Goal: Answer question/provide support: Share knowledge or assist other users

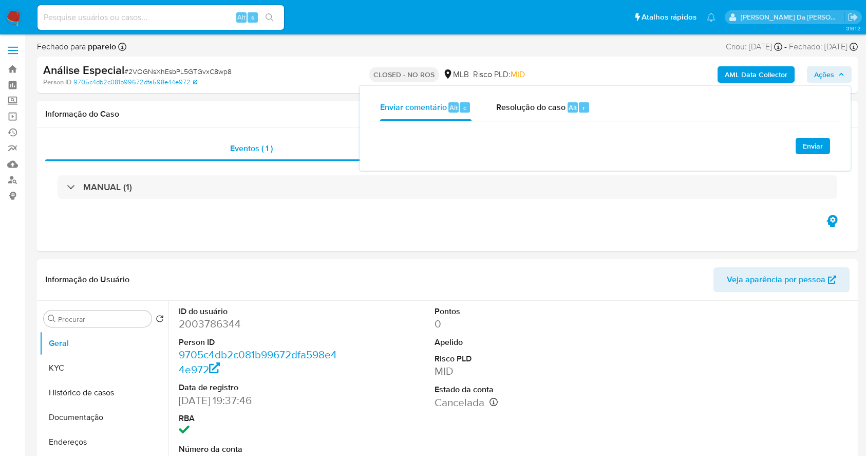
select select "10"
click at [208, 18] on input at bounding box center [161, 17] width 247 height 13
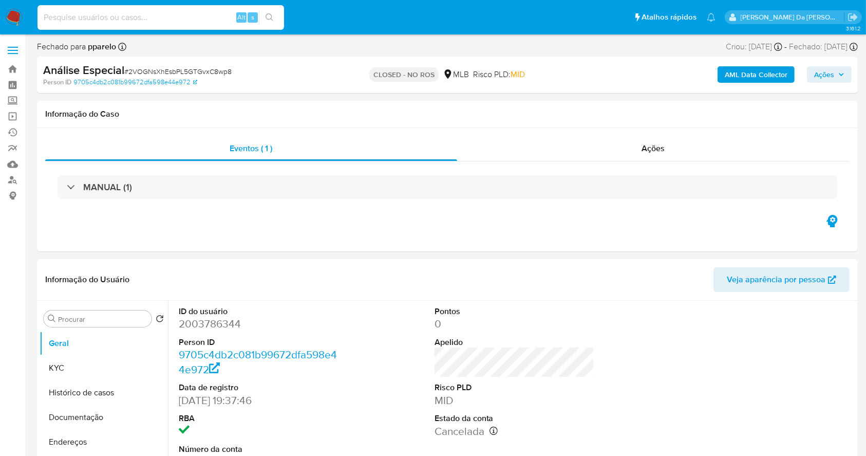
paste input "2003786344"
type input "2003786344"
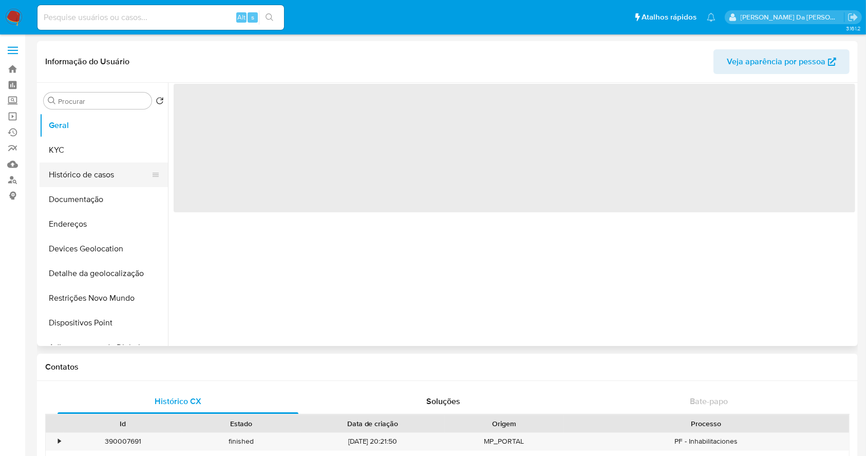
select select "10"
click at [100, 179] on button "Histórico de casos" at bounding box center [100, 174] width 120 height 25
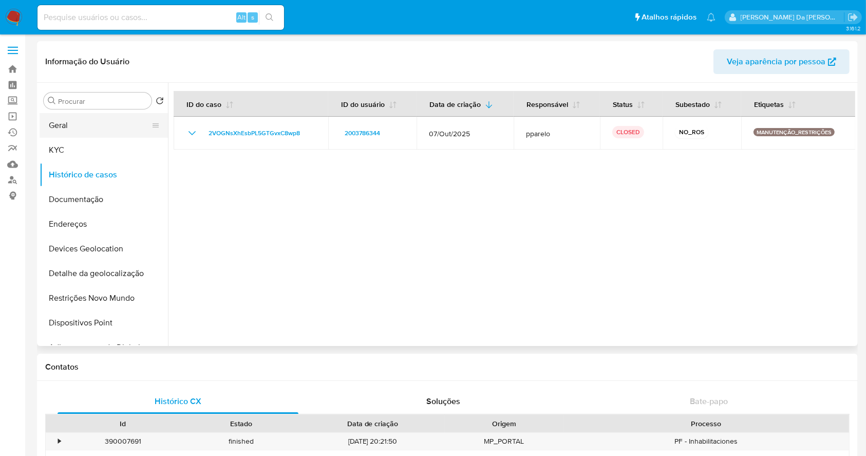
click at [74, 125] on button "Geral" at bounding box center [100, 125] width 120 height 25
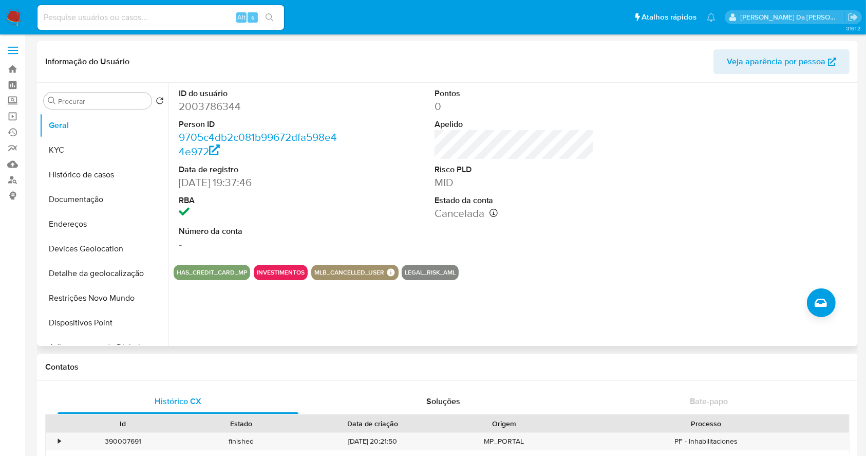
drag, startPoint x: 451, startPoint y: 275, endPoint x: 432, endPoint y: 274, distance: 18.5
click at [452, 271] on button "LEGAL_RISK_AML" at bounding box center [430, 272] width 51 height 4
drag, startPoint x: 402, startPoint y: 270, endPoint x: 459, endPoint y: 273, distance: 57.1
click at [459, 273] on div "HAS_CREDIT_CARD_MP INVESTIMENTOS MLB_CANCELLED_USER MLB CANCELLED USER MLB CANC…" at bounding box center [515, 272] width 682 height 15
click at [415, 274] on button "LEGAL_RISK_AML" at bounding box center [430, 272] width 51 height 4
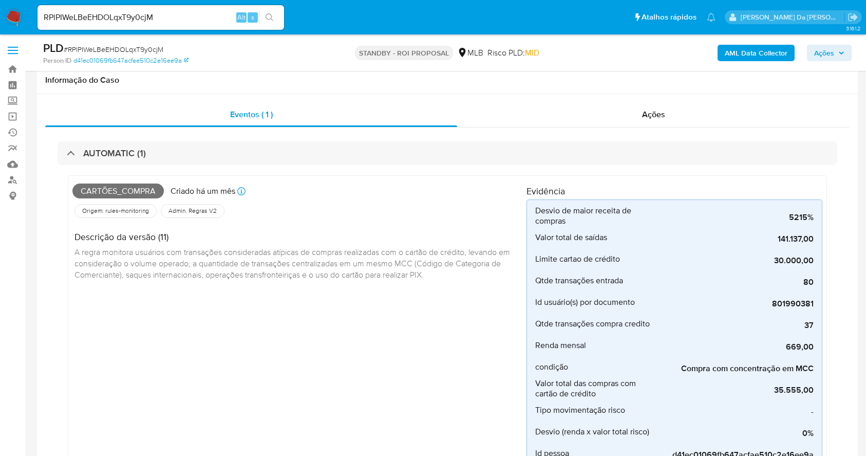
select select "10"
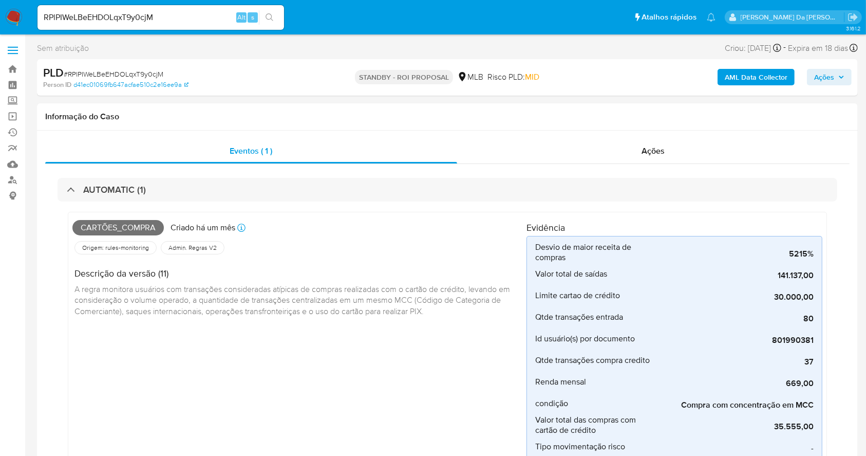
click at [212, 10] on div "RPlPIWeLBeEHDOLqxT9y0cjM Alt s" at bounding box center [161, 17] width 247 height 25
click at [211, 11] on input "RPlPIWeLBeEHDOLqxT9y0cjM" at bounding box center [161, 17] width 247 height 13
paste input "qSYigGECLSXw8yTw9SCcnm1L"
type input "qSYigGECLSXw8yTw9SCcnm1L"
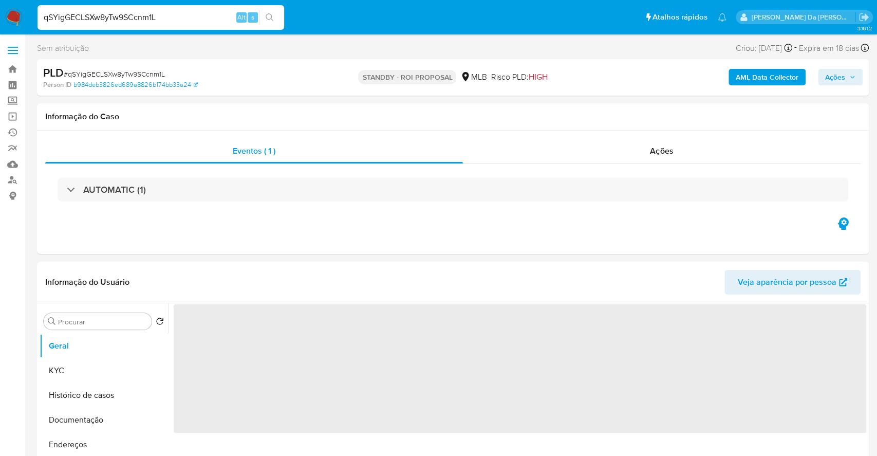
select select "10"
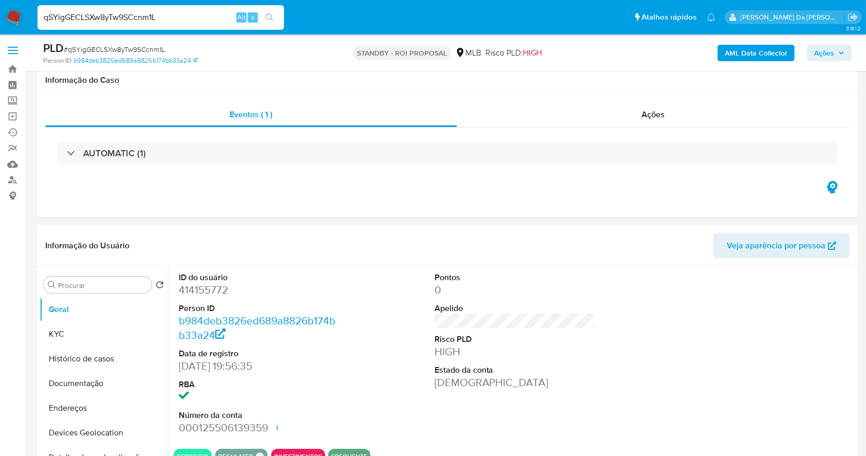
scroll to position [236, 0]
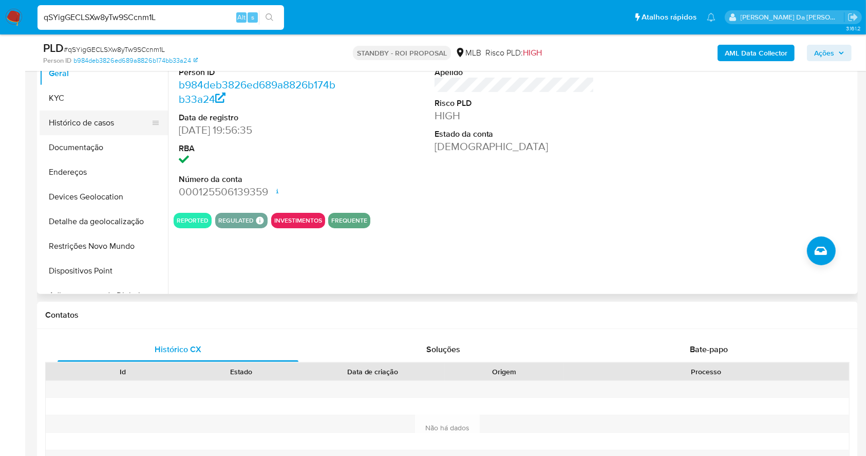
click at [102, 123] on button "Histórico de casos" at bounding box center [100, 122] width 120 height 25
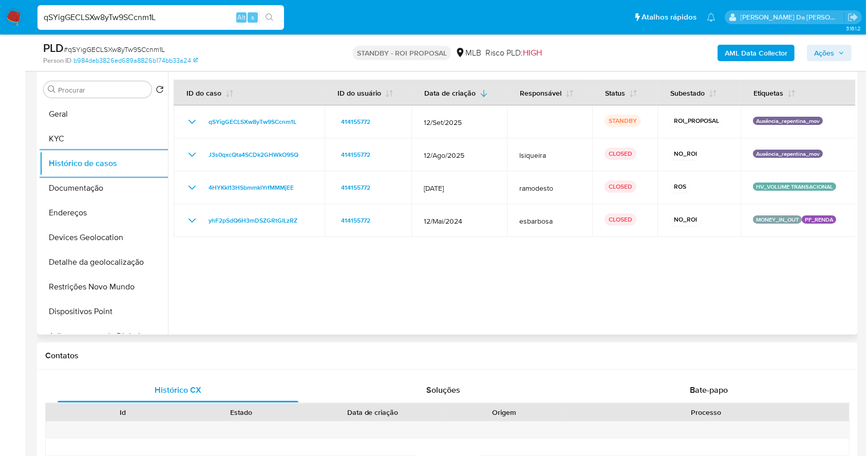
scroll to position [167, 0]
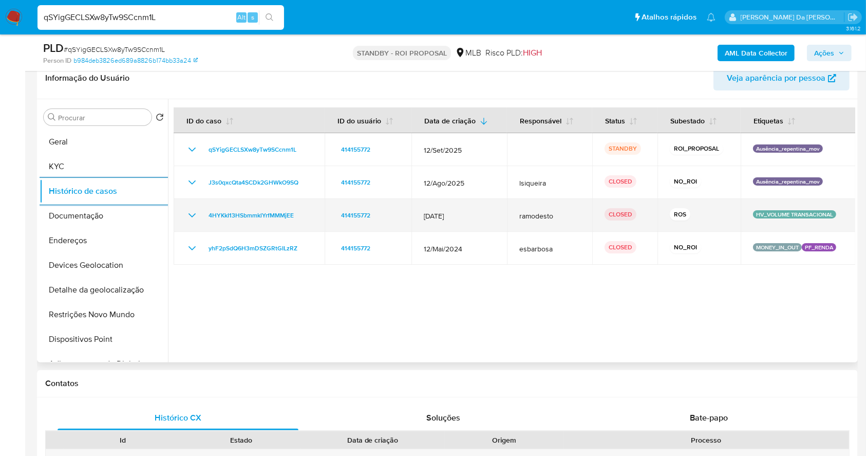
click at [193, 213] on icon "Mostrar/Ocultar" at bounding box center [192, 215] width 12 height 12
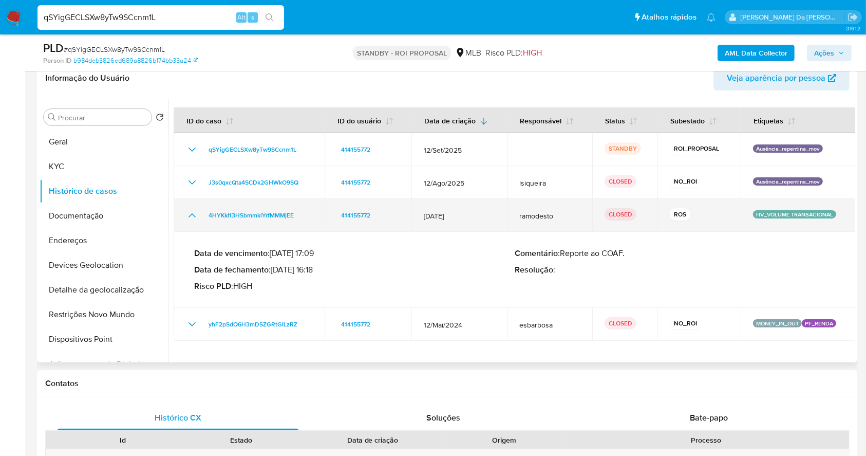
click at [193, 213] on icon "Mostrar/Ocultar" at bounding box center [192, 215] width 12 height 12
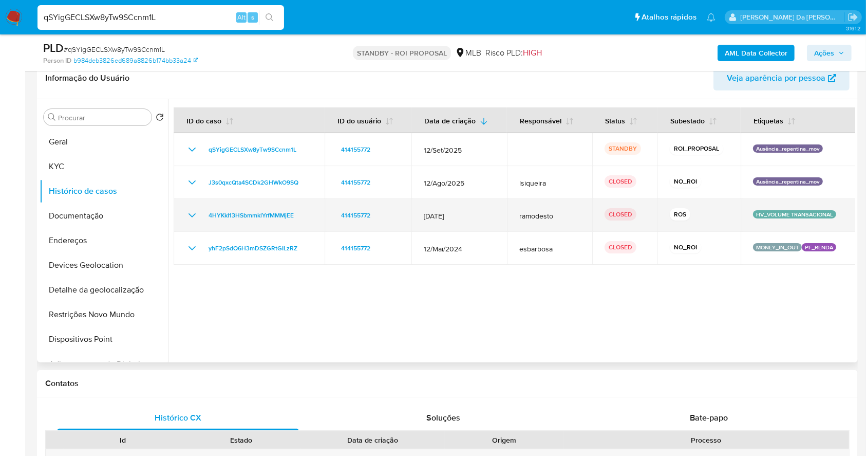
click at [193, 219] on icon "Mostrar/Ocultar" at bounding box center [192, 215] width 12 height 12
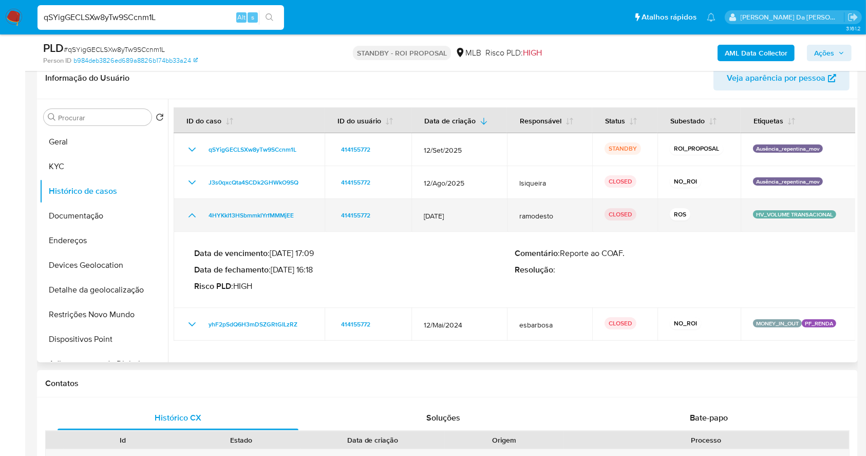
click at [193, 215] on icon "Mostrar/Ocultar" at bounding box center [192, 215] width 7 height 4
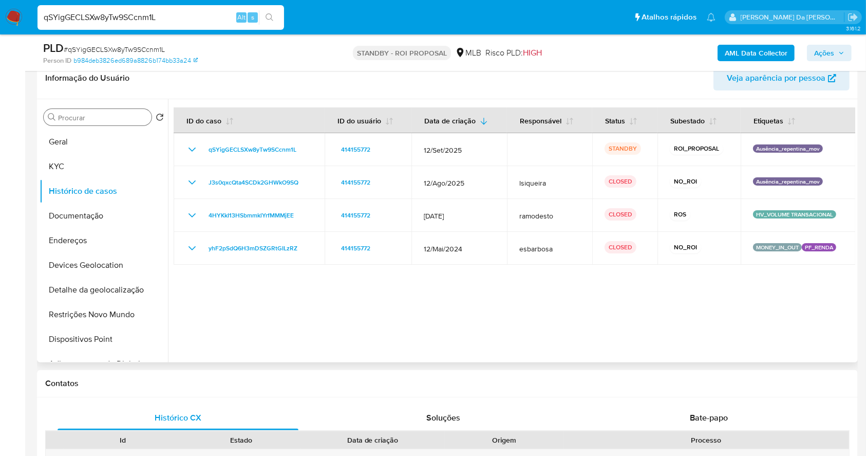
click at [113, 112] on div "Procurar" at bounding box center [98, 117] width 108 height 16
click at [116, 115] on input "Procurar" at bounding box center [102, 117] width 89 height 9
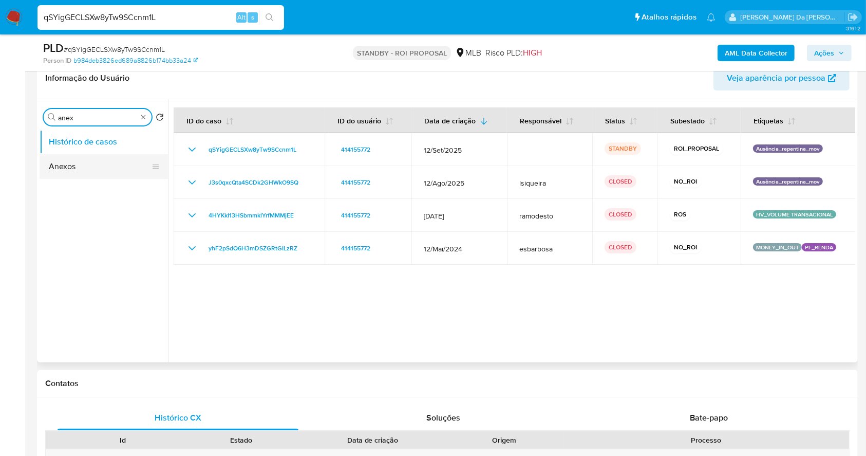
type input "anex"
click at [74, 164] on button "Anexos" at bounding box center [100, 166] width 120 height 25
click at [104, 151] on button "Histórico de casos" at bounding box center [100, 141] width 120 height 25
click at [95, 165] on button "Anexos" at bounding box center [100, 166] width 120 height 25
click at [95, 165] on ul "Histórico de casos Anexos" at bounding box center [104, 245] width 128 height 232
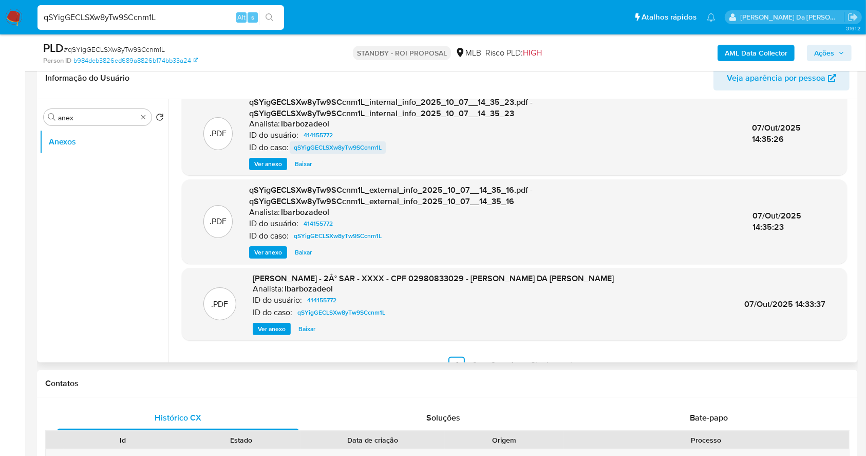
scroll to position [108, 0]
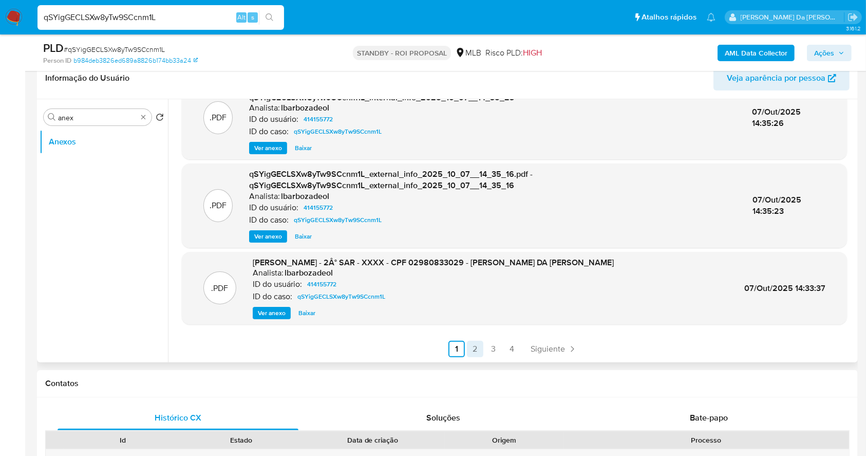
click at [473, 345] on link "2" at bounding box center [475, 349] width 16 height 16
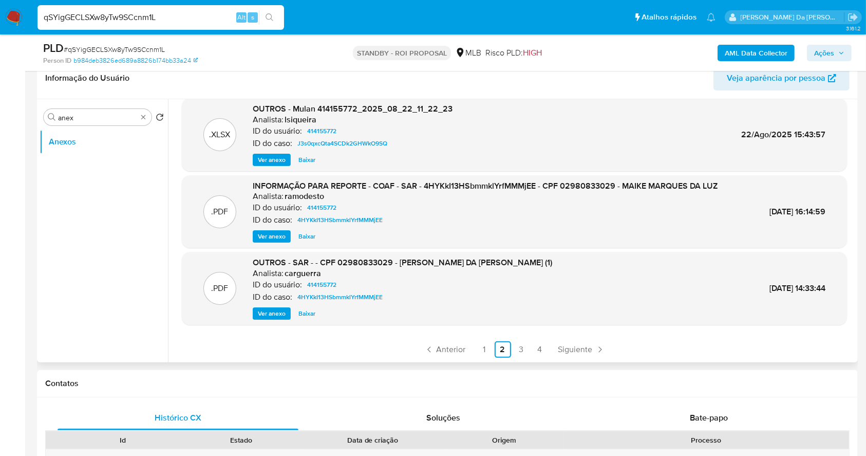
scroll to position [86, 0]
click at [274, 231] on span "Ver anexo" at bounding box center [272, 236] width 28 height 10
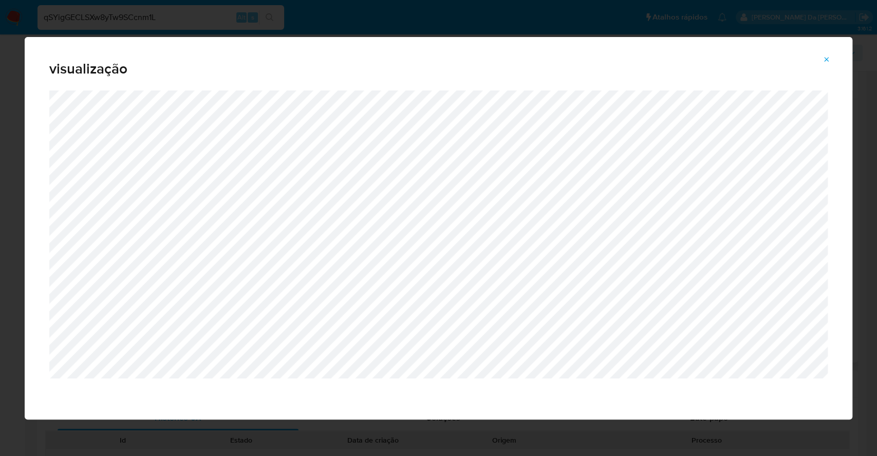
click at [824, 54] on span "Attachment preview" at bounding box center [827, 59] width 8 height 14
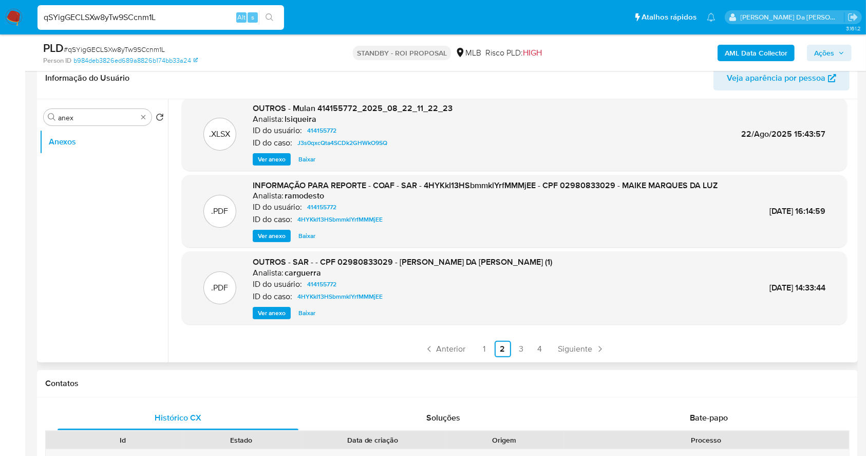
click at [197, 13] on input "qSYigGECLSXw8yTw9SCcnm1L" at bounding box center [161, 17] width 247 height 13
paste input "WlyeyesIQbcbZIC8j9WUC63m"
type input "WlyeyesIQbcbZIC8j9WUC63m"
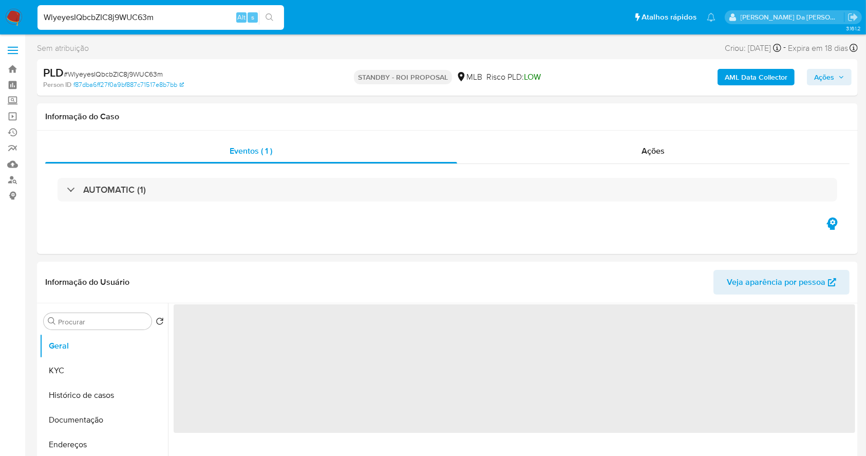
select select "10"
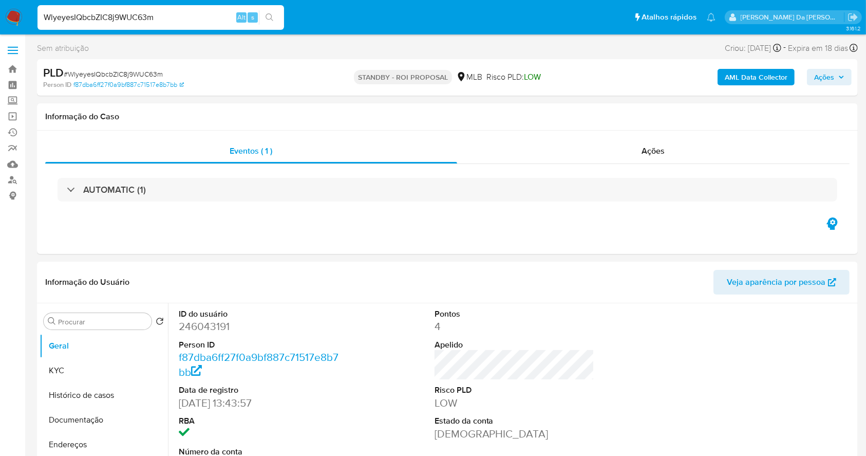
click at [204, 12] on input "WlyeyesIQbcbZIC8j9WUC63m" at bounding box center [161, 17] width 247 height 13
click at [177, 17] on input "WlyeyesIQbcbZIC8j9WUC63m" at bounding box center [161, 17] width 247 height 13
paste input "iJM9h2sbkswDWe4XXcL9Znob"
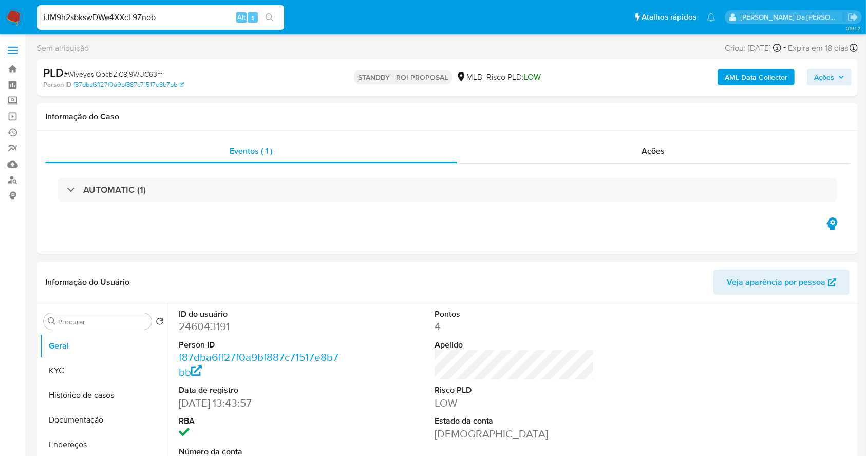
type input "iJM9h2sbkswDWe4XXcL9Znob"
click at [267, 14] on icon "search-icon" at bounding box center [270, 17] width 8 height 8
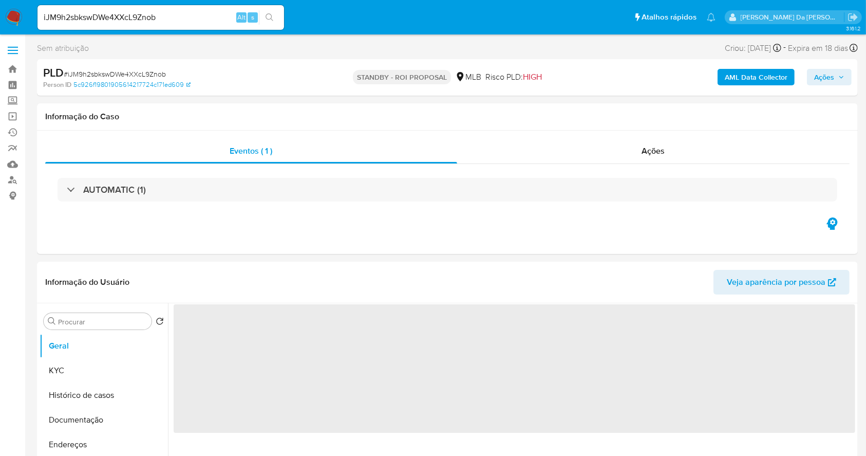
select select "10"
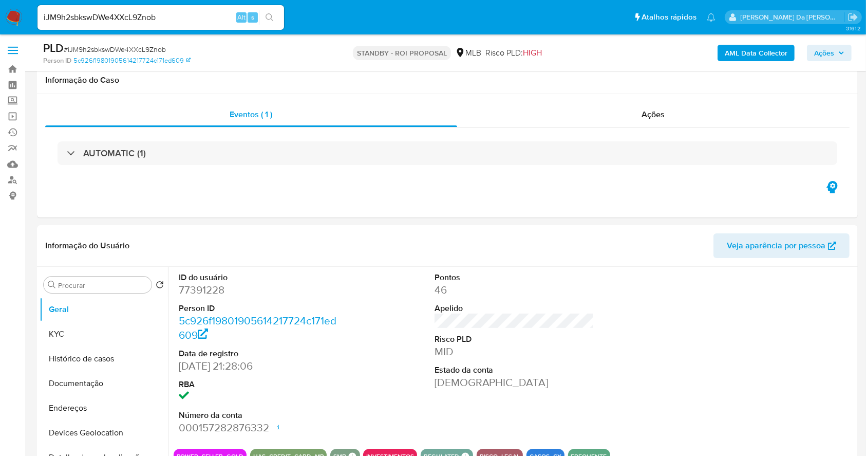
scroll to position [236, 0]
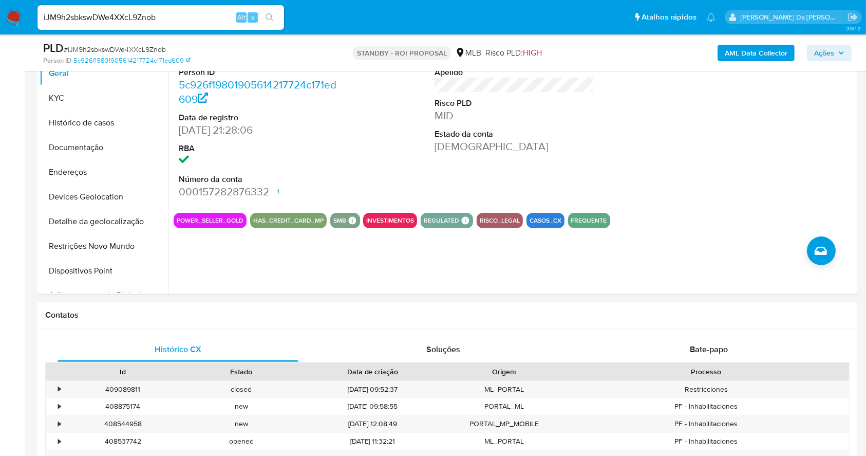
click at [217, 20] on input "iJM9h2sbkswDWe4XXcL9Znob" at bounding box center [161, 17] width 247 height 13
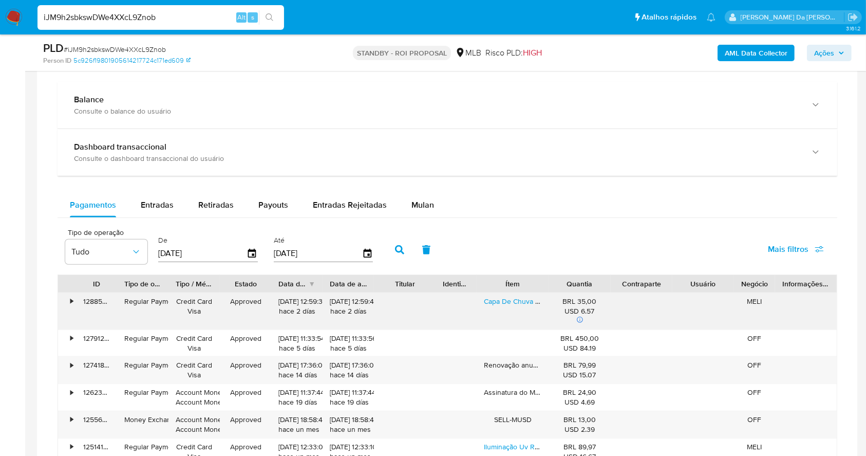
scroll to position [784, 0]
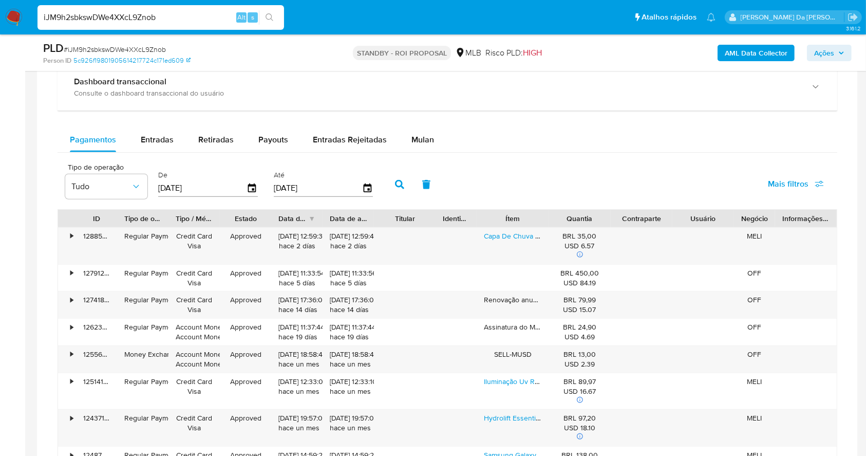
click at [169, 153] on div "Pagamentos Entradas Retiradas Payouts Entradas Rejeitadas Mulan Tipo de operaçã…" at bounding box center [448, 350] width 780 height 447
click at [163, 141] on span "Entradas" at bounding box center [157, 140] width 33 height 12
select select "10"
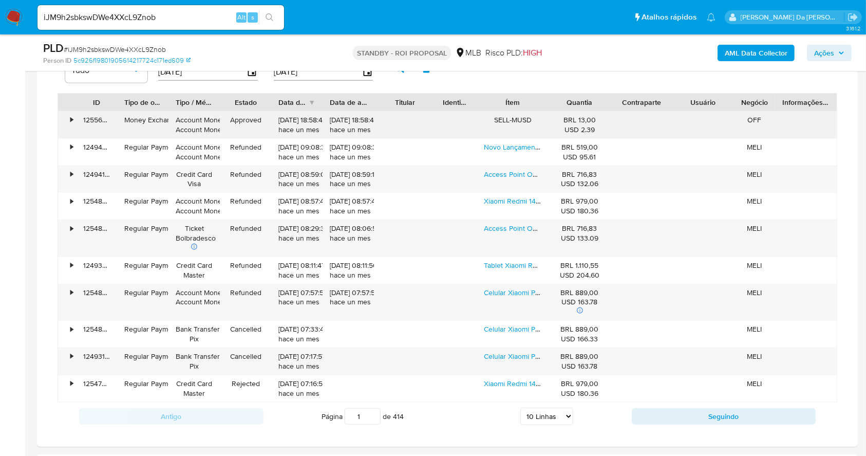
scroll to position [921, 0]
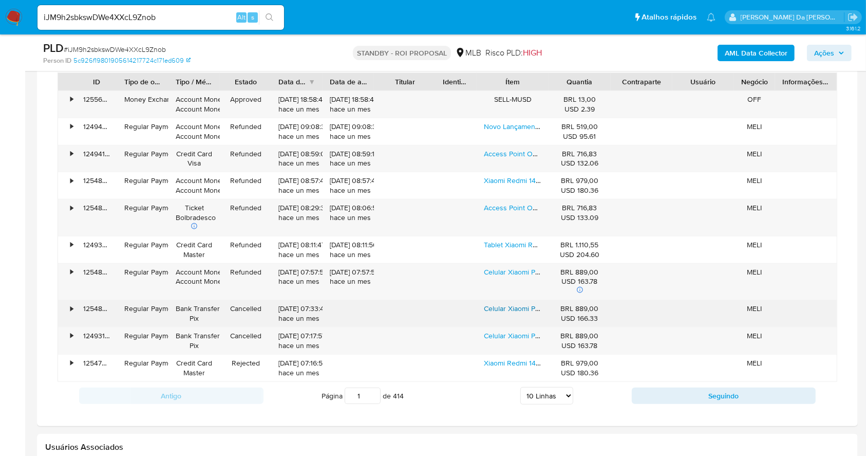
click at [506, 306] on link "Celular Xiaomi Poco C75 256/8gb Ram Preto Dualsim Global Nfc Preto" at bounding box center [595, 308] width 222 height 10
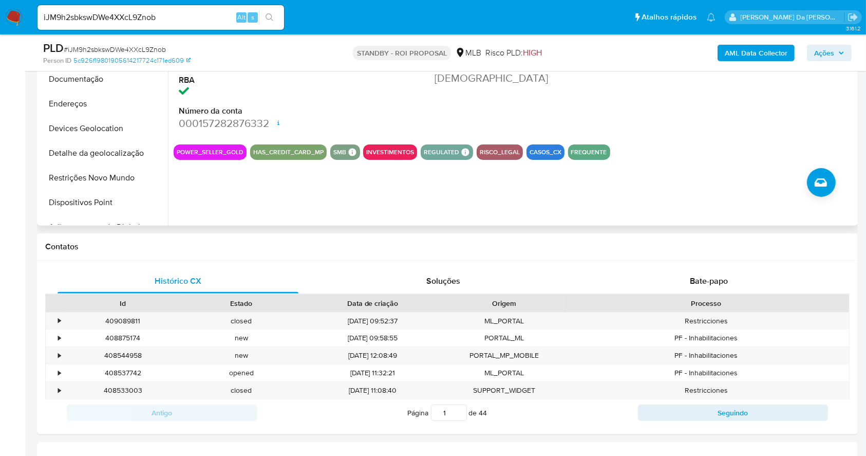
scroll to position [236, 0]
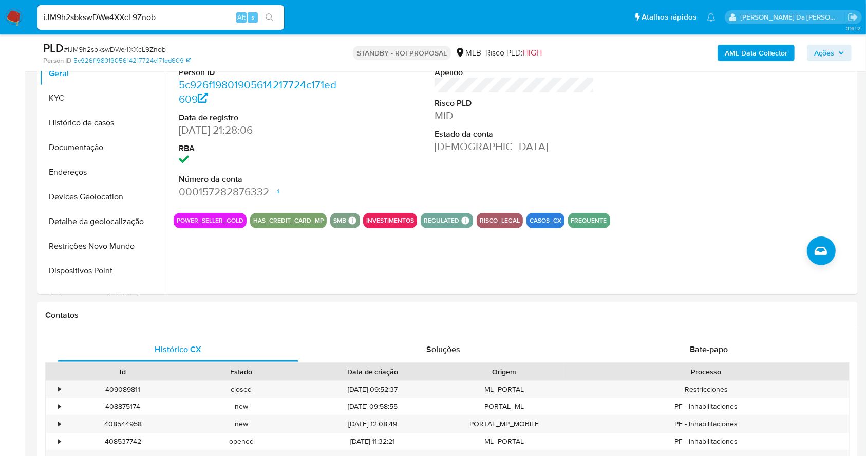
click at [130, 45] on span "# iJM9h2sbkswDWe4XXcL9Znob" at bounding box center [115, 49] width 102 height 10
click at [132, 45] on span "# iJM9h2sbkswDWe4XXcL9Znob" at bounding box center [115, 49] width 102 height 10
copy span "iJM9h2sbkswDWe4XXcL9Znob"
click at [16, 15] on img at bounding box center [13, 17] width 17 height 17
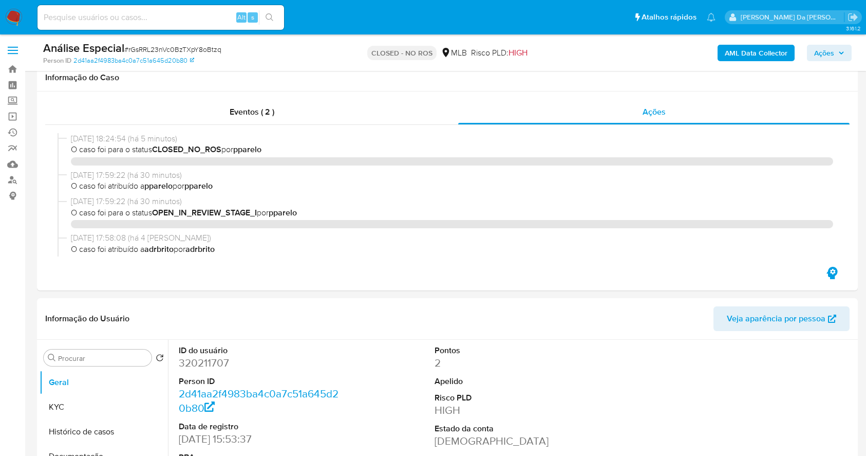
select select "10"
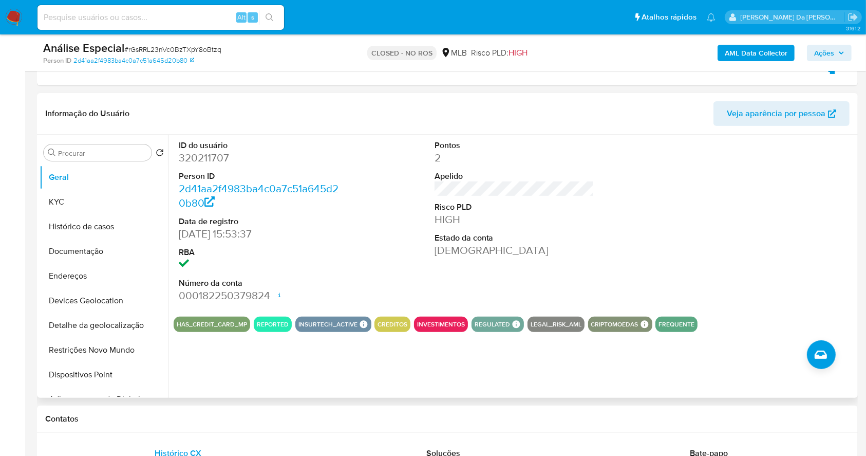
scroll to position [260, 0]
drag, startPoint x: 524, startPoint y: 325, endPoint x: 577, endPoint y: 327, distance: 53.5
click at [577, 327] on div "LEGAL_RISK_AML" at bounding box center [556, 323] width 57 height 15
click at [217, 14] on input at bounding box center [161, 17] width 247 height 13
paste input "2003786344"
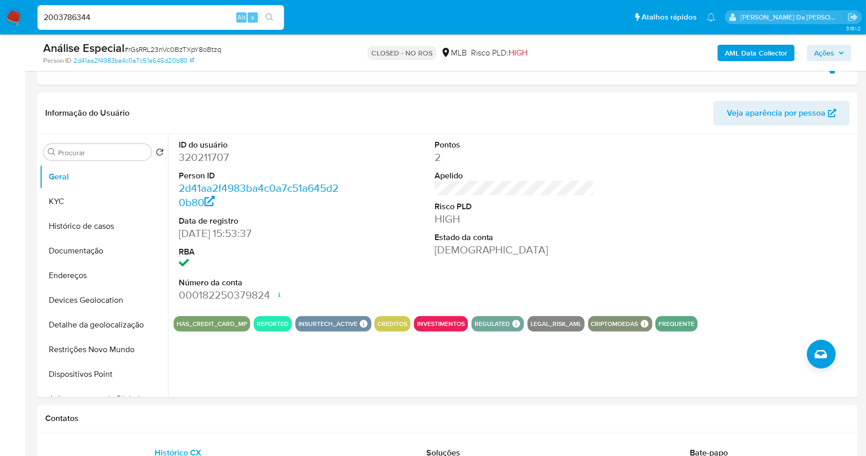
type input "2003786344"
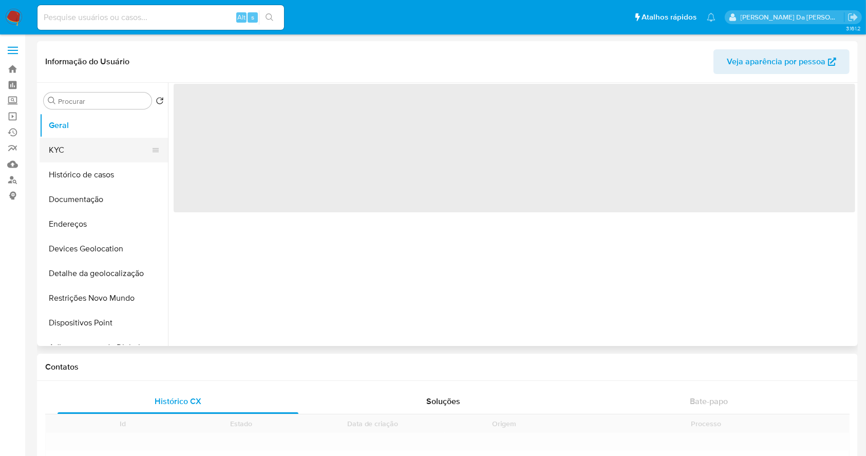
click at [69, 155] on button "KYC" at bounding box center [100, 150] width 120 height 25
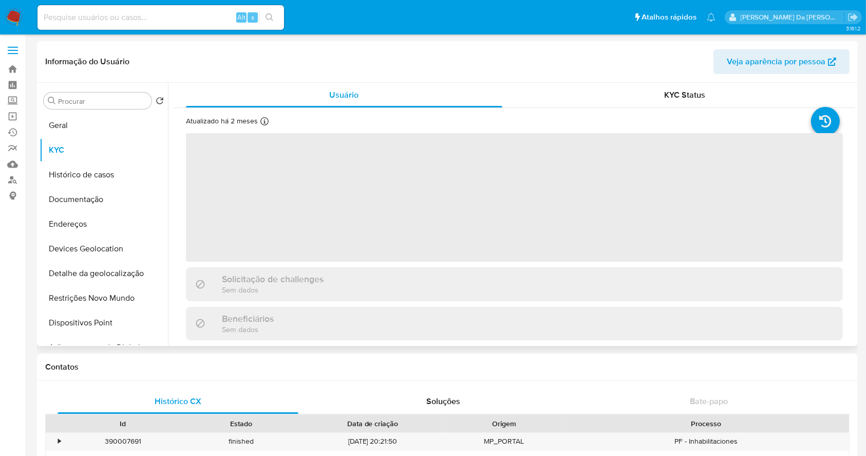
select select "10"
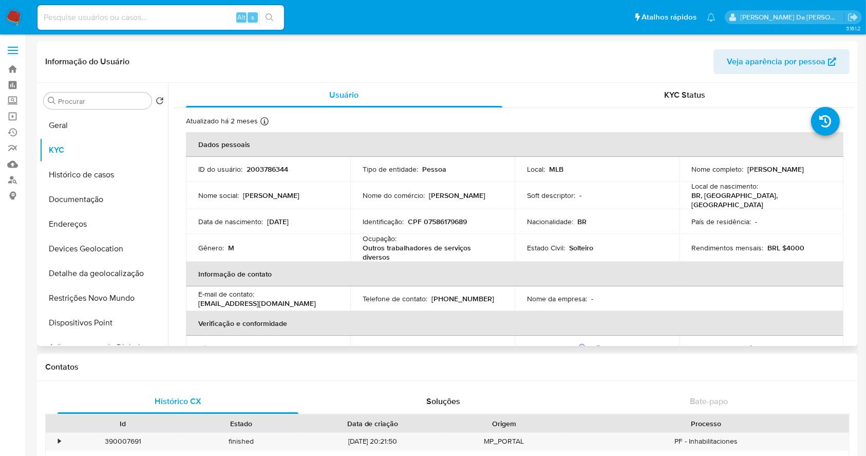
click at [715, 183] on td "Local de nascimento : BR, MG, Ubá" at bounding box center [761, 195] width 164 height 28
click at [715, 182] on td "Local de nascimento : BR, MG, Ubá" at bounding box center [761, 195] width 164 height 28
click at [748, 171] on p "William Mendonca da Silva" at bounding box center [776, 168] width 57 height 9
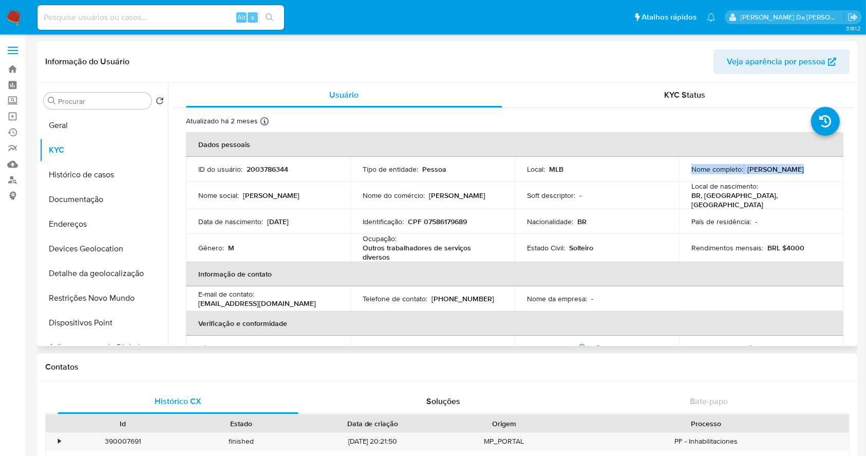
click at [748, 171] on p "William Mendonca da Silva" at bounding box center [776, 168] width 57 height 9
click at [748, 174] on p "William Mendonca da Silva" at bounding box center [776, 168] width 57 height 9
drag, startPoint x: 682, startPoint y: 174, endPoint x: 776, endPoint y: 176, distance: 94.1
click at [776, 176] on td "Nome completo : William Mendonca da Silva" at bounding box center [761, 169] width 164 height 25
copy p "William Mendonca da Silva"
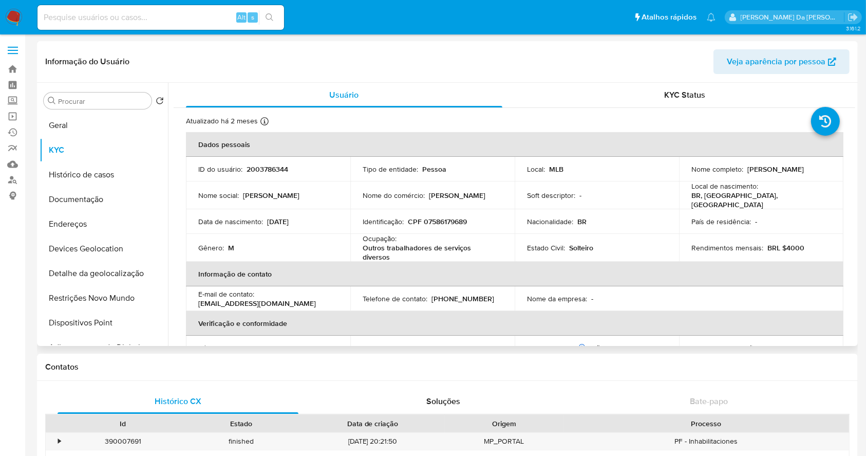
click at [424, 220] on p "CPF 07586179689" at bounding box center [437, 221] width 59 height 9
click at [440, 212] on td "Identificação : CPF 07586179689" at bounding box center [432, 221] width 164 height 25
click at [441, 212] on td "Identificação : CPF 07586179689" at bounding box center [432, 221] width 164 height 25
click at [443, 219] on p "CPF 07586179689" at bounding box center [437, 221] width 59 height 9
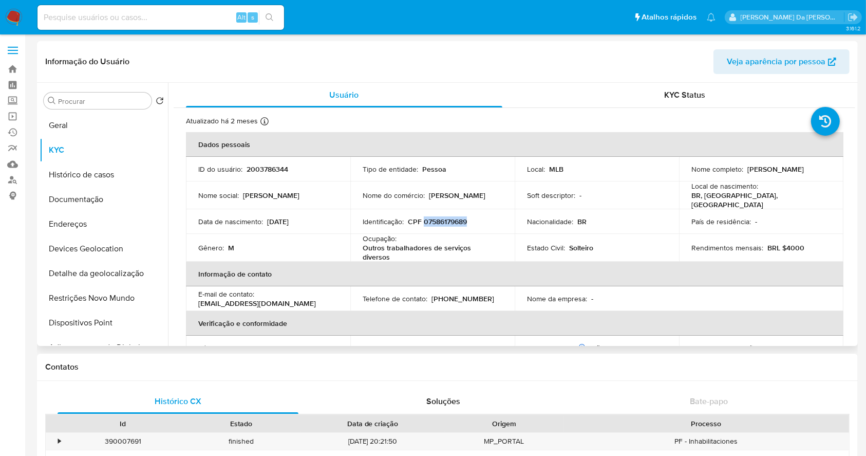
copy p "07586179689"
click at [105, 99] on input "Procurar" at bounding box center [102, 101] width 89 height 9
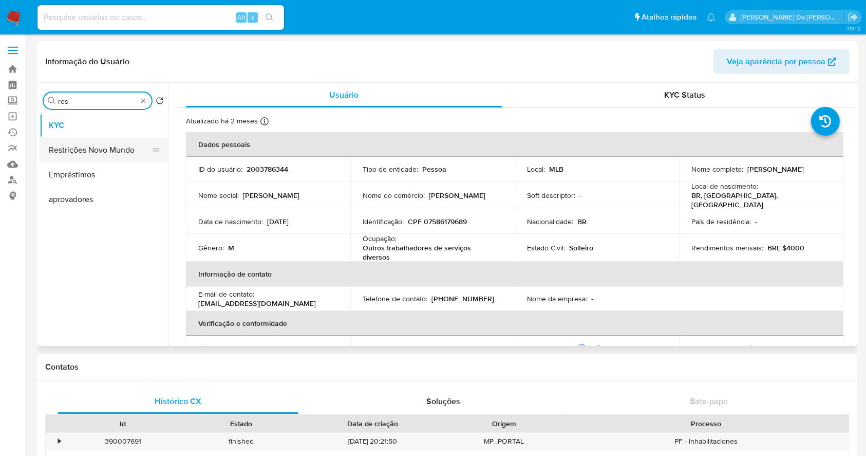
type input "res"
click at [107, 152] on button "Restrições Novo Mundo" at bounding box center [100, 150] width 120 height 25
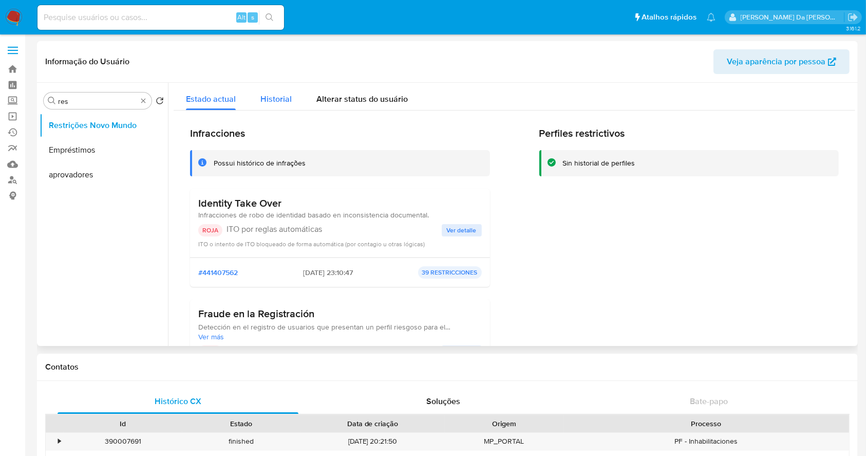
click at [274, 95] on span "Historial" at bounding box center [275, 99] width 31 height 12
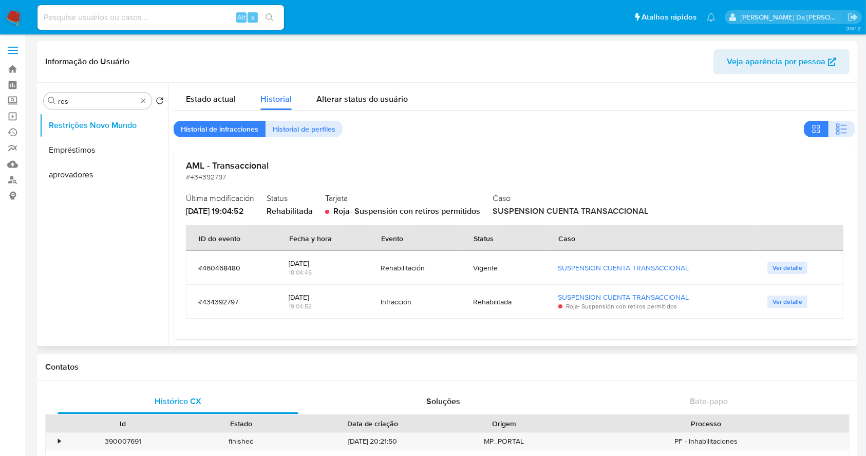
click at [289, 297] on div "30/04/2025" at bounding box center [322, 296] width 67 height 9
drag, startPoint x: 288, startPoint y: 297, endPoint x: 316, endPoint y: 292, distance: 29.1
click at [316, 292] on div "30/04/2025" at bounding box center [322, 296] width 67 height 9
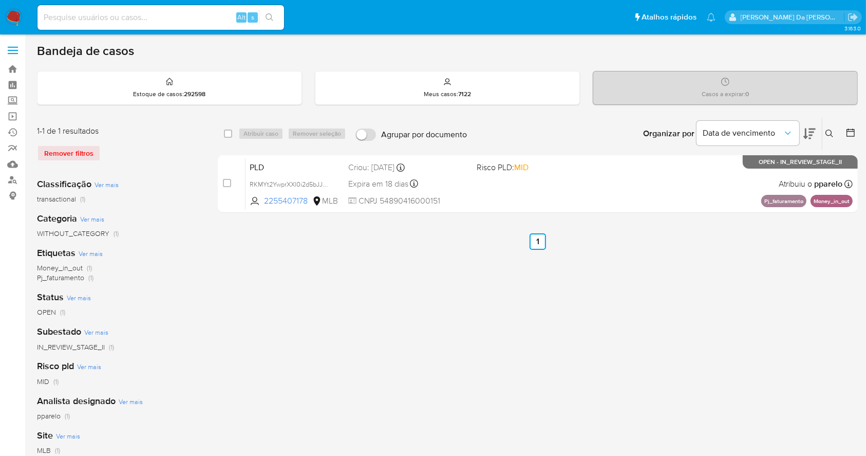
click at [211, 17] on input at bounding box center [161, 17] width 247 height 13
paste input "WlyeyesIQbcbZIC8j9WUC63m"
type input "WlyeyesIQbcbZIC8j9WUC63m"
click at [264, 15] on button "search-icon" at bounding box center [269, 17] width 21 height 14
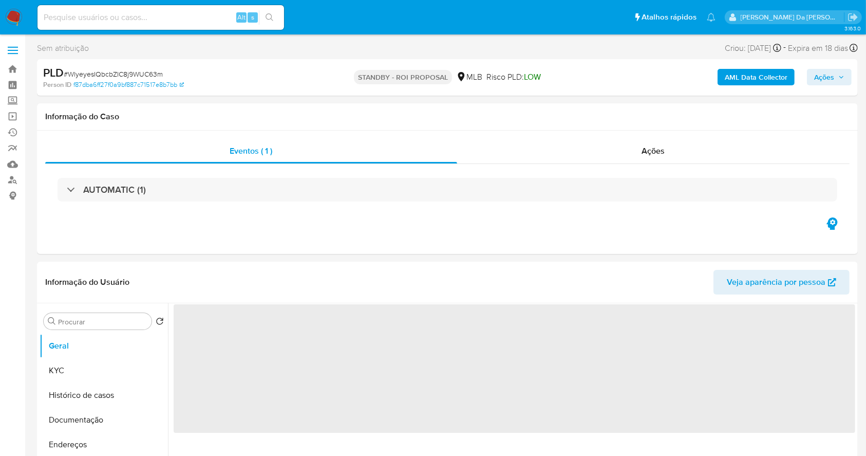
select select "10"
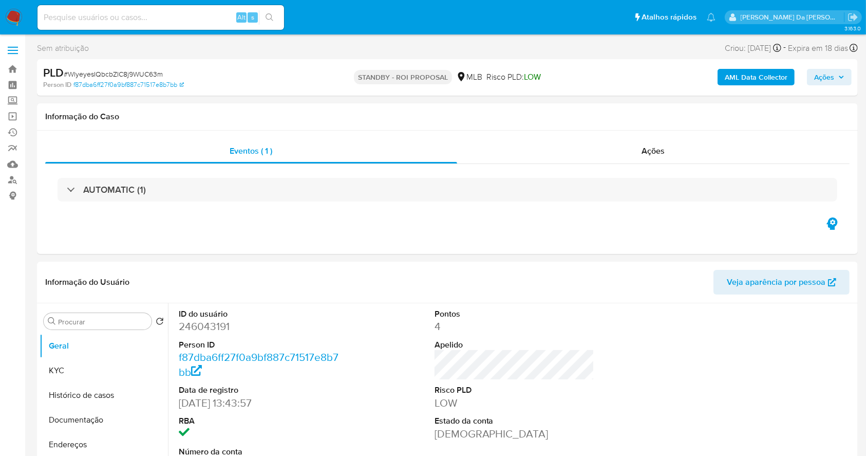
scroll to position [236, 0]
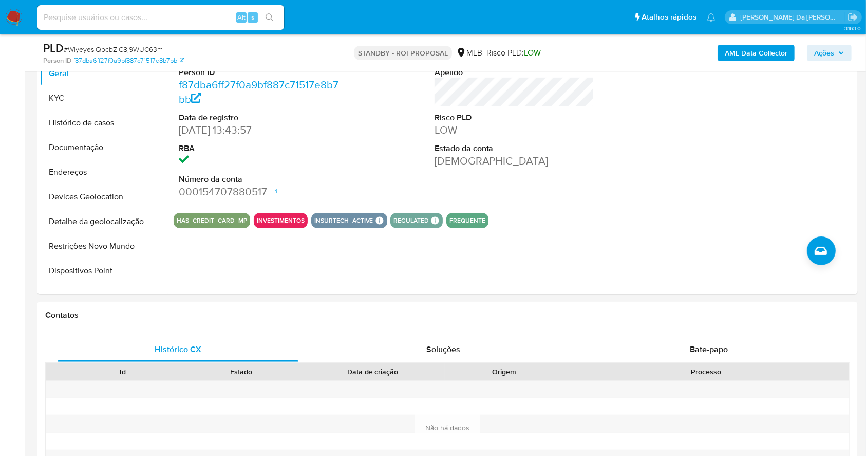
click at [205, 20] on input at bounding box center [161, 17] width 247 height 13
paste input "WlyeyesIQbcbZIC8j9WUC63m"
type input "WlyeyesIQbcbZIC8j9WUC63m"
click at [187, 18] on input "WlyeyesIQbcbZIC8j9WUC63m" at bounding box center [161, 17] width 247 height 13
drag, startPoint x: 96, startPoint y: 125, endPoint x: 123, endPoint y: 125, distance: 27.2
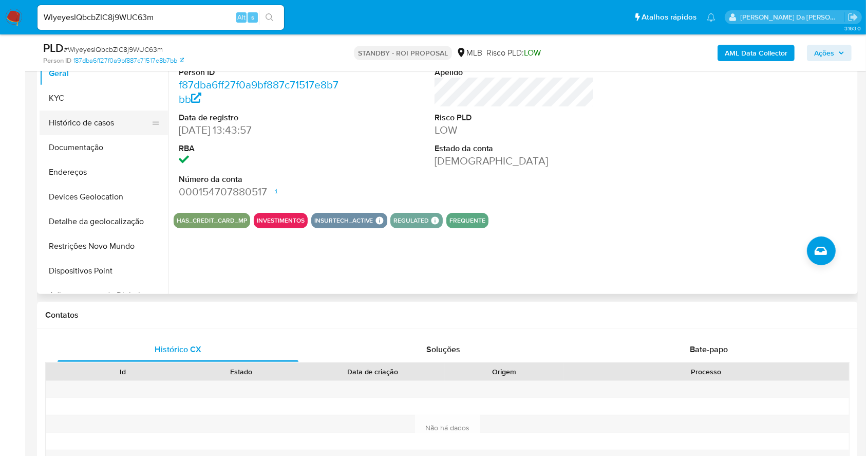
click at [96, 125] on button "Histórico de casos" at bounding box center [100, 122] width 120 height 25
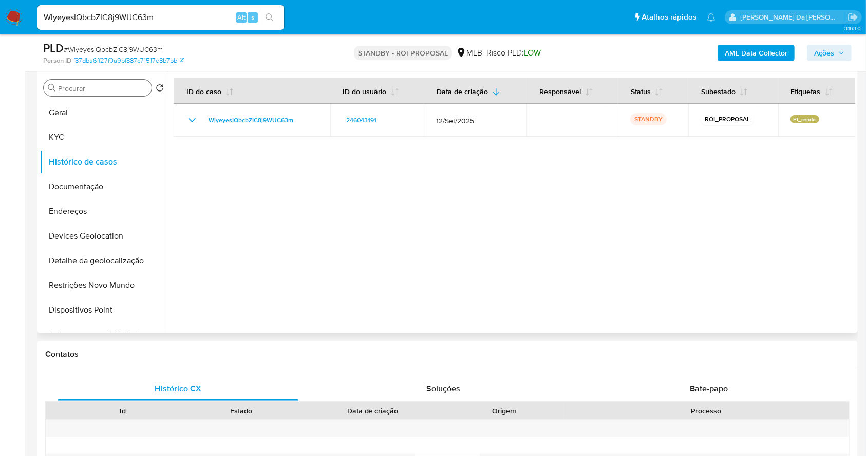
scroll to position [167, 0]
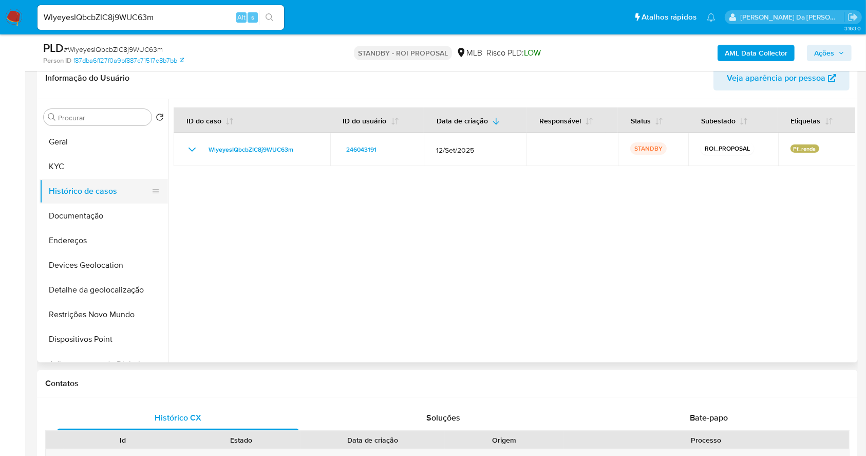
drag, startPoint x: 88, startPoint y: 213, endPoint x: 156, endPoint y: 201, distance: 68.8
click at [87, 213] on button "Documentação" at bounding box center [104, 215] width 128 height 25
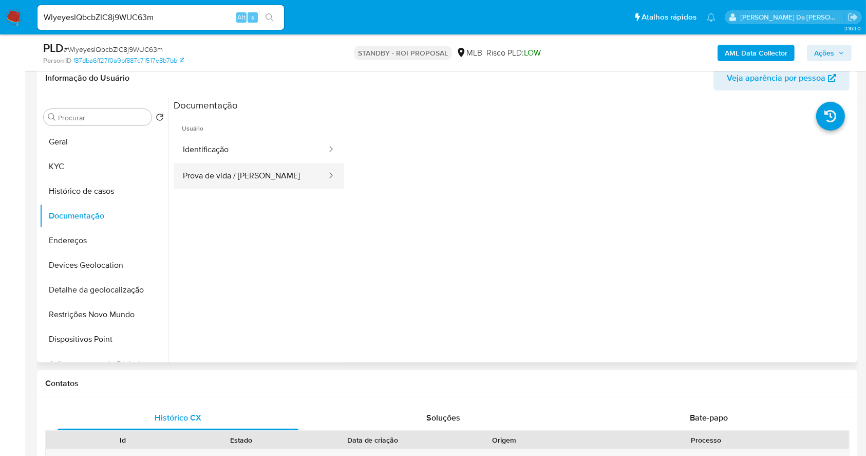
drag, startPoint x: 251, startPoint y: 175, endPoint x: 247, endPoint y: 171, distance: 5.8
click at [249, 175] on button "Prova de vida / Selfie" at bounding box center [251, 176] width 154 height 26
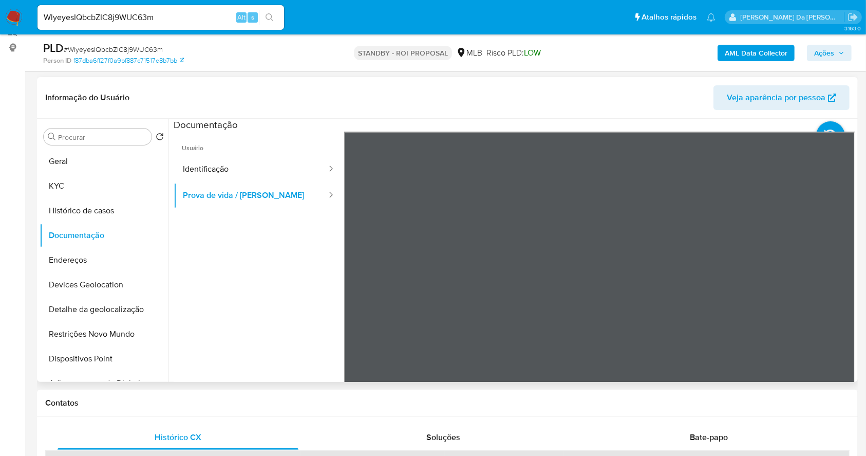
scroll to position [99, 0]
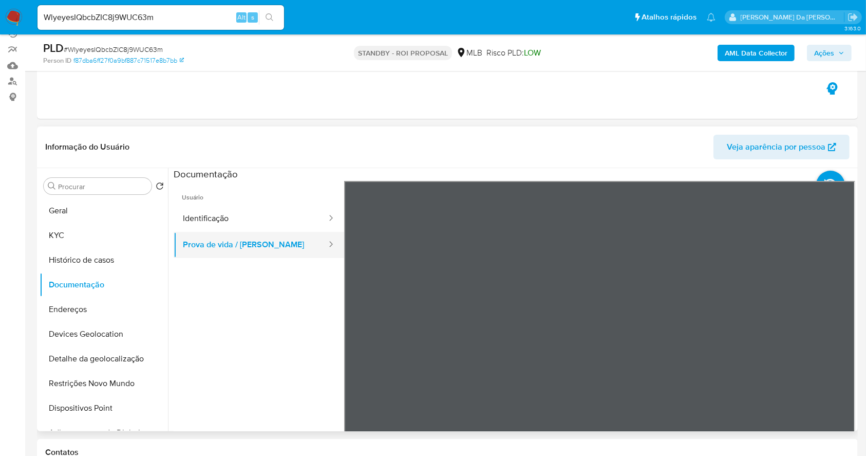
click at [225, 238] on button "Prova de vida / Selfie" at bounding box center [251, 245] width 154 height 26
click at [246, 240] on button "Prova de vida / Selfie" at bounding box center [251, 245] width 154 height 26
click at [241, 216] on button "Identificação" at bounding box center [251, 219] width 154 height 26
click at [267, 239] on button "Prova de vida / Selfie" at bounding box center [251, 245] width 154 height 26
click at [263, 314] on ul "Usuário Identificação Prova de vida / Selfie" at bounding box center [259, 329] width 171 height 296
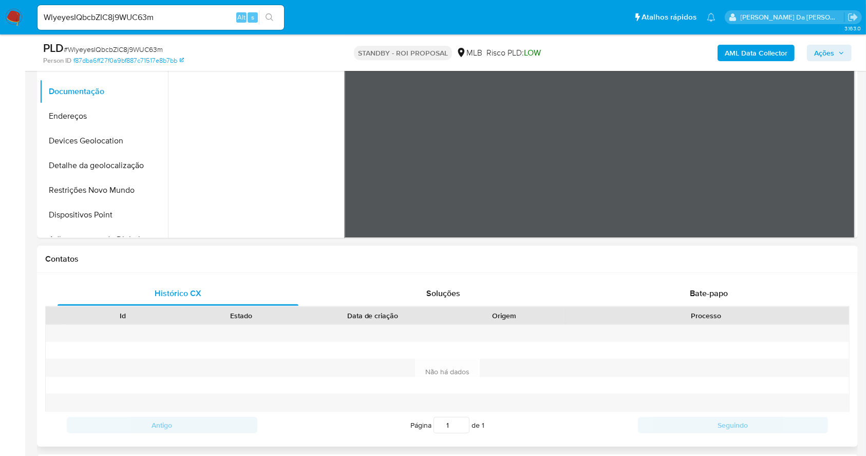
scroll to position [304, 0]
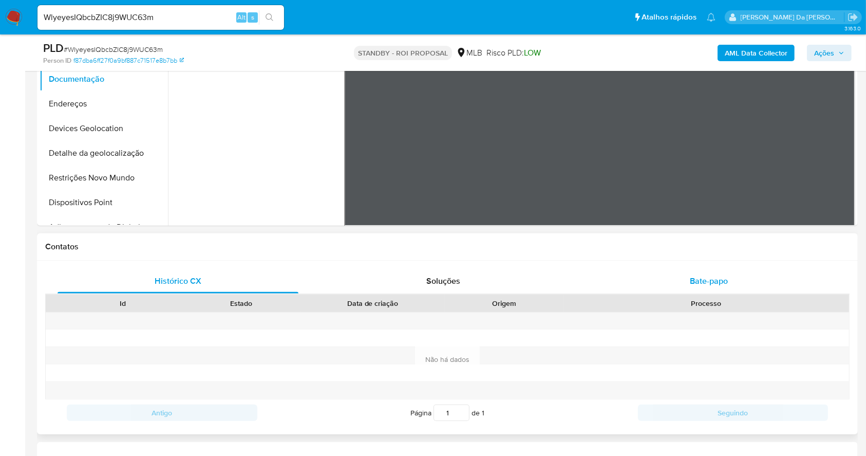
click at [717, 286] on div "Bate-papo" at bounding box center [709, 281] width 241 height 25
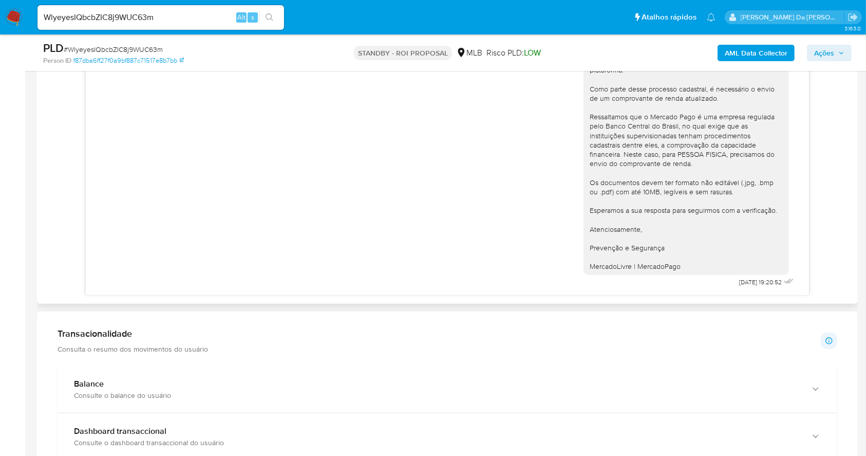
scroll to position [0, 0]
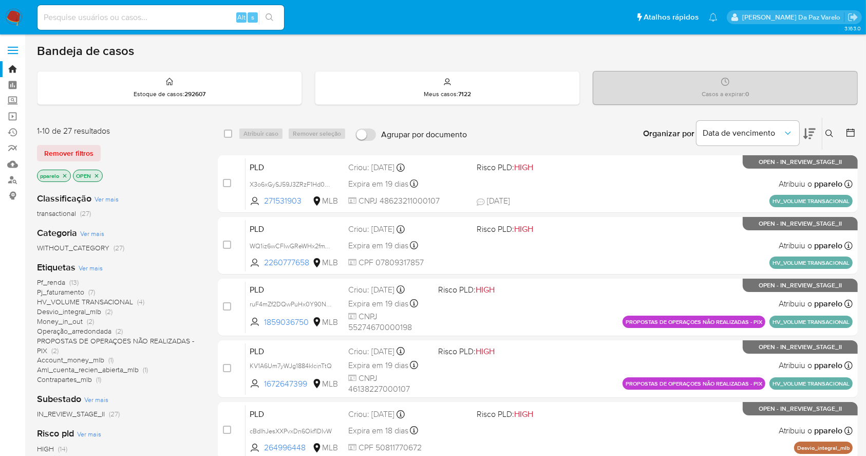
click at [830, 133] on icon at bounding box center [830, 133] width 8 height 8
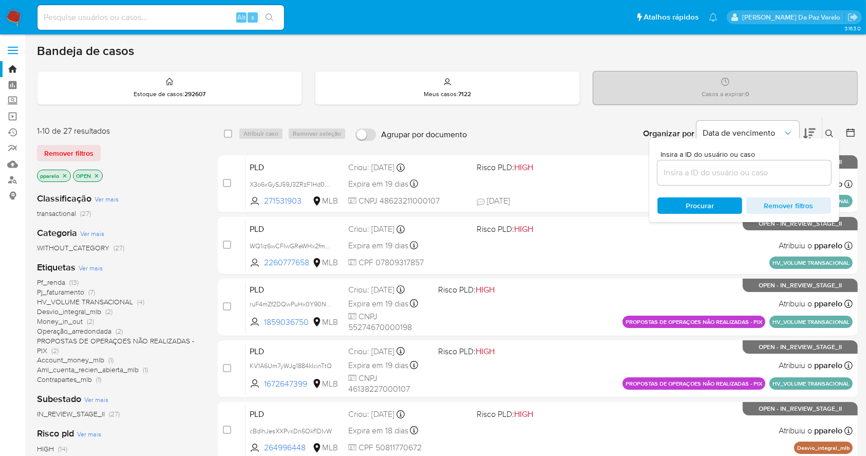
click at [732, 177] on input at bounding box center [745, 172] width 174 height 13
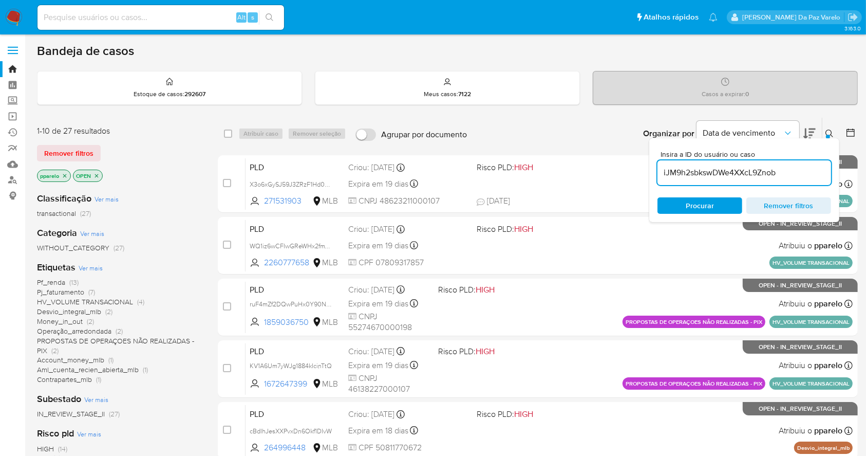
type input "iJM9h2sbkswDWe4XXcL9Znob"
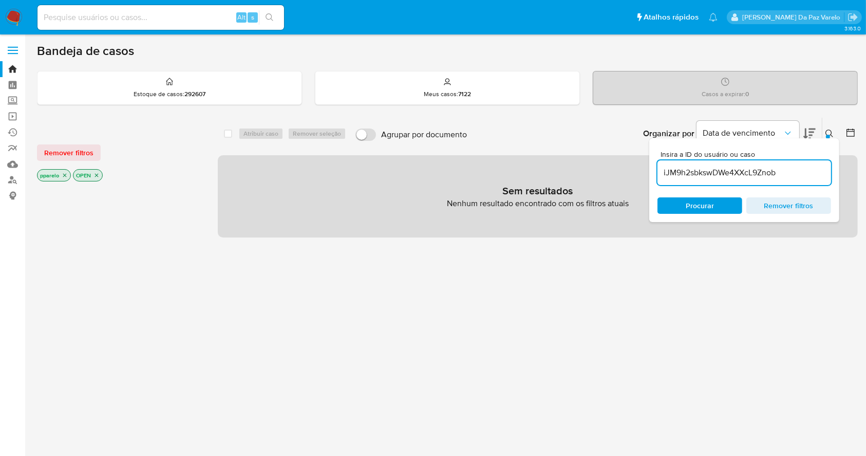
click at [66, 172] on icon "close-filter" at bounding box center [65, 175] width 6 height 6
click at [62, 179] on p "OPEN" at bounding box center [52, 175] width 29 height 11
click at [62, 176] on icon "close-filter" at bounding box center [61, 175] width 6 height 6
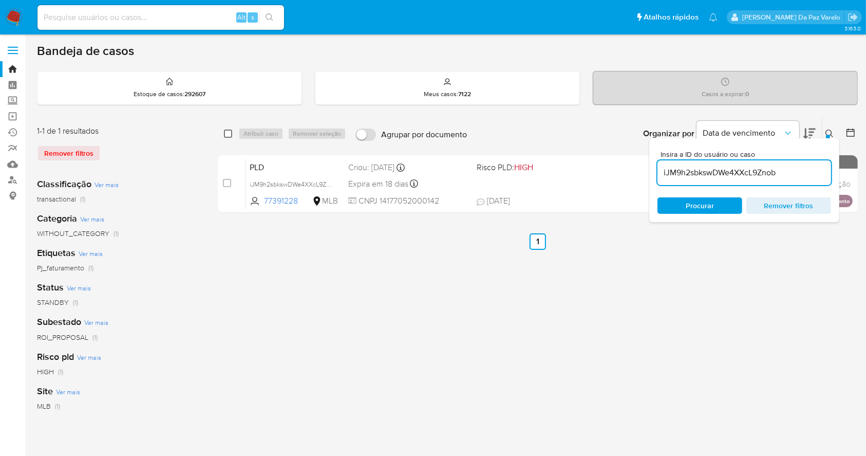
drag, startPoint x: 231, startPoint y: 129, endPoint x: 227, endPoint y: 134, distance: 6.2
click at [226, 129] on input "checkbox" at bounding box center [228, 133] width 8 height 8
checkbox input "true"
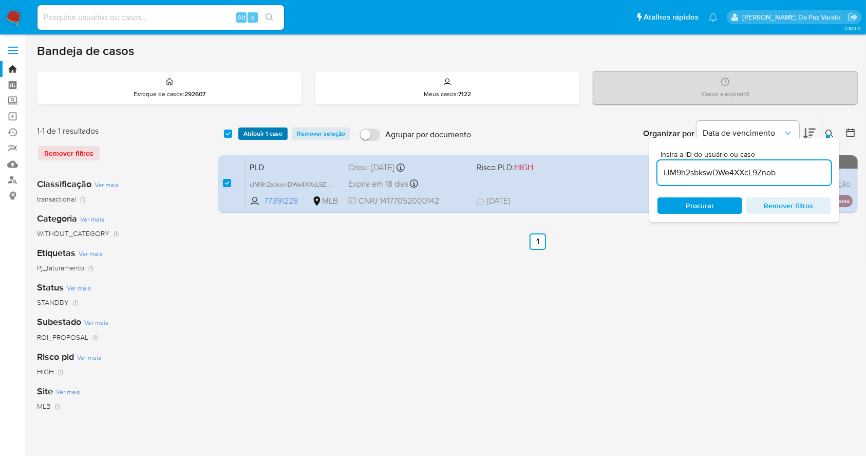
click at [260, 129] on span "Atribuir 1 caso" at bounding box center [263, 133] width 39 height 10
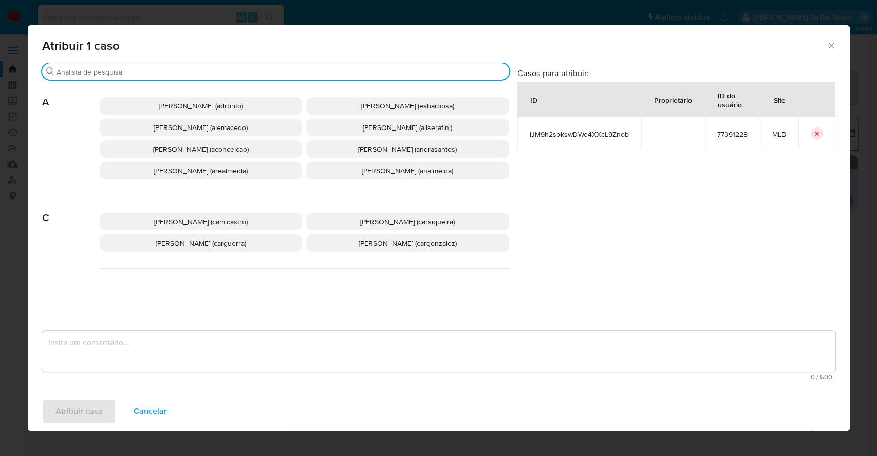
click at [282, 70] on input "Buscar" at bounding box center [281, 71] width 449 height 9
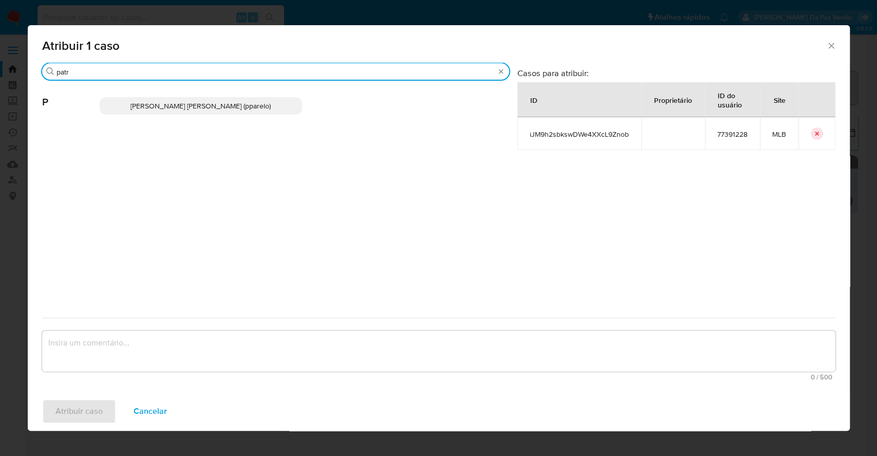
type input "patr"
click at [256, 109] on span "[PERSON_NAME] [PERSON_NAME] (pparelo)" at bounding box center [200, 106] width 140 height 10
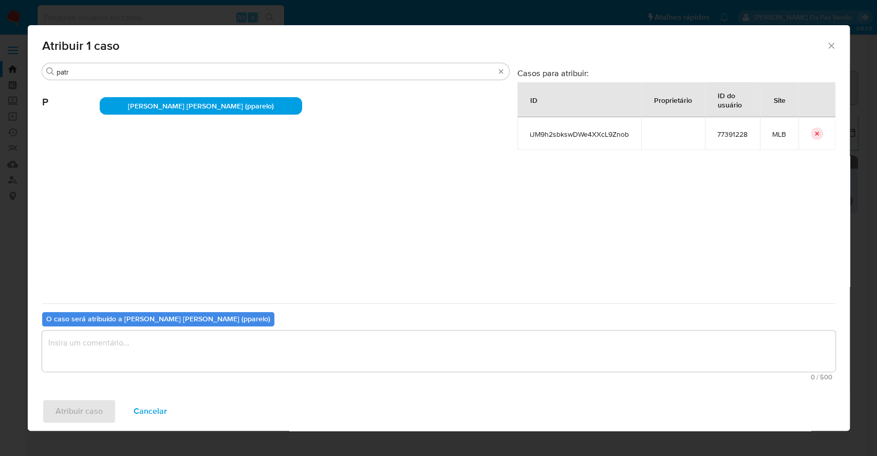
click at [199, 339] on textarea "assign-modal" at bounding box center [438, 350] width 793 height 41
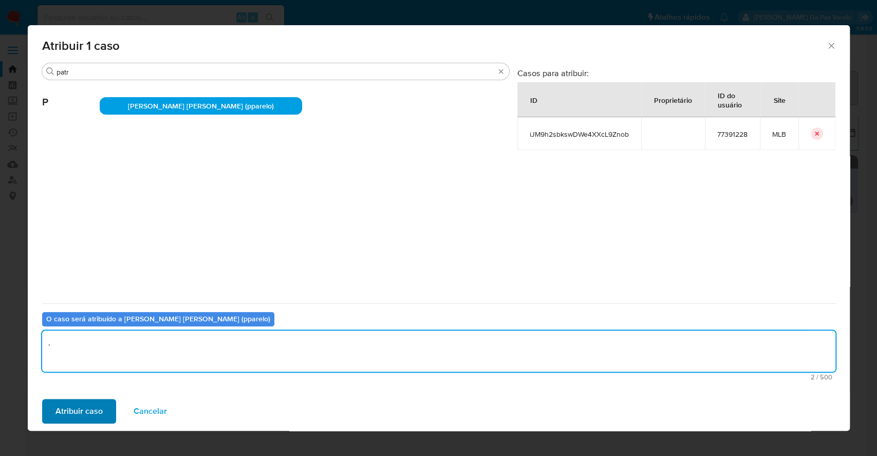
type textarea "."
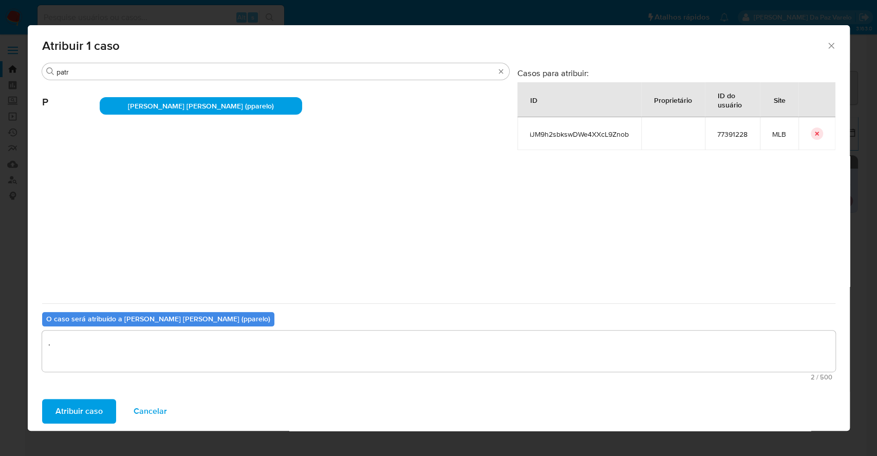
click at [101, 409] on button "Atribuir caso" at bounding box center [79, 411] width 74 height 25
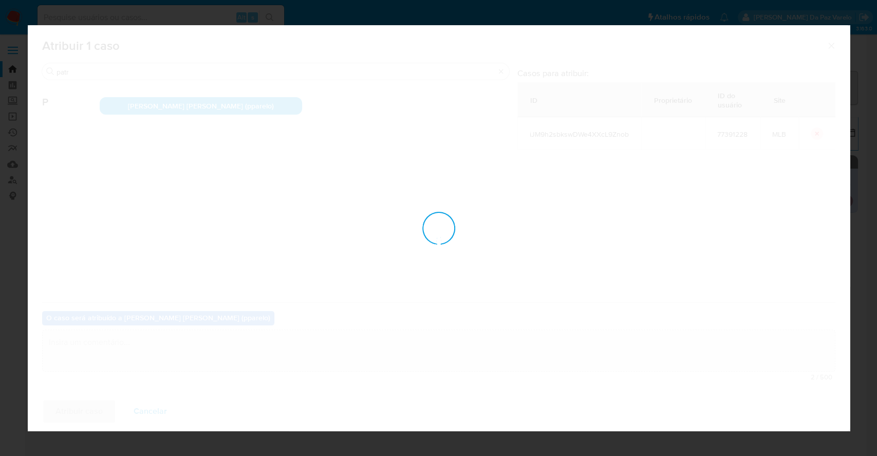
checkbox input "false"
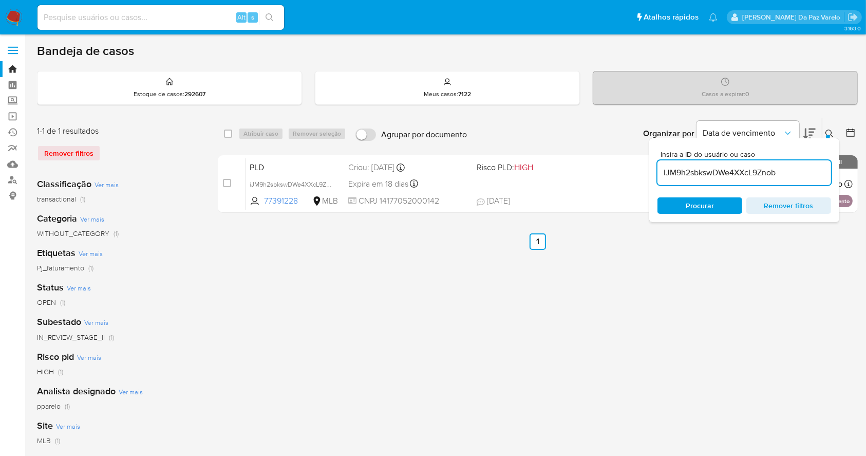
click at [714, 170] on input "iJM9h2sbkswDWe4XXcL9Znob" at bounding box center [745, 172] width 174 height 13
click at [715, 170] on input "iJM9h2sbkswDWe4XXcL9Znob" at bounding box center [745, 172] width 174 height 13
paste input "qSYigGECLSXw8yTw9SCcnm1L,WlyeyesIQbcbZIC8j9WUC63m,"
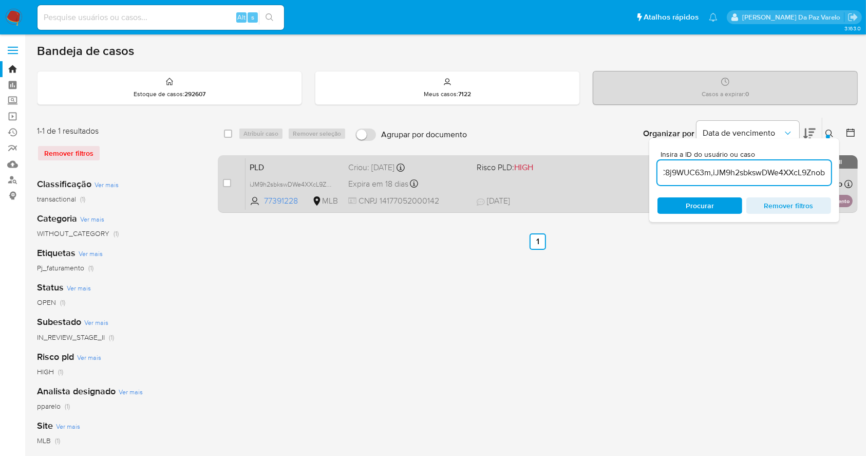
type input "qSYigGECLSXw8yTw9SCcnm1L,WlyeyesIQbcbZIC8j9WUC63m,iJM9h2sbkswDWe4XXcL9Znob"
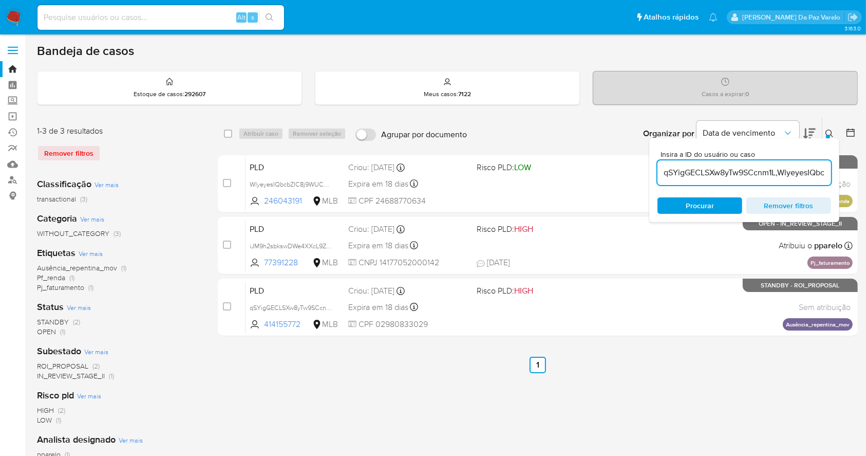
click at [829, 129] on icon at bounding box center [830, 133] width 8 height 8
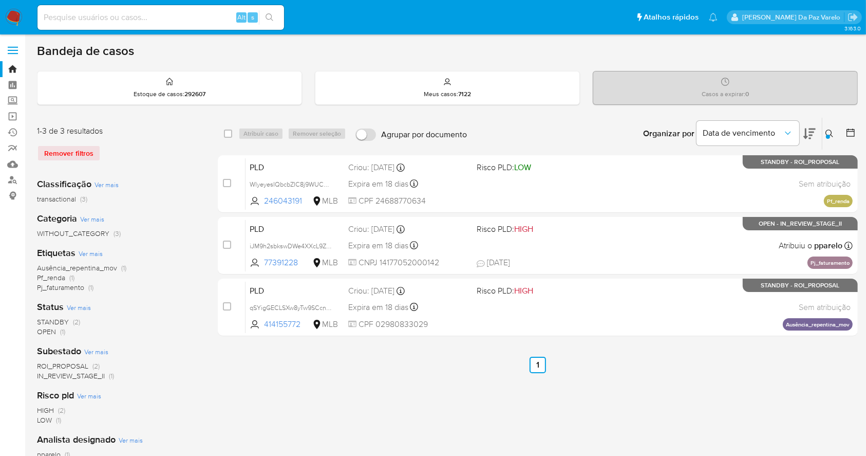
drag, startPoint x: 226, startPoint y: 132, endPoint x: 225, endPoint y: 152, distance: 20.1
click at [226, 133] on input "checkbox" at bounding box center [228, 133] width 8 height 8
checkbox input "true"
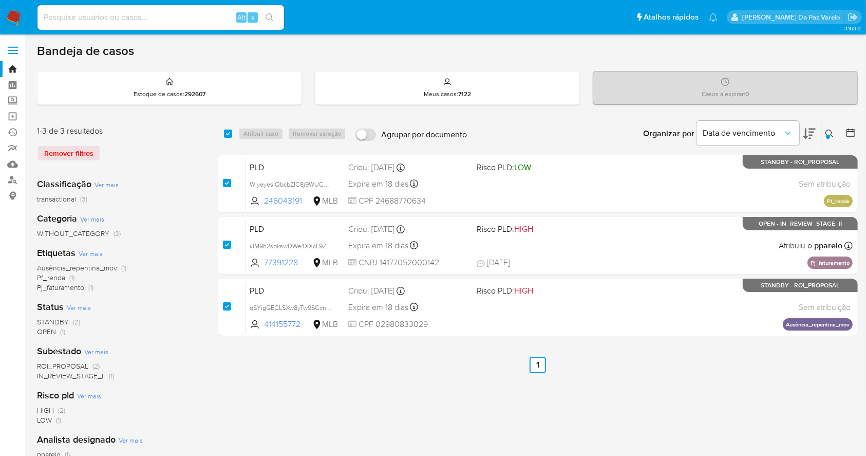
checkbox input "true"
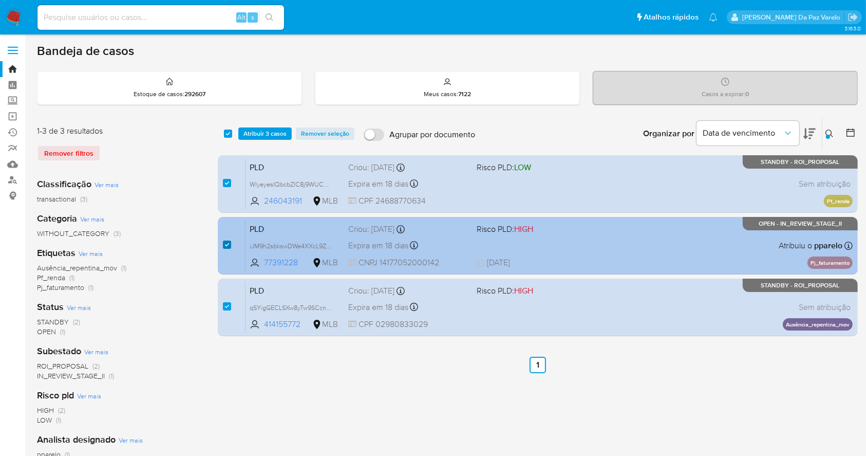
click at [226, 243] on input "checkbox" at bounding box center [227, 244] width 8 height 8
checkbox input "false"
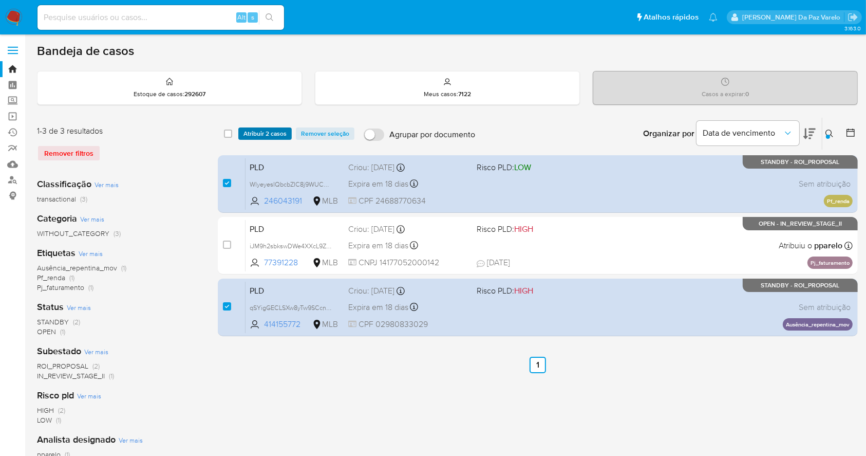
click at [270, 130] on span "Atribuir 2 casos" at bounding box center [265, 133] width 43 height 10
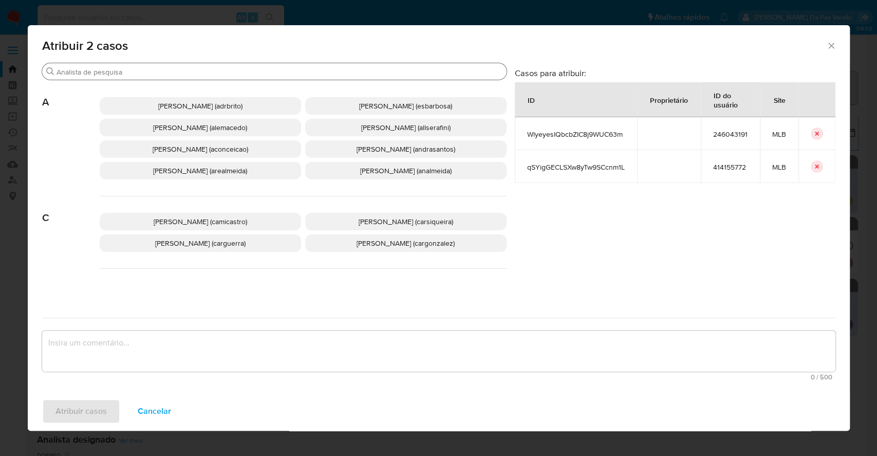
click at [267, 76] on input "Buscar" at bounding box center [280, 71] width 446 height 9
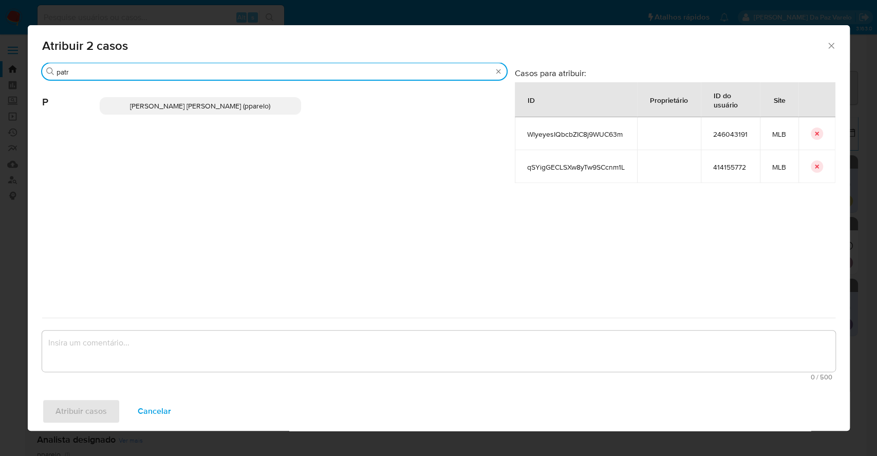
type input "patr"
click at [211, 102] on span "Patricia Aparecida Da Paz Varelo (pparelo)" at bounding box center [200, 106] width 140 height 10
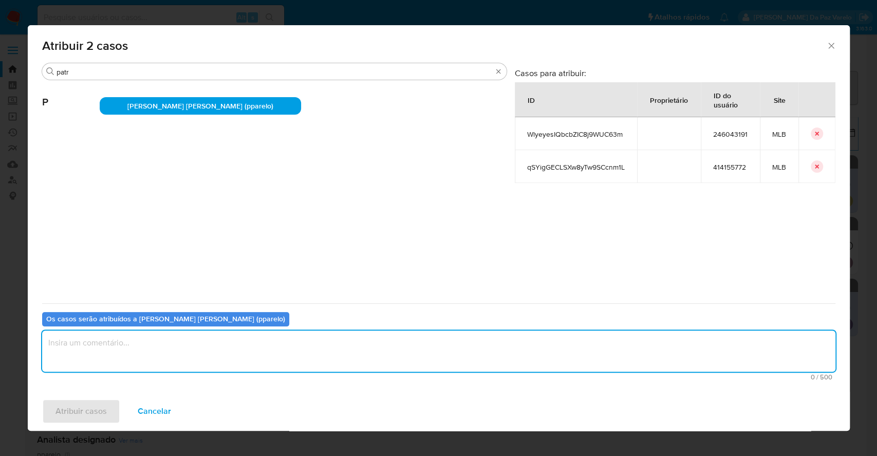
click at [163, 338] on textarea "assign-modal" at bounding box center [438, 350] width 793 height 41
type textarea "."
click at [94, 410] on span "Atribuir casos" at bounding box center [80, 411] width 51 height 23
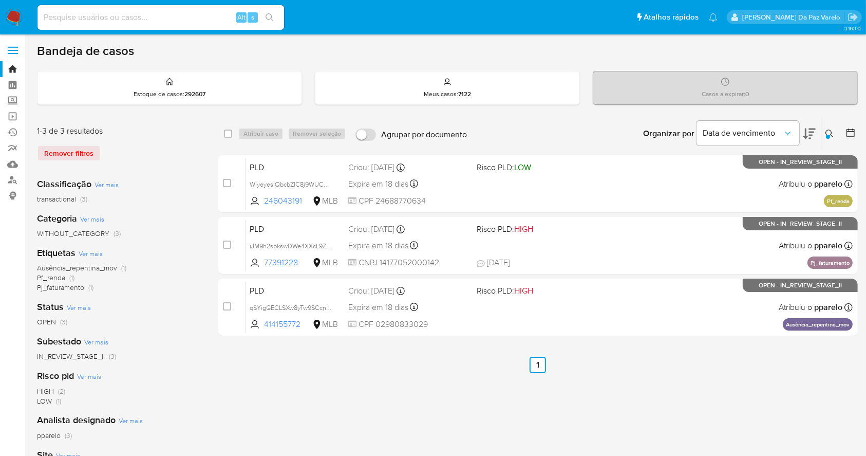
click at [20, 15] on img at bounding box center [13, 17] width 17 height 17
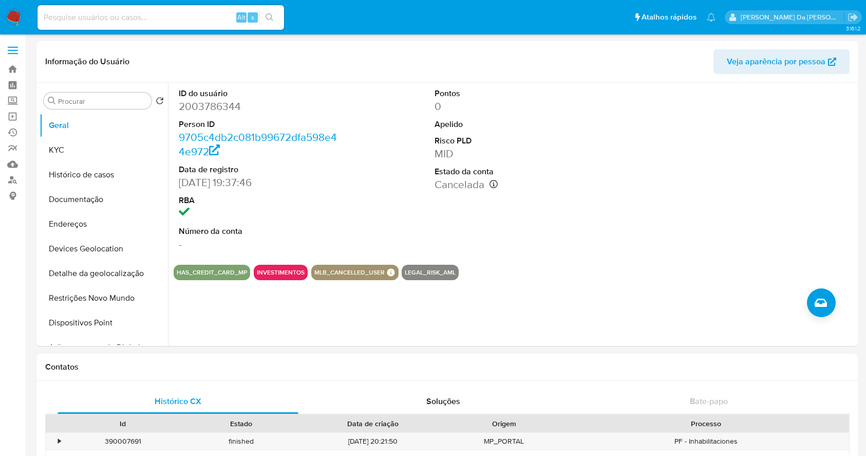
select select "10"
click at [13, 16] on img at bounding box center [13, 17] width 17 height 17
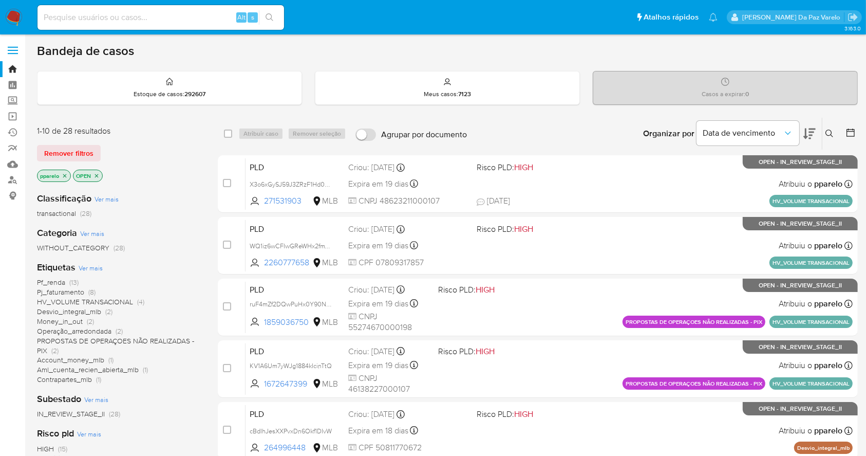
click at [834, 138] on button at bounding box center [831, 133] width 17 height 12
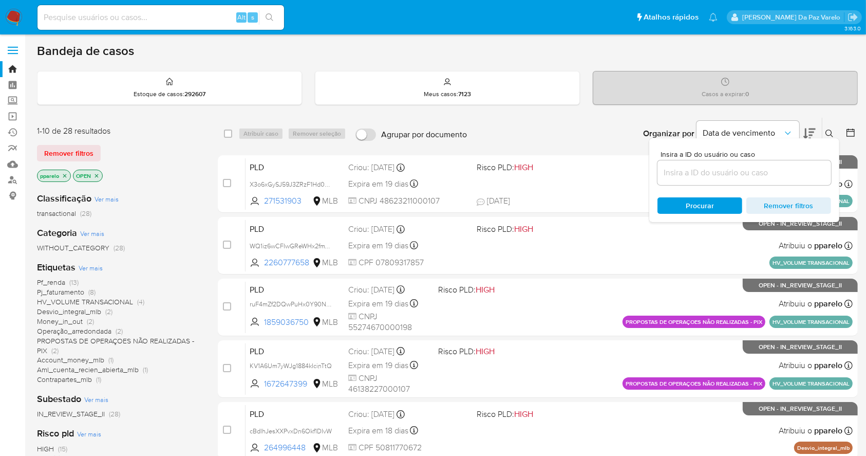
click at [829, 134] on icon at bounding box center [830, 133] width 8 height 8
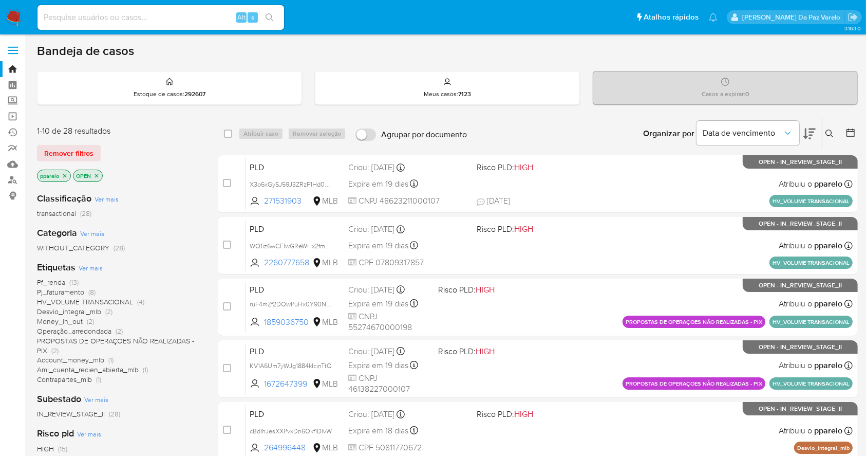
click at [828, 134] on icon at bounding box center [830, 133] width 8 height 8
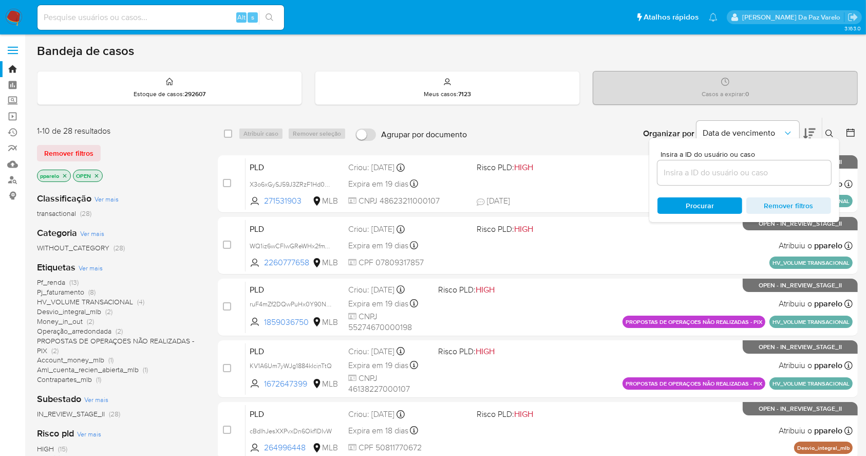
click at [751, 178] on input at bounding box center [745, 172] width 174 height 13
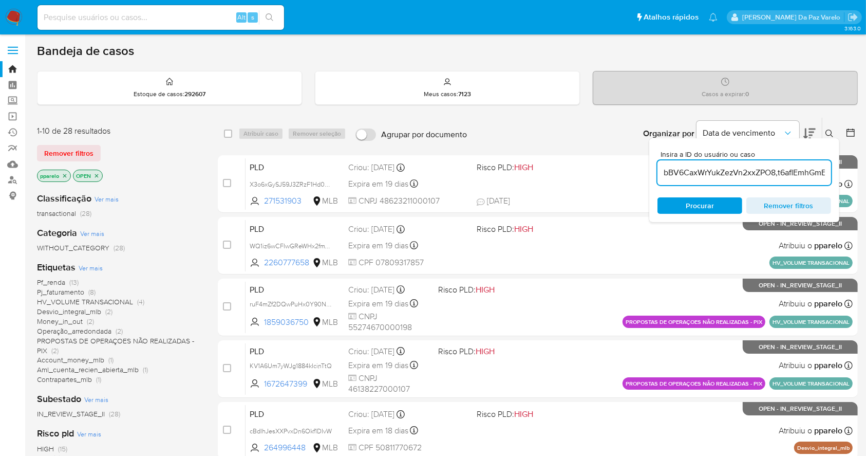
scroll to position [0, 278]
type input "bBV6CaxWrYukZezVn2xxZPO8,t6aflEmhGmEmAnWMIiSnGLLQ,FIB4hxFlFsrqGlz37abVFNZG,w7yw…"
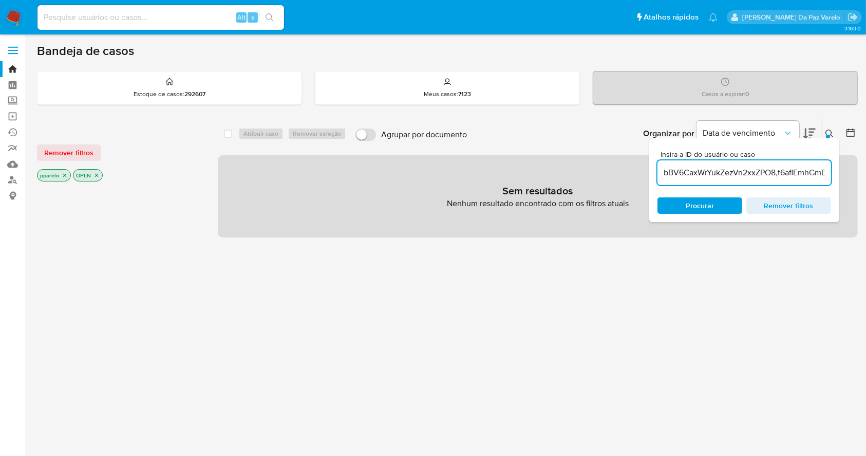
click at [65, 175] on icon "close-filter" at bounding box center [65, 176] width 4 height 4
click at [61, 172] on icon "close-filter" at bounding box center [61, 175] width 6 height 6
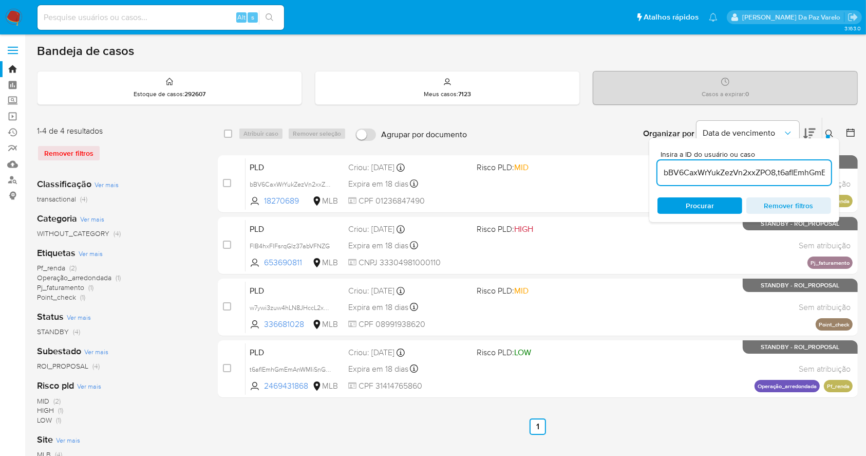
click at [827, 133] on icon at bounding box center [830, 133] width 8 height 8
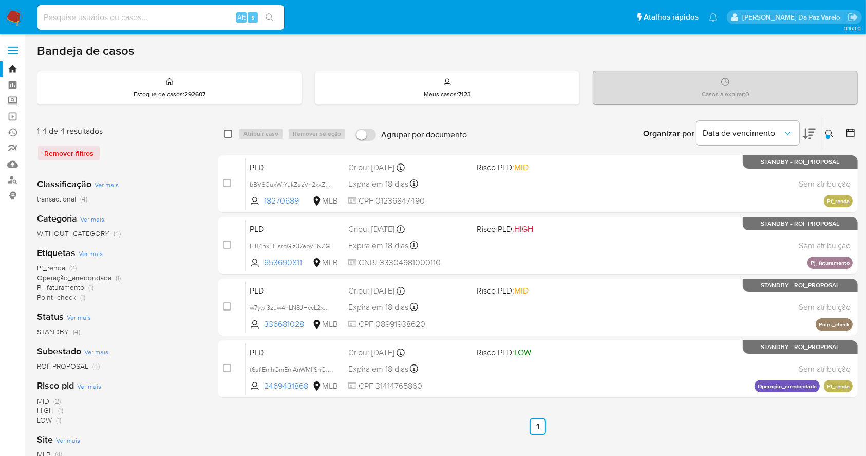
click at [232, 134] on div "select-all-cases-checkbox" at bounding box center [230, 133] width 12 height 12
click at [226, 128] on div "select-all-cases-checkbox" at bounding box center [228, 133] width 8 height 10
click at [224, 129] on input "checkbox" at bounding box center [228, 133] width 8 height 8
checkbox input "true"
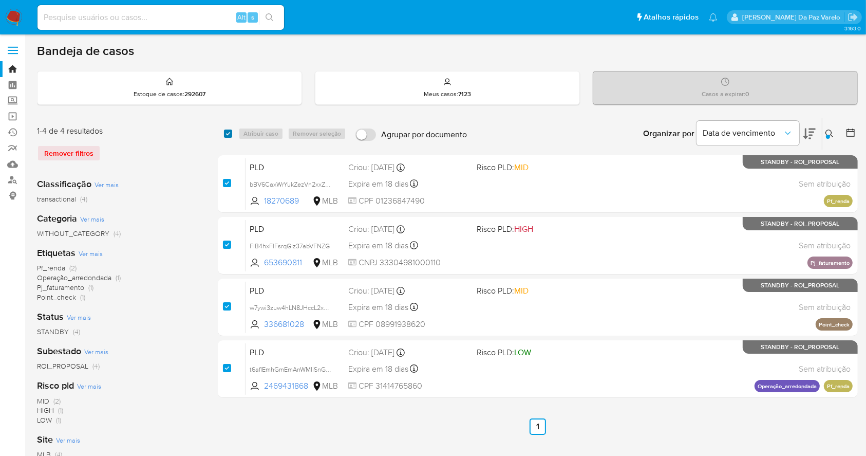
checkbox input "true"
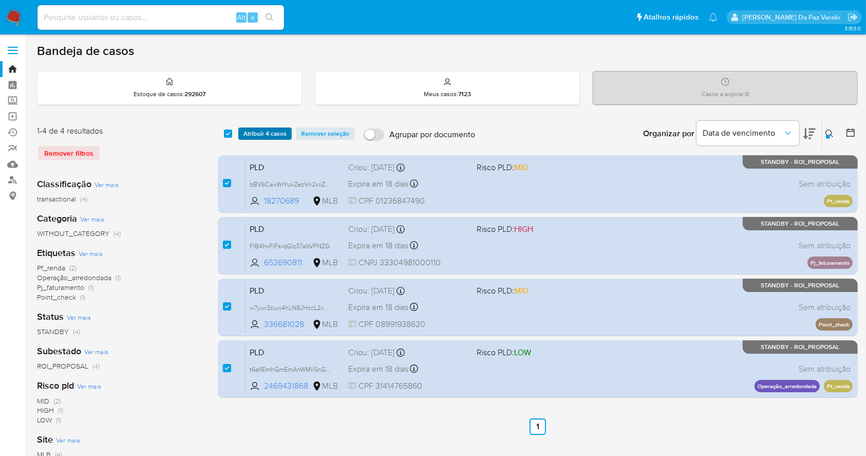
click at [257, 135] on span "Atribuir 4 casos" at bounding box center [265, 133] width 43 height 10
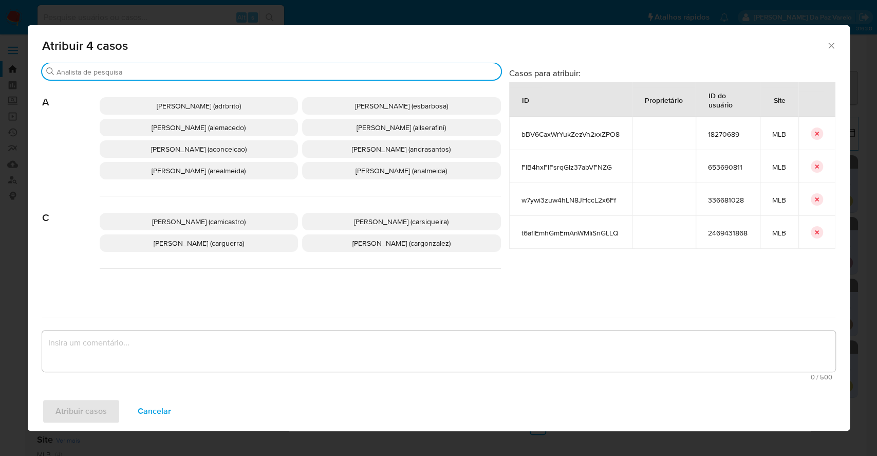
click at [338, 73] on input "Buscar" at bounding box center [277, 71] width 440 height 9
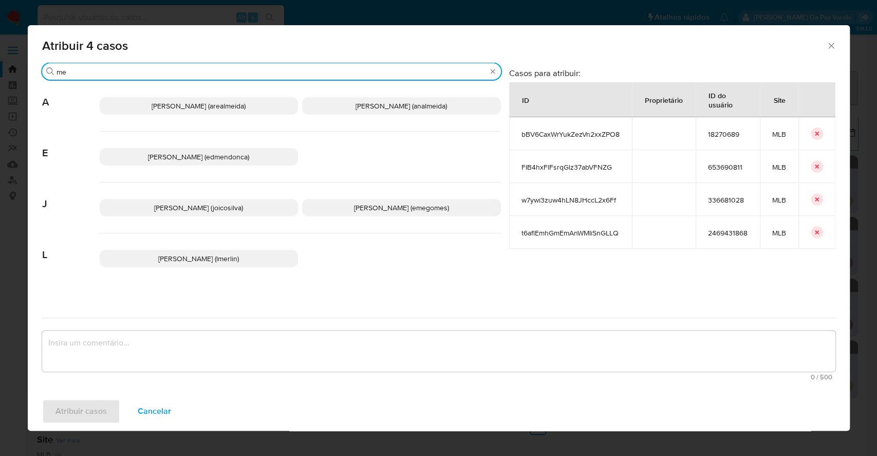
type input "m"
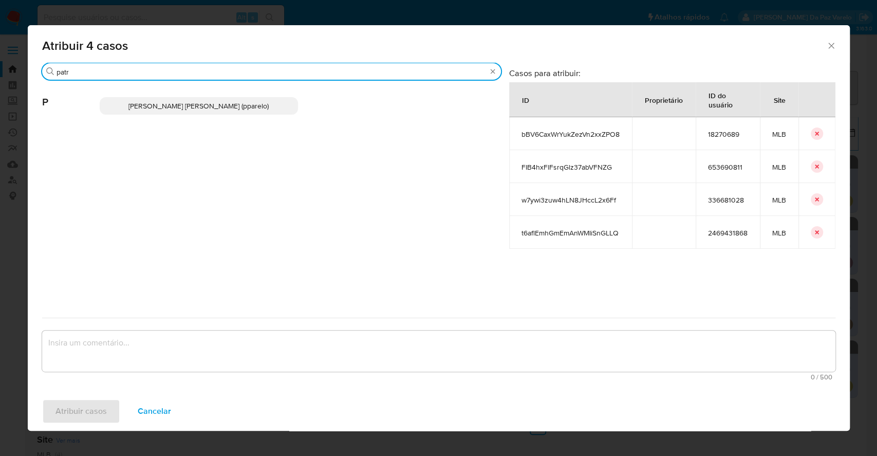
type input "patr"
click at [290, 105] on p "Patricia Aparecida Da Paz Varelo (pparelo)" at bounding box center [199, 105] width 199 height 17
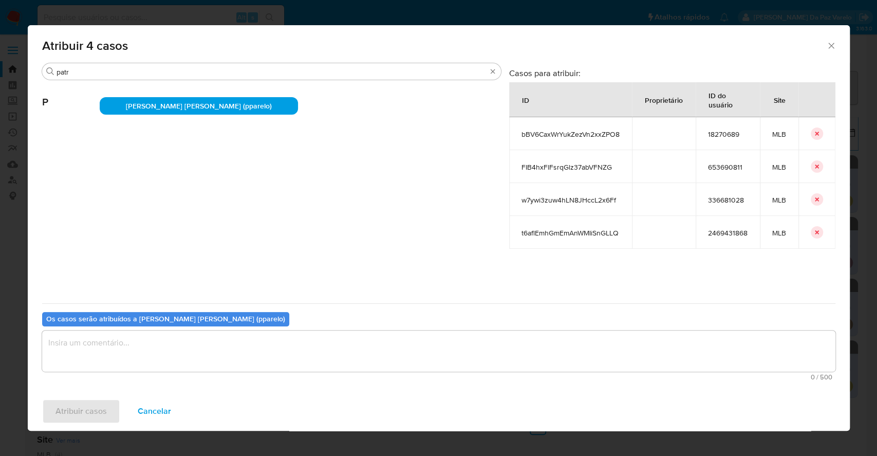
click at [164, 354] on textarea "assign-modal" at bounding box center [438, 350] width 793 height 41
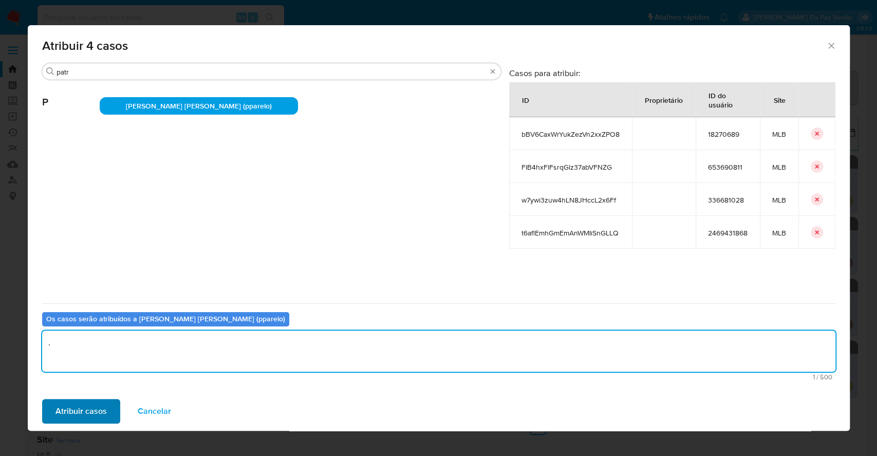
type textarea "."
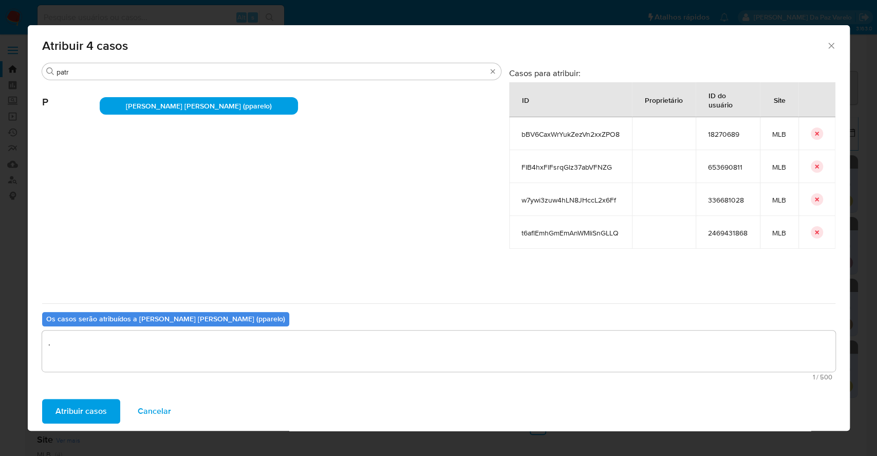
click at [81, 408] on span "Atribuir casos" at bounding box center [80, 411] width 51 height 23
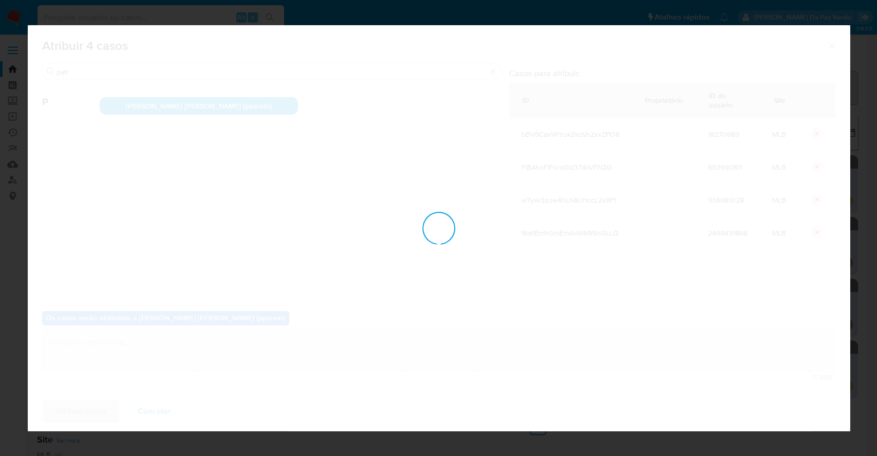
checkbox input "false"
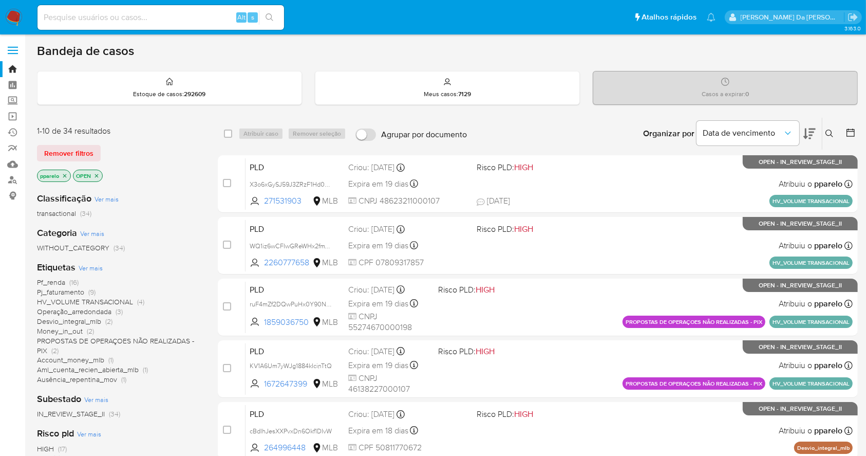
click at [209, 12] on input at bounding box center [161, 17] width 247 height 13
paste input "iJM9h2sbkswDWe4XXcL9Znob"
type input "iJM9h2sbkswDWe4XXcL9Znob"
click at [225, 15] on input "iJM9h2sbkswDWe4XXcL9Znob" at bounding box center [161, 17] width 247 height 13
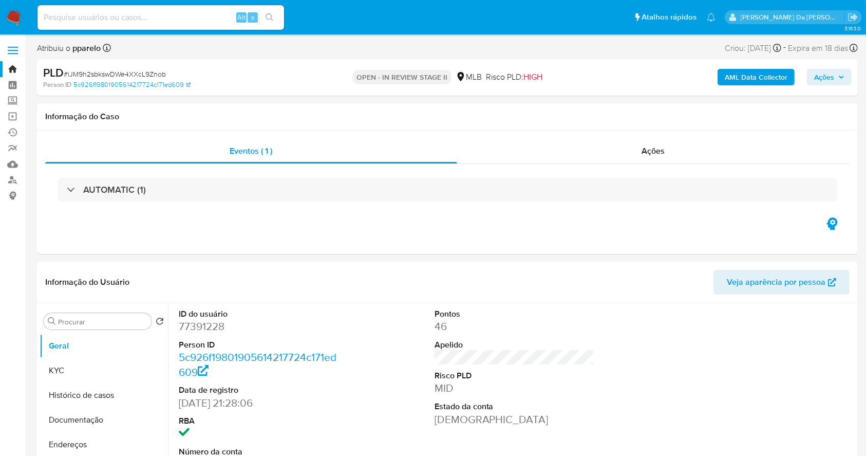
select select "10"
click at [86, 393] on button "Histórico de casos" at bounding box center [100, 395] width 120 height 25
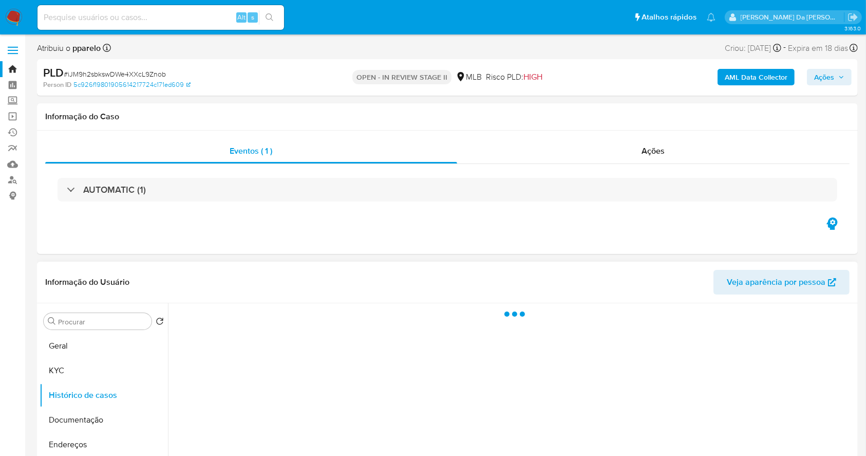
scroll to position [68, 0]
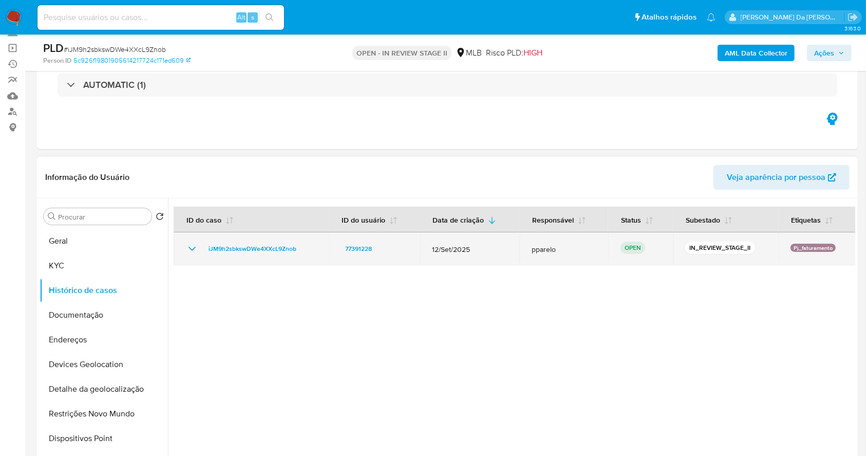
click at [200, 249] on div "iJM9h2sbkswDWe4XXcL9Znob" at bounding box center [251, 248] width 130 height 12
click at [189, 247] on icon "Mostrar/Ocultar" at bounding box center [192, 249] width 7 height 4
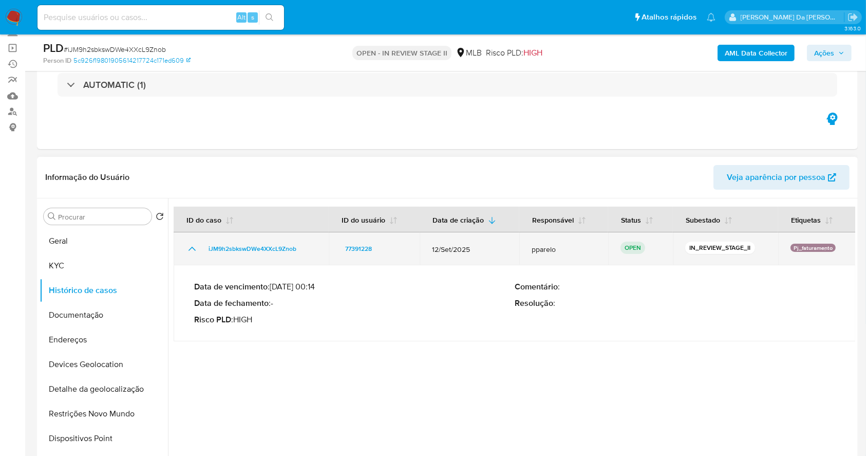
click at [190, 247] on icon "Mostrar/Ocultar" at bounding box center [192, 248] width 12 height 12
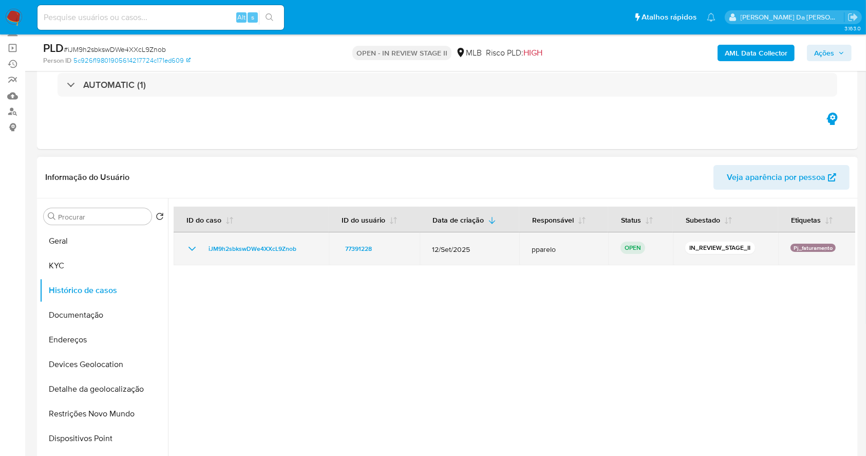
click at [190, 247] on icon "Mostrar/Ocultar" at bounding box center [192, 248] width 12 height 12
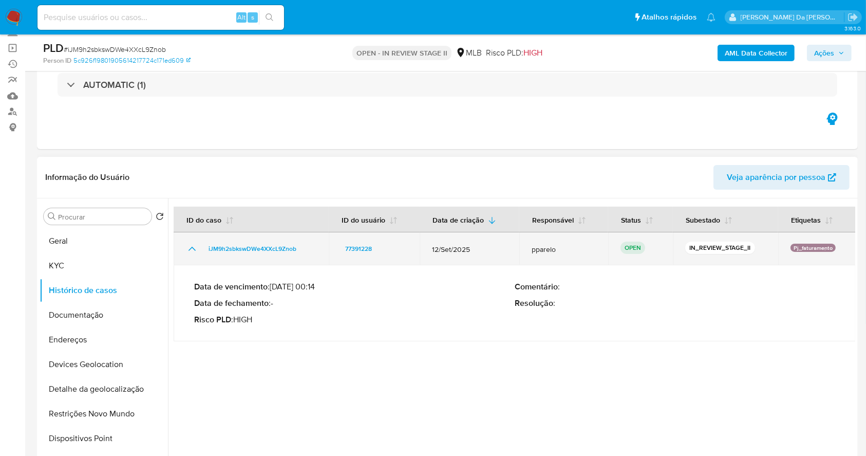
click at [191, 247] on icon "Mostrar/Ocultar" at bounding box center [192, 248] width 12 height 12
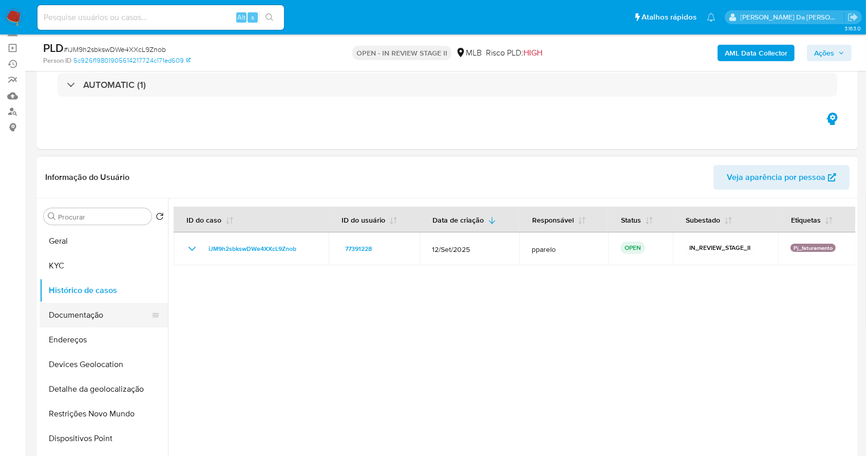
click at [97, 314] on button "Documentação" at bounding box center [100, 315] width 120 height 25
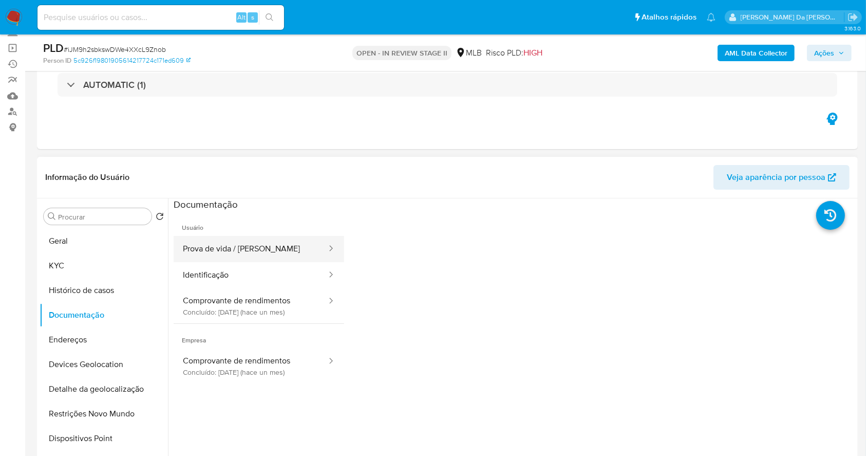
click at [257, 257] on button "Prova de vida / [PERSON_NAME]" at bounding box center [251, 249] width 154 height 26
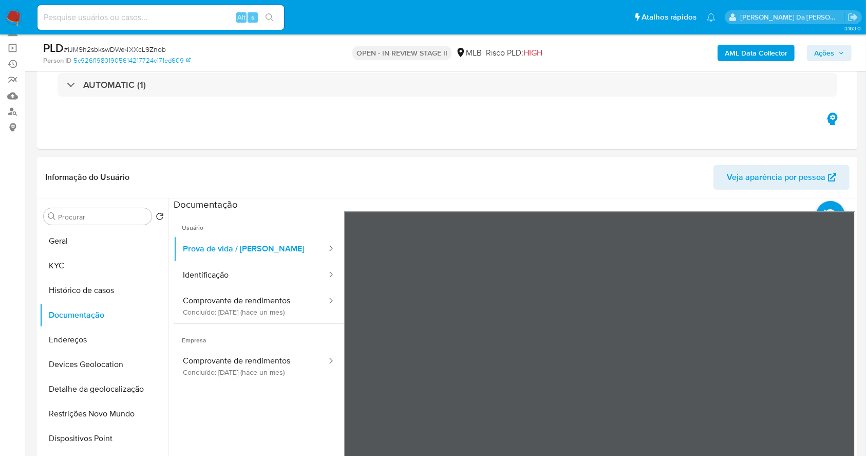
click at [227, 17] on input at bounding box center [161, 17] width 247 height 13
paste input "oPdvFoRRrMrnoDVrJrxMLOfa"
type input "oPdvFoRRrMrnoDVrJrxMLOfa"
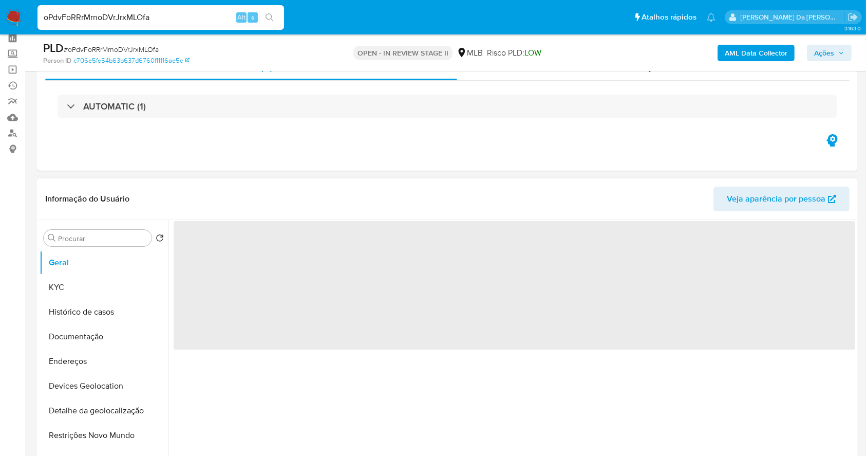
scroll to position [68, 0]
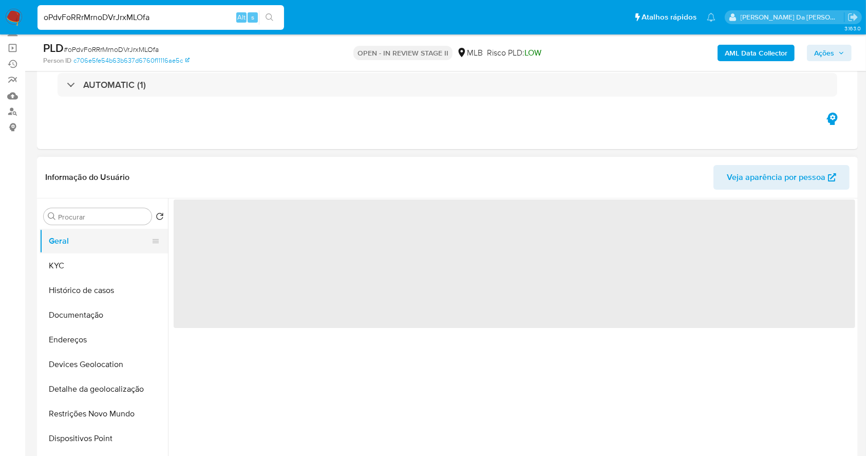
select select "10"
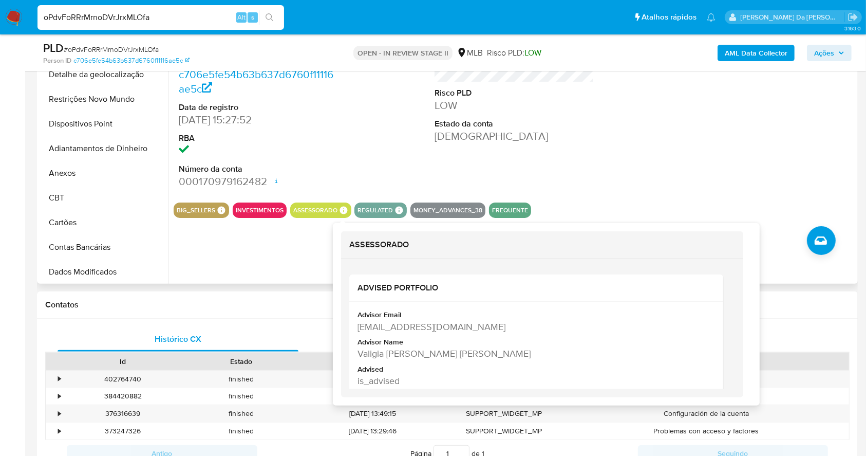
scroll to position [206, 0]
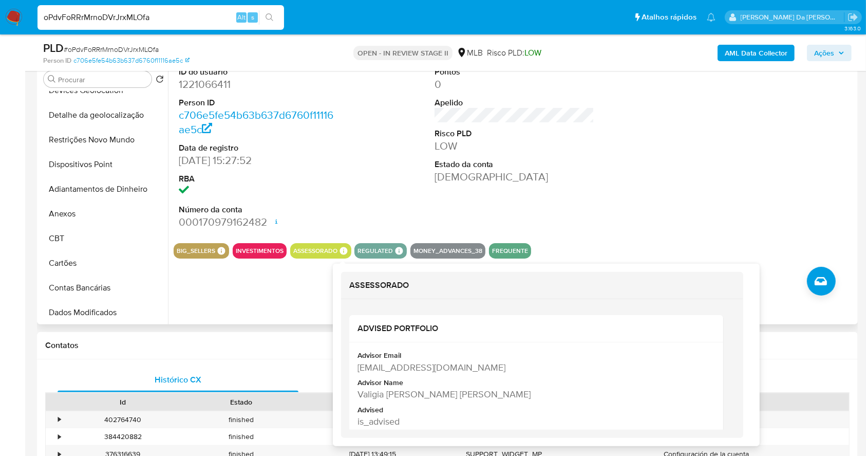
click at [342, 183] on section "ID do usuário 1221066411 Person ID c706e5fe54b63b637d6760f11116ae5c Data de reg…" at bounding box center [515, 159] width 682 height 197
click at [382, 370] on div "valigia.vlima@mercadopago.com.br" at bounding box center [536, 366] width 356 height 13
copy div "valigia.vlima@mercadopago.com.br"
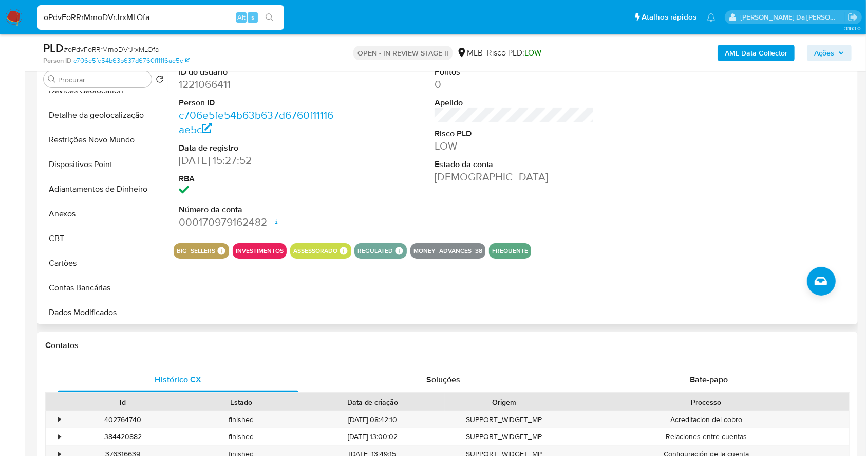
click at [338, 204] on div "ID do usuário 1221066411 Person ID c706e5fe54b63b637d6760f11116ae5c Data de reg…" at bounding box center [259, 148] width 171 height 174
click at [217, 84] on dd "1221066411" at bounding box center [259, 84] width 160 height 14
click at [218, 85] on dd "1221066411" at bounding box center [259, 84] width 160 height 14
copy dd "1221066411"
click at [202, 15] on input "oPdvFoRRrMrnoDVrJrxMLOfa" at bounding box center [161, 17] width 247 height 13
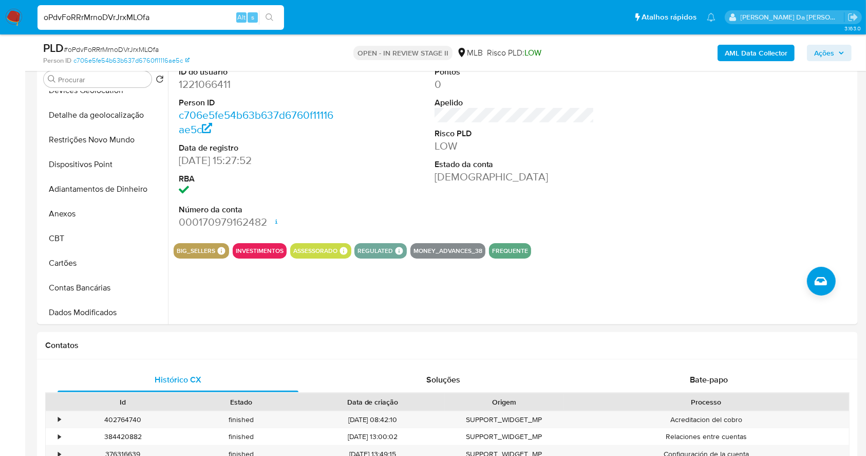
click at [202, 15] on input "oPdvFoRRrMrnoDVrJrxMLOfa" at bounding box center [161, 17] width 247 height 13
paste input "O1jrAZy80Uz1yvt3Jf003qZh"
type input "O1jrAZy80Uz1yvt3Jf003qZh"
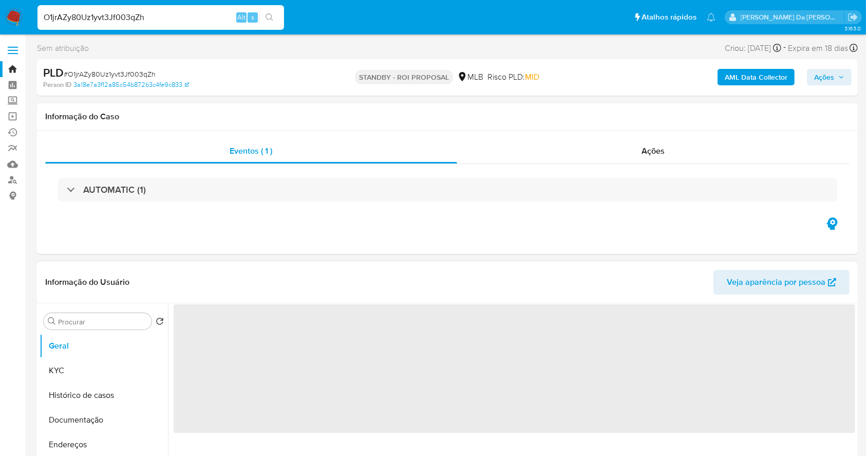
select select "10"
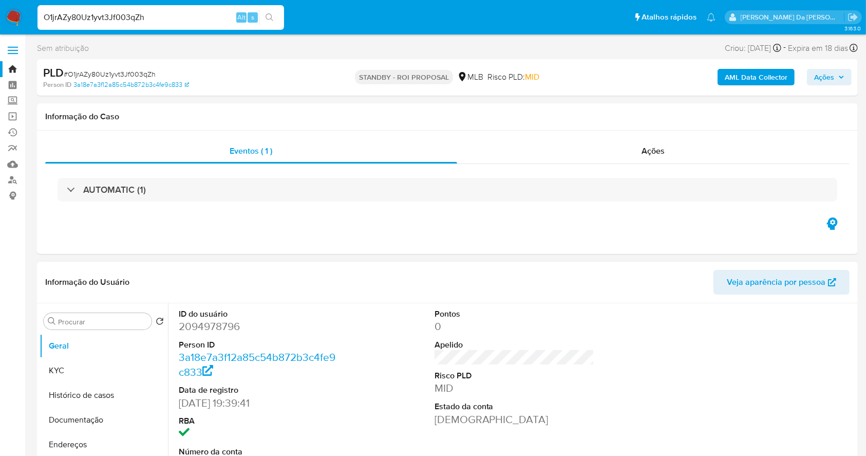
click at [192, 22] on input "O1jrAZy80Uz1yvt3Jf003qZh" at bounding box center [161, 17] width 247 height 13
click at [191, 22] on input "O1jrAZy80Uz1yvt3Jf003qZh" at bounding box center [161, 17] width 247 height 13
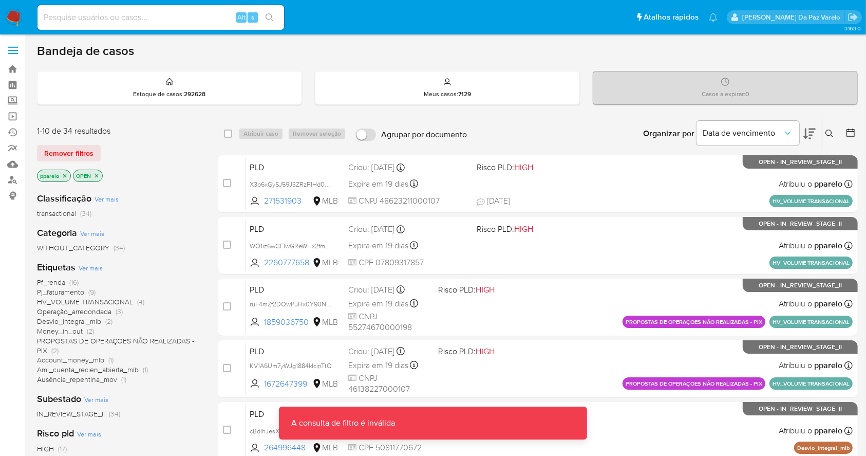
drag, startPoint x: 829, startPoint y: 134, endPoint x: 817, endPoint y: 152, distance: 21.5
click at [828, 134] on icon at bounding box center [830, 133] width 8 height 8
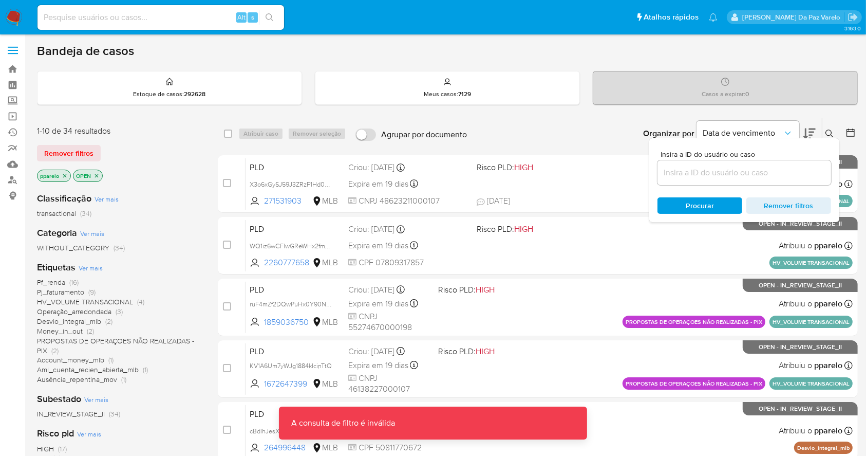
click at [768, 181] on div at bounding box center [745, 172] width 174 height 25
click at [768, 174] on input at bounding box center [745, 172] width 174 height 13
paste input "O1jrAZy80Uz1yvt3Jf003qZh"
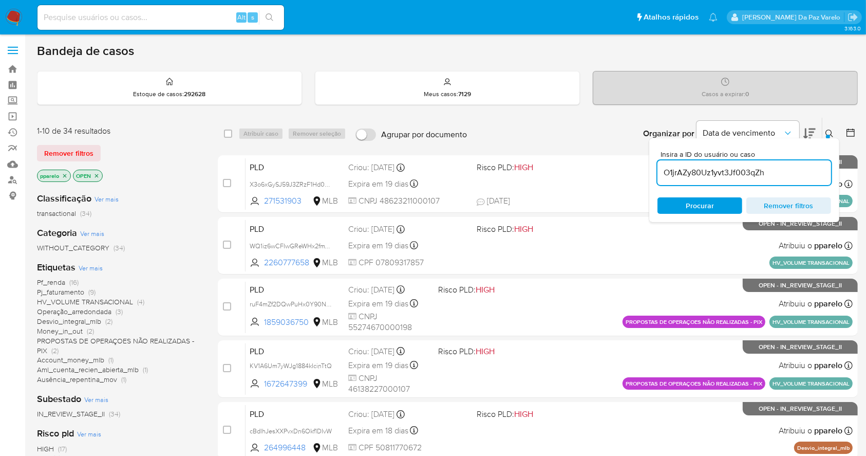
type input "O1jrAZy80Uz1yvt3Jf003qZh"
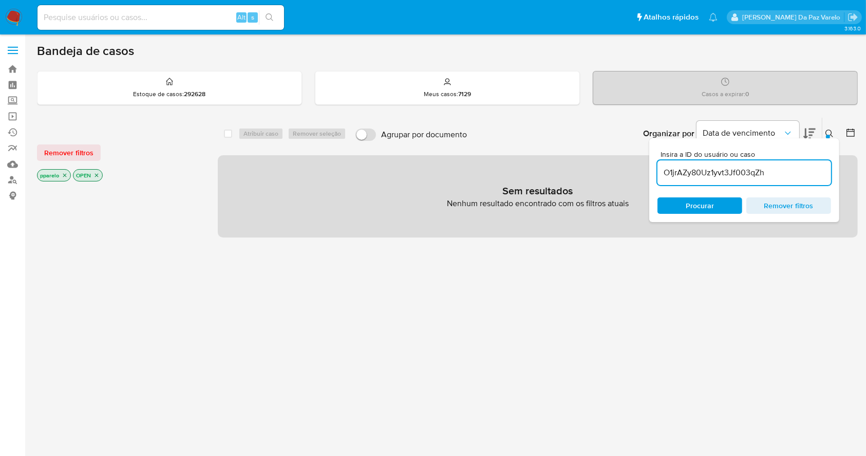
click at [66, 175] on icon "close-filter" at bounding box center [65, 175] width 6 height 6
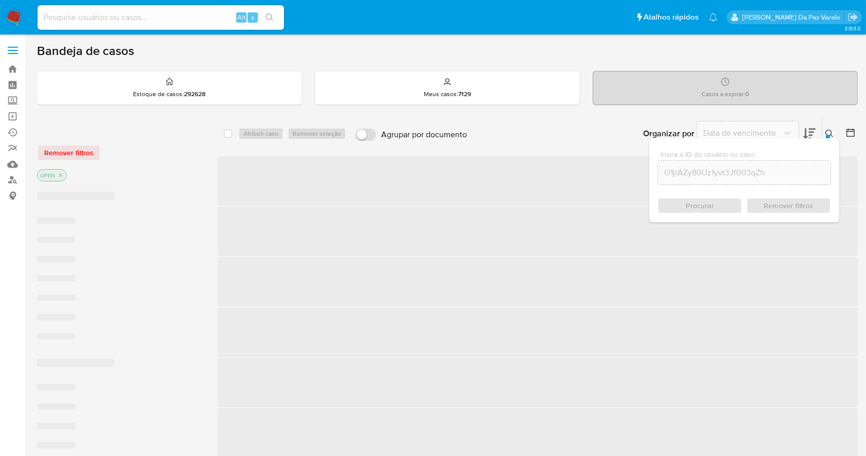
click at [63, 174] on icon "close-filter" at bounding box center [61, 175] width 6 height 6
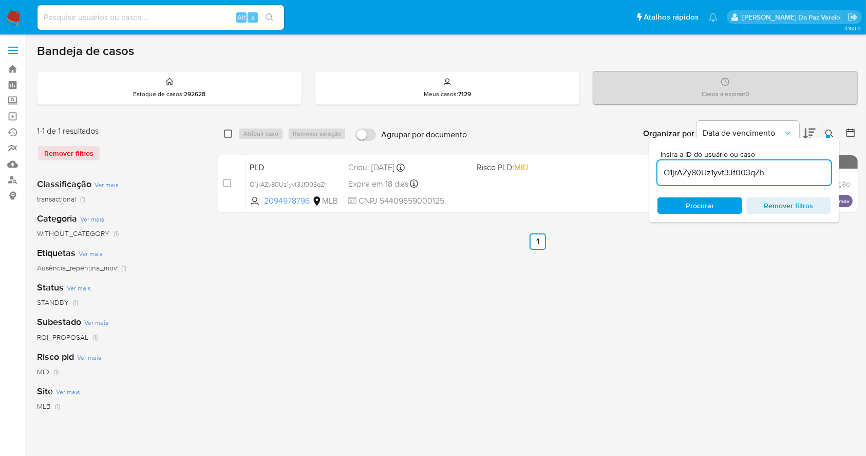
click at [228, 132] on input "checkbox" at bounding box center [228, 133] width 8 height 8
checkbox input "true"
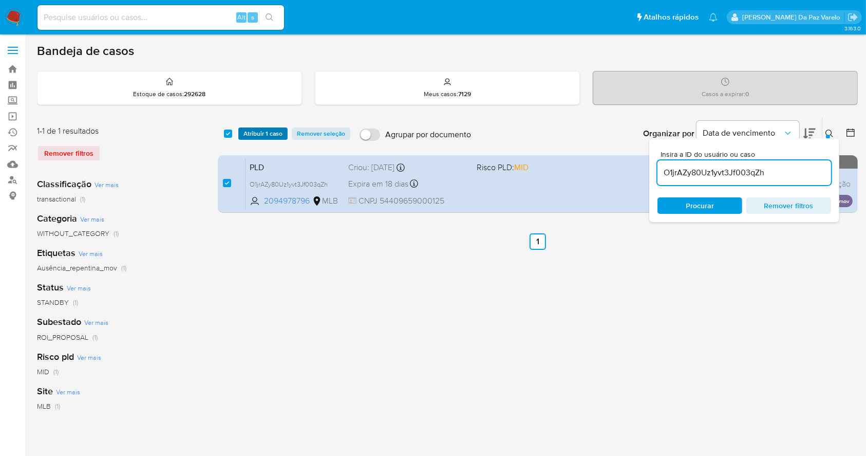
click at [253, 134] on span "Atribuir 1 caso" at bounding box center [263, 133] width 39 height 10
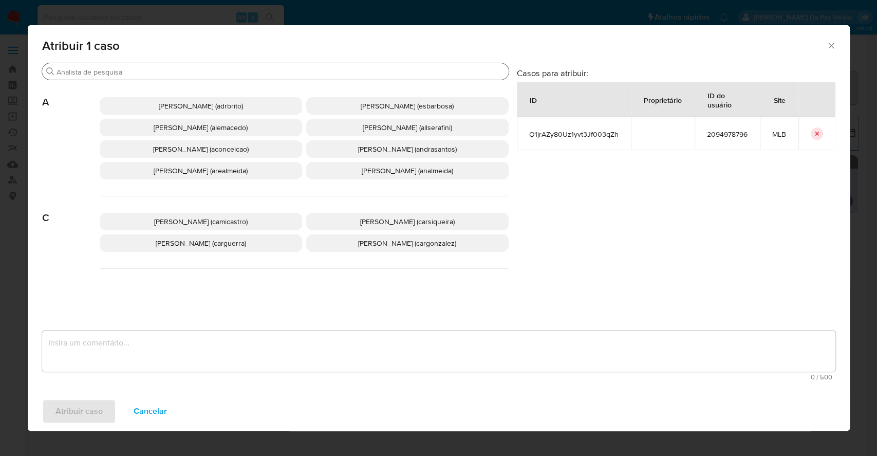
click at [285, 67] on div "Buscar" at bounding box center [275, 71] width 466 height 16
click at [282, 67] on div "Buscar" at bounding box center [275, 71] width 466 height 16
click at [279, 64] on div "Buscar" at bounding box center [275, 71] width 466 height 16
click at [276, 70] on input "Buscar" at bounding box center [281, 71] width 448 height 9
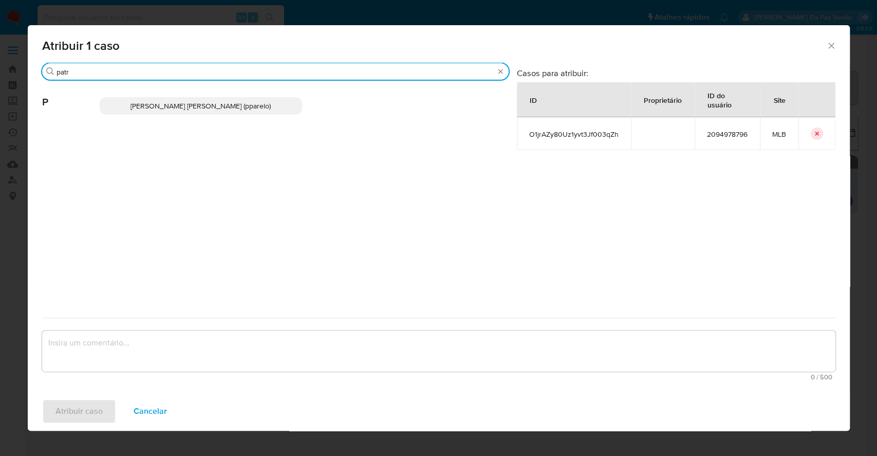
type input "patr"
click at [210, 109] on span "[PERSON_NAME] [PERSON_NAME] (pparelo)" at bounding box center [200, 106] width 140 height 10
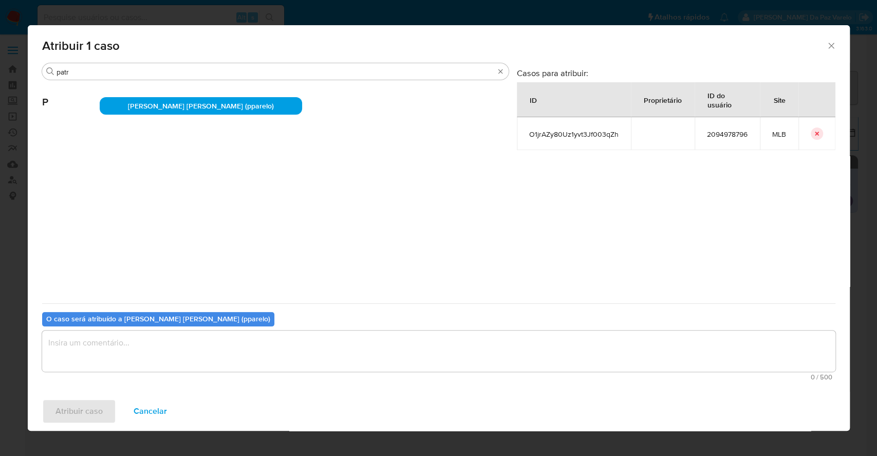
click at [180, 347] on textarea "assign-modal" at bounding box center [438, 350] width 793 height 41
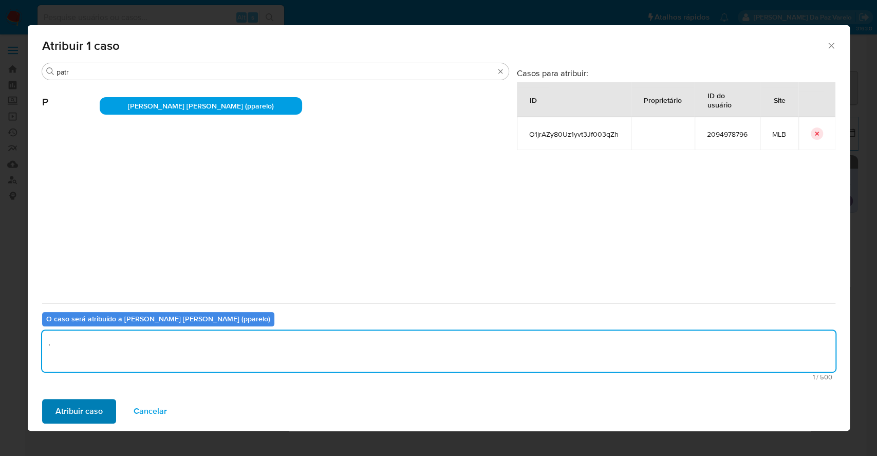
type textarea "."
click at [100, 410] on span "Atribuir caso" at bounding box center [78, 411] width 47 height 23
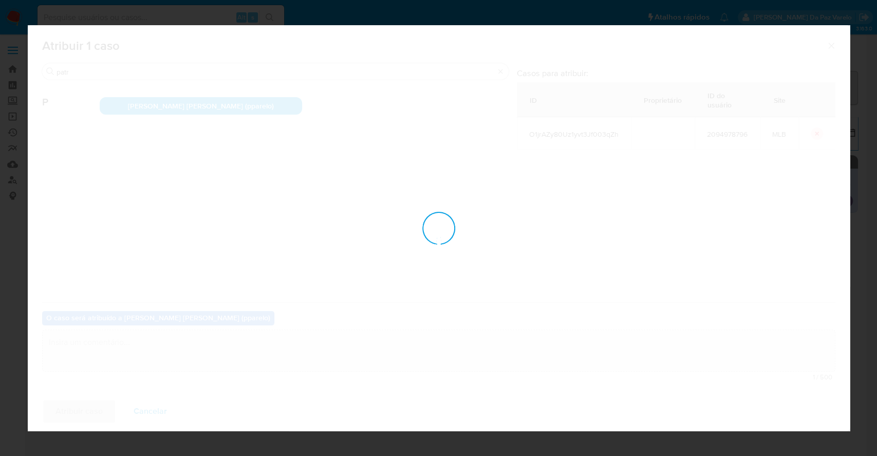
checkbox input "false"
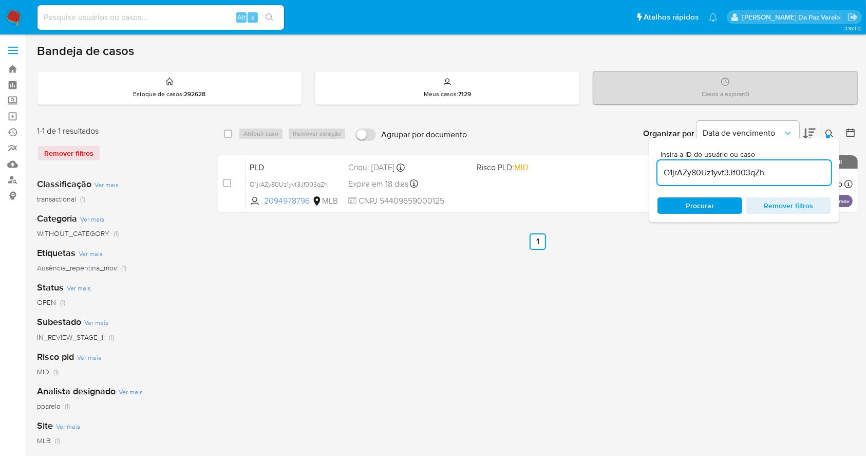
click at [695, 179] on div "O1jrAZy80Uz1yvt3Jf003qZh" at bounding box center [745, 172] width 174 height 25
click at [699, 175] on input "O1jrAZy80Uz1yvt3Jf003qZh" at bounding box center [745, 172] width 174 height 13
click at [824, 135] on button at bounding box center [831, 133] width 17 height 12
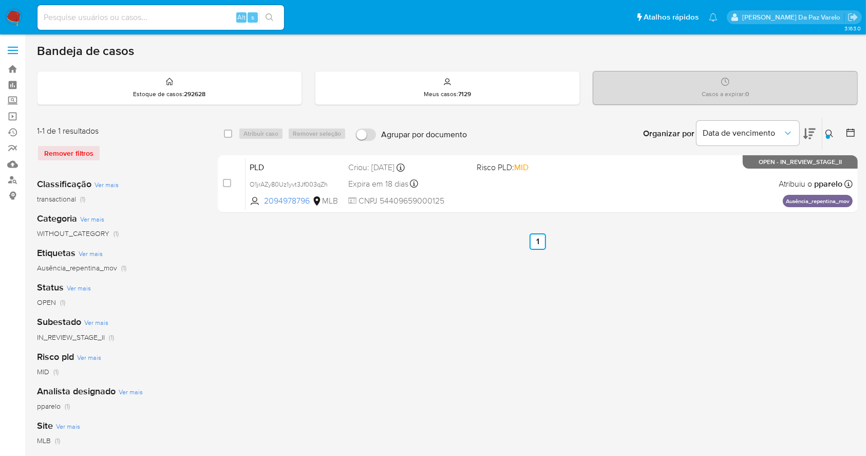
click at [829, 127] on button at bounding box center [831, 133] width 17 height 12
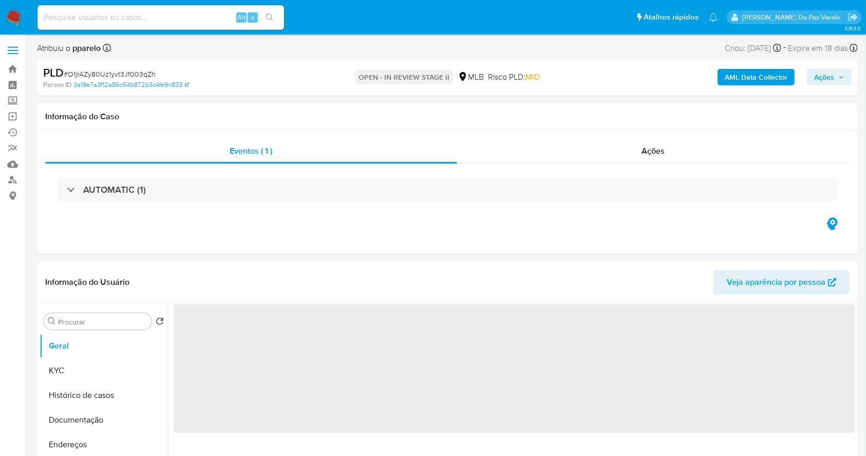
select select "10"
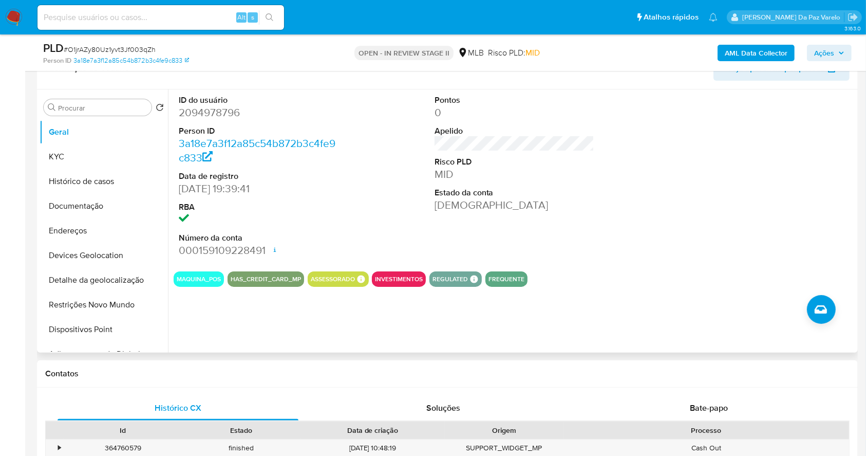
scroll to position [99, 0]
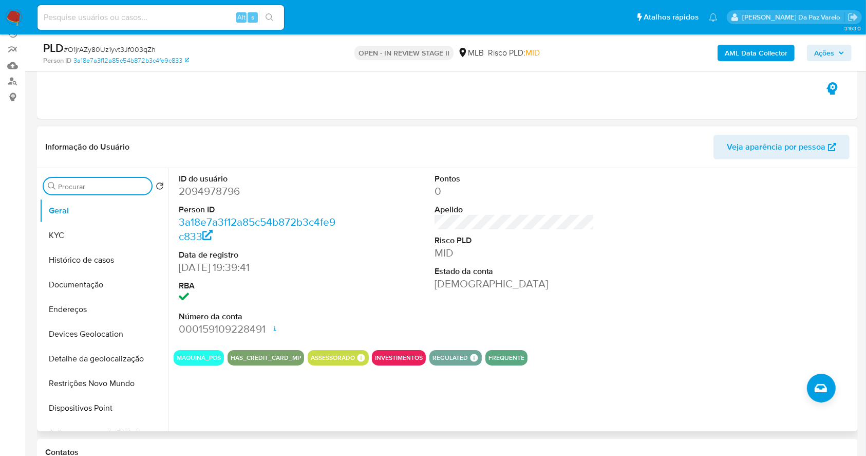
click at [101, 190] on input "Procurar" at bounding box center [102, 186] width 89 height 9
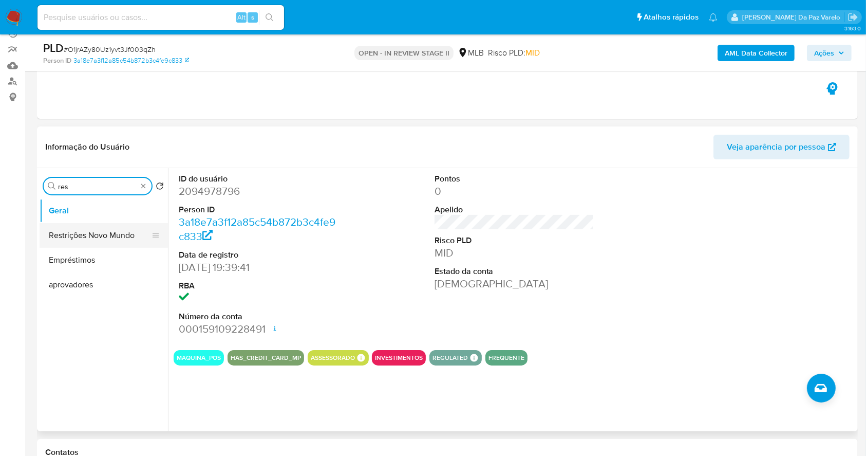
type input "res"
click at [94, 228] on button "Restrições Novo Mundo" at bounding box center [100, 235] width 120 height 25
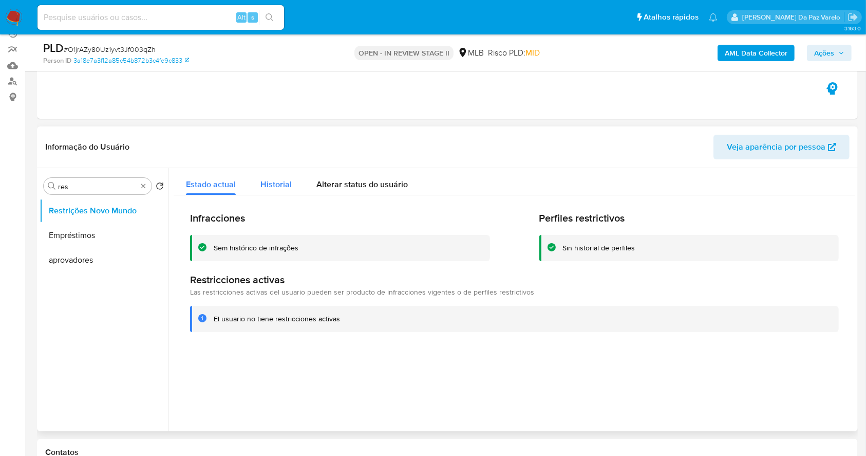
click at [271, 180] on span "Historial" at bounding box center [275, 184] width 31 height 12
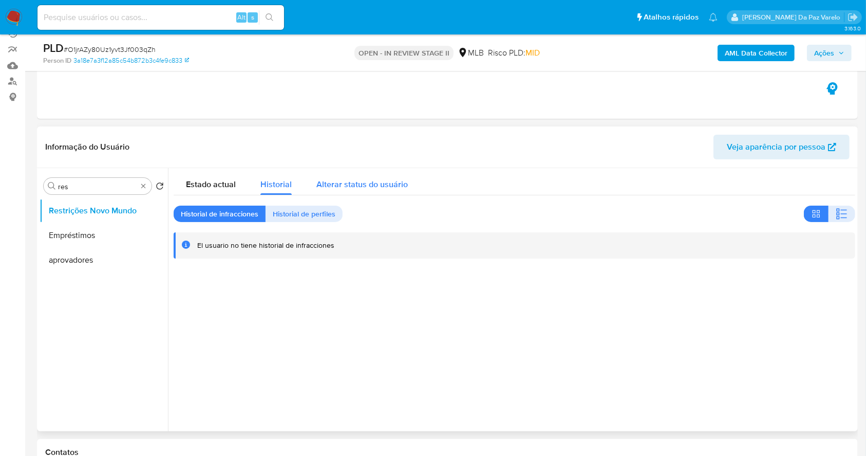
click at [318, 182] on span "Alterar status do usuário" at bounding box center [361, 184] width 91 height 12
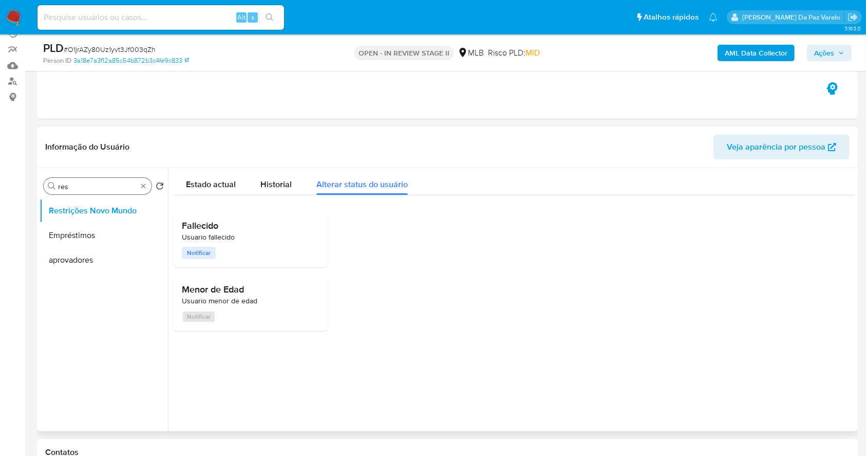
click at [150, 186] on div "Procurar res" at bounding box center [98, 186] width 108 height 16
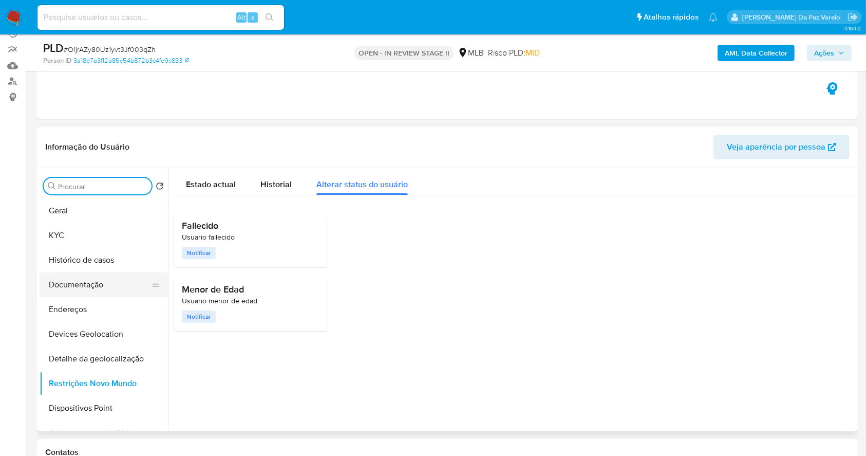
click at [89, 286] on button "Documentação" at bounding box center [100, 284] width 120 height 25
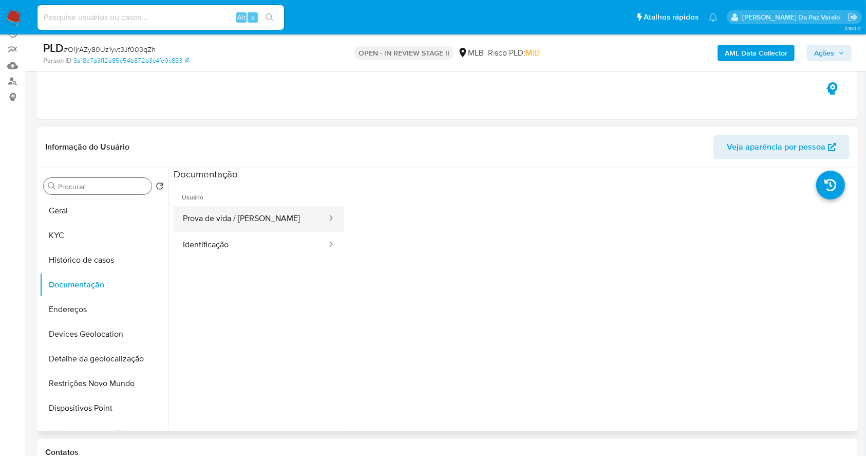
click at [214, 221] on button "Prova de vida / [PERSON_NAME]" at bounding box center [251, 219] width 154 height 26
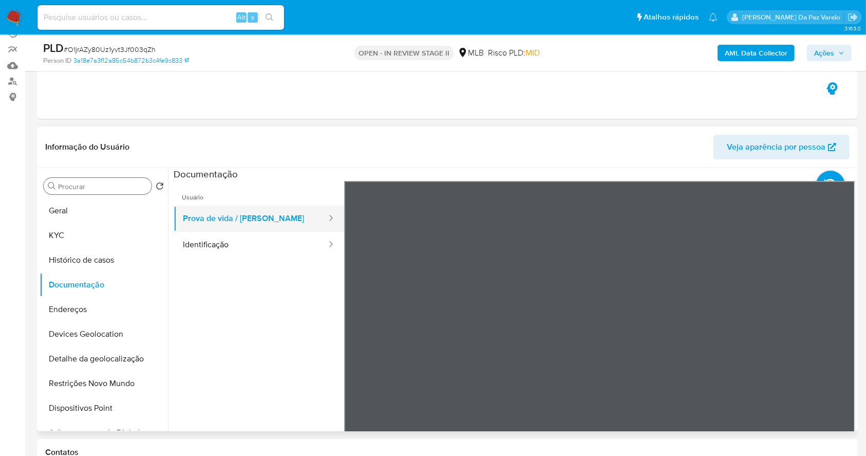
click at [326, 221] on icon at bounding box center [331, 218] width 10 height 10
click at [320, 216] on div at bounding box center [328, 219] width 16 height 12
click at [326, 216] on icon at bounding box center [331, 218] width 10 height 10
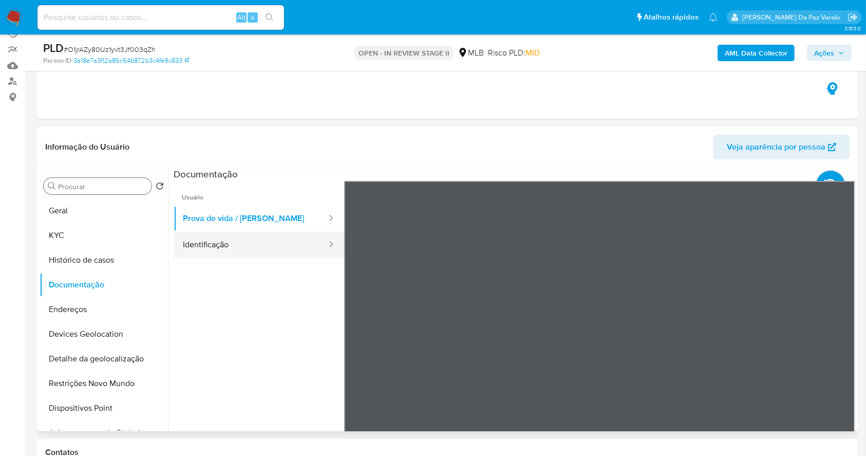
click at [326, 240] on icon at bounding box center [331, 244] width 10 height 10
click at [320, 252] on div at bounding box center [328, 245] width 16 height 26
click at [326, 243] on icon at bounding box center [331, 244] width 10 height 10
click at [320, 218] on div at bounding box center [328, 219] width 16 height 12
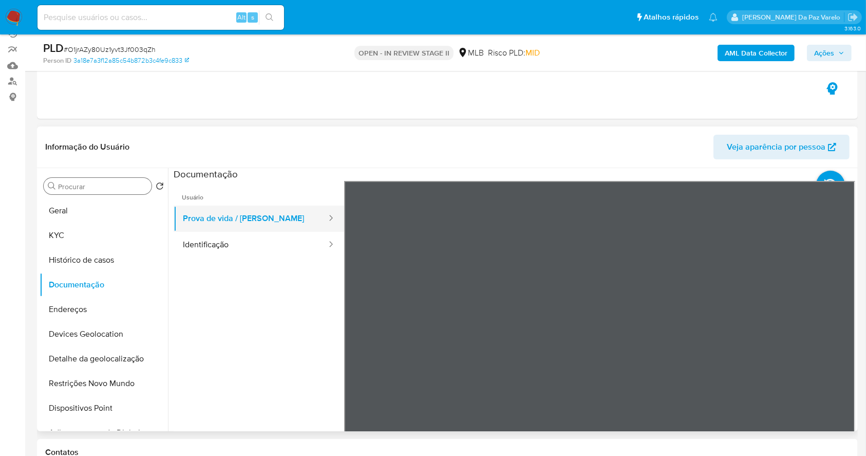
click at [320, 217] on div at bounding box center [328, 219] width 16 height 12
click at [81, 208] on button "Geral" at bounding box center [100, 210] width 120 height 25
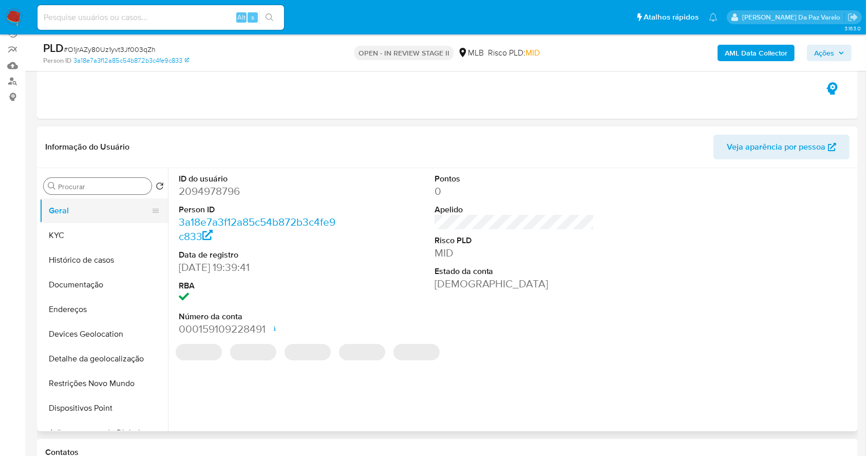
click at [111, 208] on button "Geral" at bounding box center [100, 210] width 120 height 25
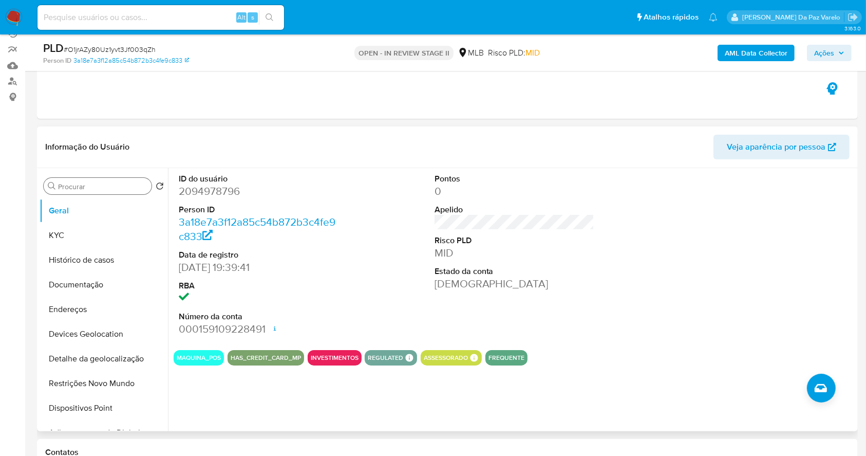
click at [474, 357] on icon at bounding box center [475, 357] width 8 height 8
click at [226, 193] on dd "2094978796" at bounding box center [259, 191] width 160 height 14
copy dd "2094978796"
click at [140, 52] on span "# O1jrAZy80Uz1yvt3Jf003qZh" at bounding box center [110, 49] width 92 height 10
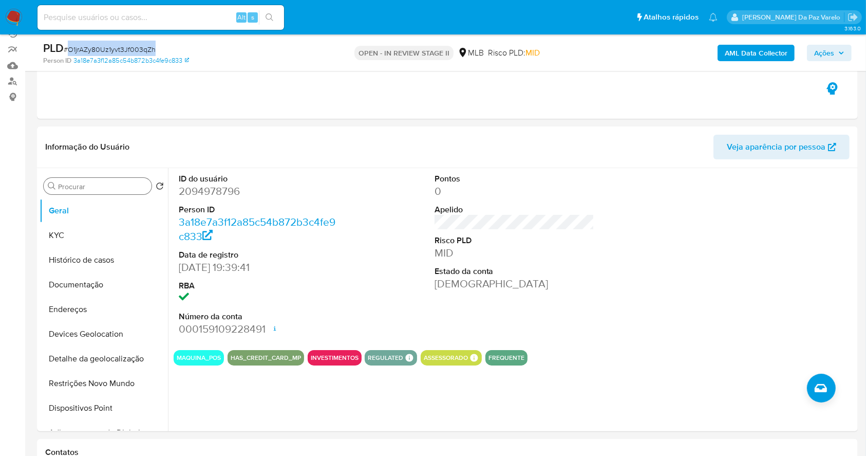
click at [140, 52] on span "# O1jrAZy80Uz1yvt3Jf003qZh" at bounding box center [110, 49] width 92 height 10
copy span "O1jrAZy80Uz1yvt3Jf003qZh"
click at [218, 187] on dd "2094978796" at bounding box center [259, 191] width 160 height 14
copy dd "2094978796"
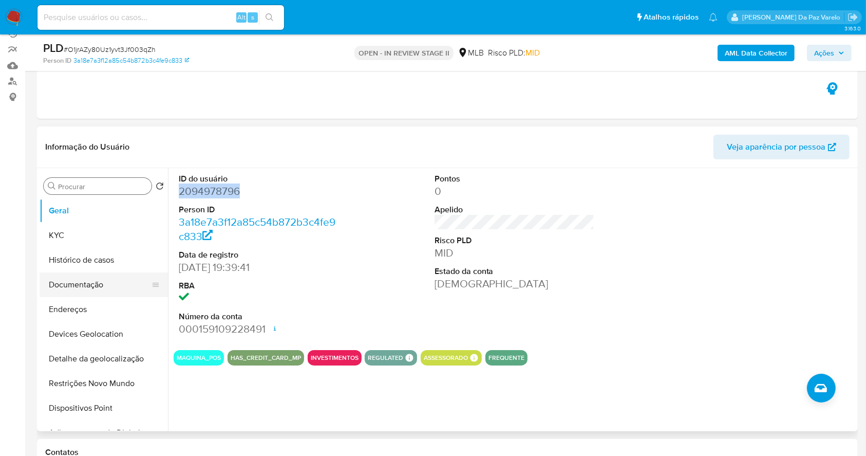
click at [102, 283] on button "Documentação" at bounding box center [100, 284] width 120 height 25
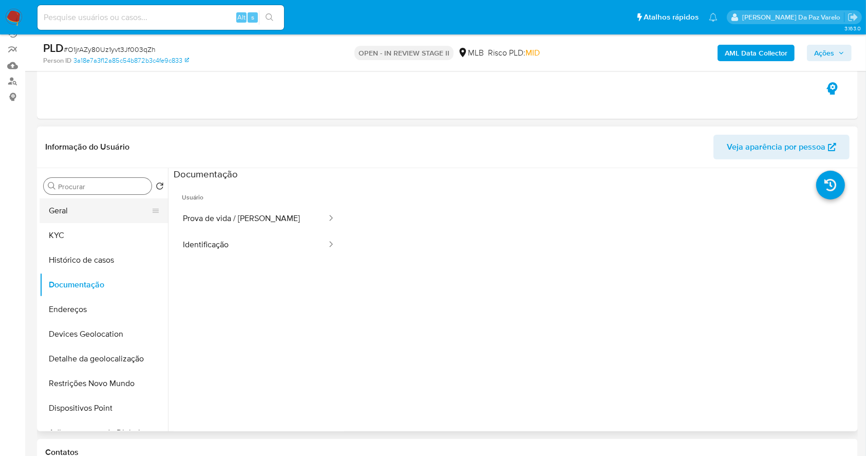
click at [98, 215] on button "Geral" at bounding box center [100, 210] width 120 height 25
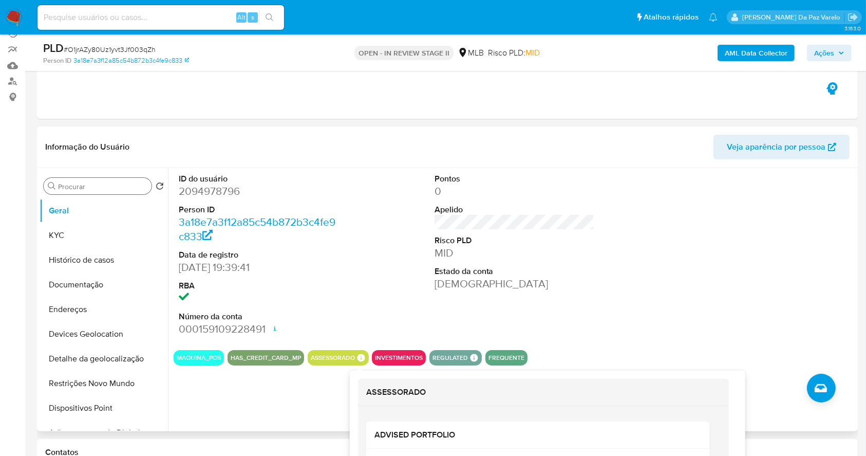
click at [358, 357] on icon at bounding box center [361, 357] width 8 height 8
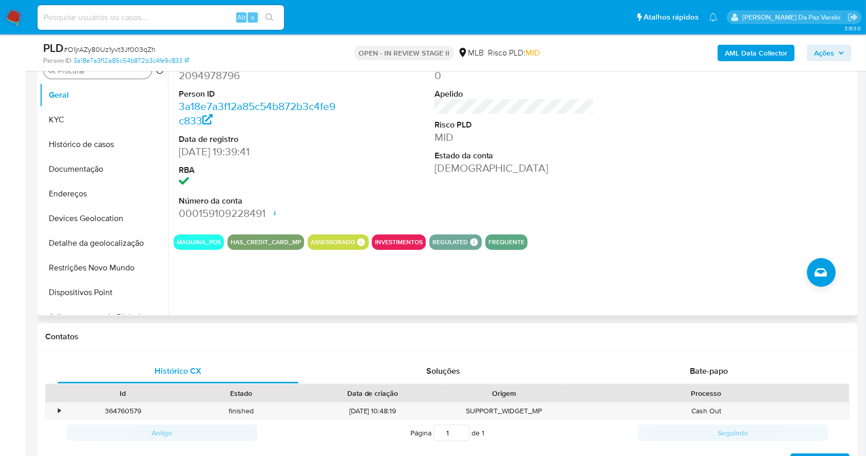
scroll to position [236, 0]
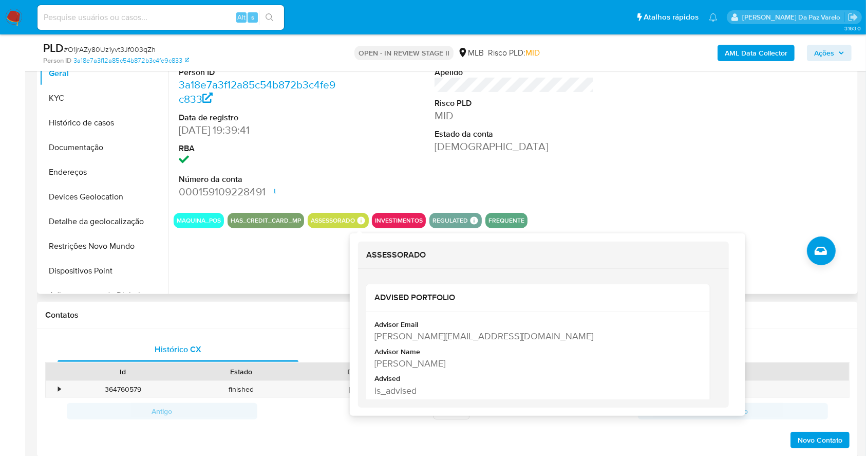
click at [362, 222] on icon at bounding box center [361, 220] width 8 height 8
click at [406, 335] on div "[PERSON_NAME][EMAIL_ADDRESS][DOMAIN_NAME]" at bounding box center [537, 335] width 325 height 13
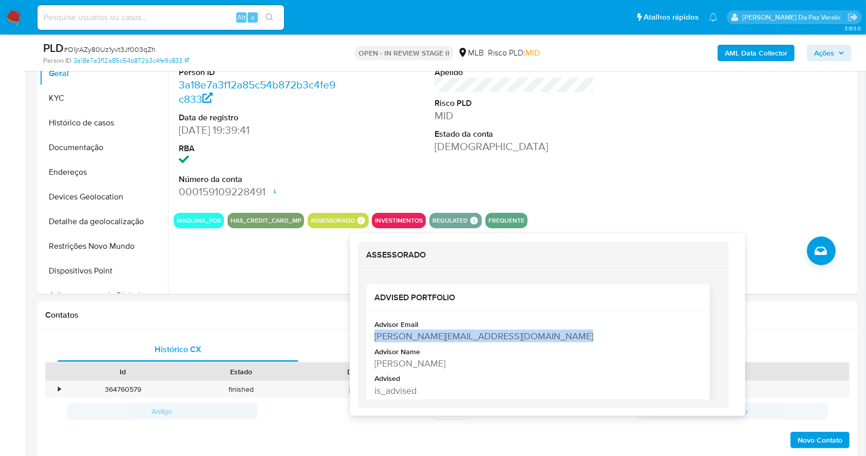
click at [406, 335] on div "[PERSON_NAME][EMAIL_ADDRESS][DOMAIN_NAME]" at bounding box center [537, 335] width 325 height 13
copy div "[PERSON_NAME][EMAIL_ADDRESS][DOMAIN_NAME]"
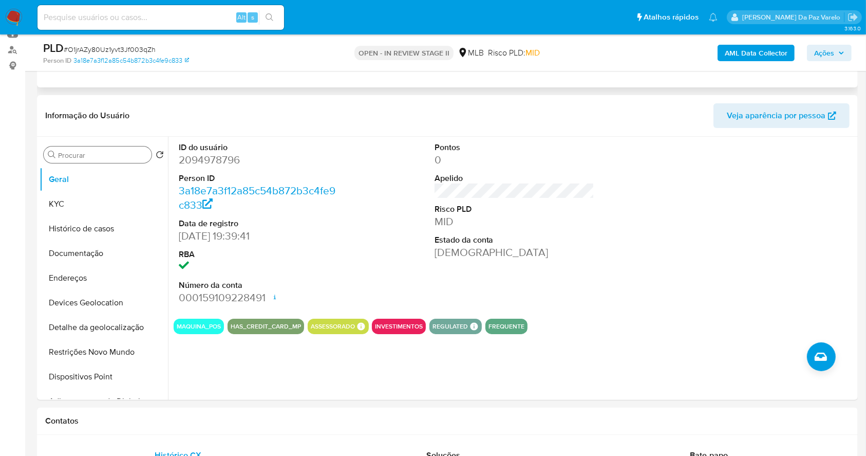
scroll to position [30, 0]
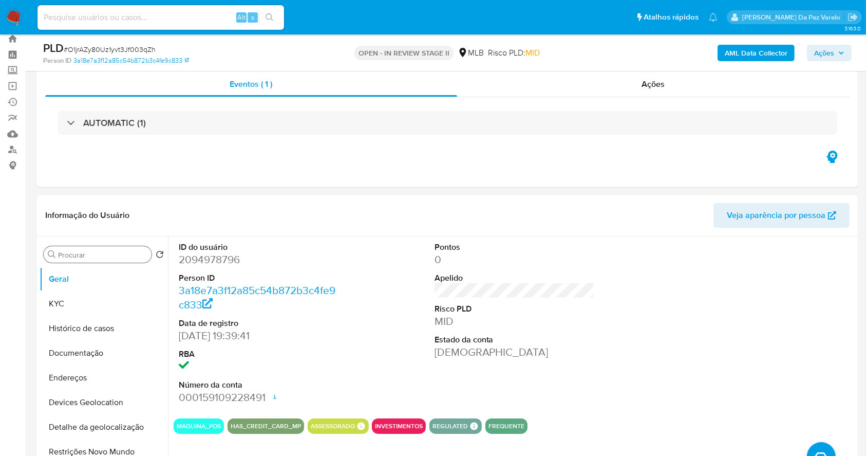
click at [195, 259] on dd "2094978796" at bounding box center [259, 259] width 160 height 14
copy dd "2094978796"
click at [173, 17] on input at bounding box center [161, 17] width 247 height 13
paste input "BqZXHJsuW3UFmYVkAB5VkVP0"
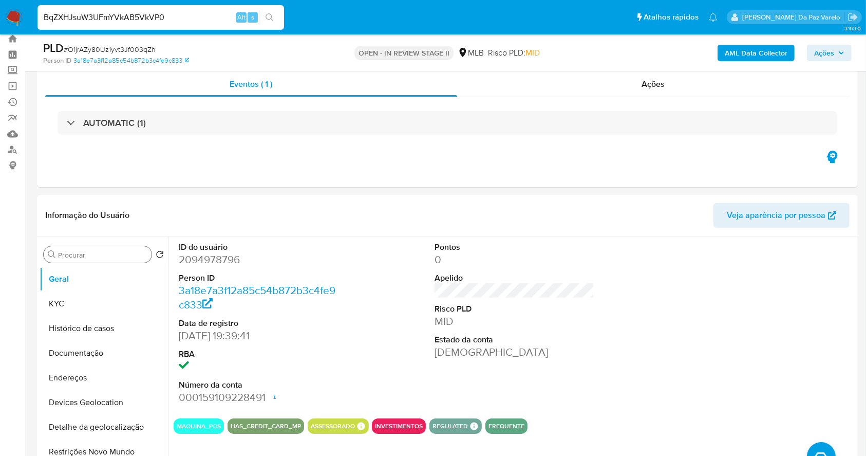
type input "BqZXHJsuW3UFmYVkAB5VkVP0"
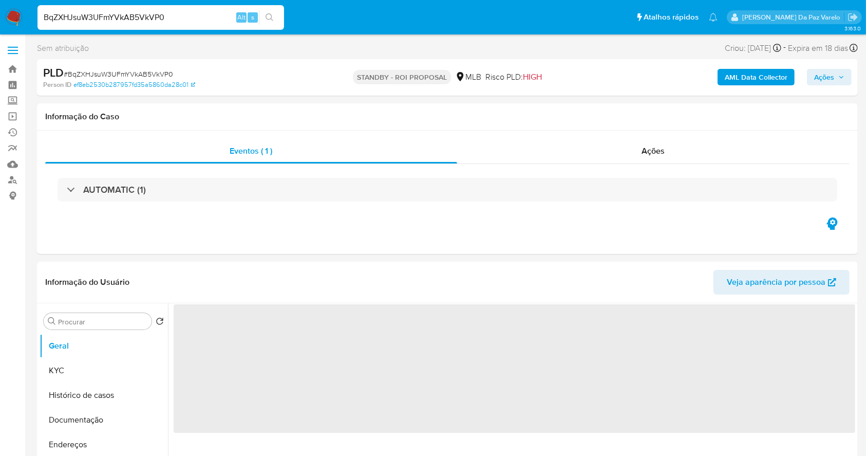
select select "10"
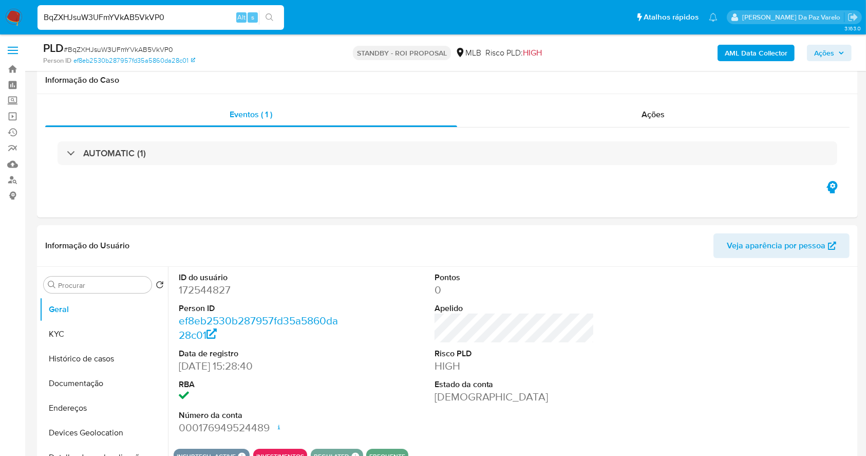
scroll to position [236, 0]
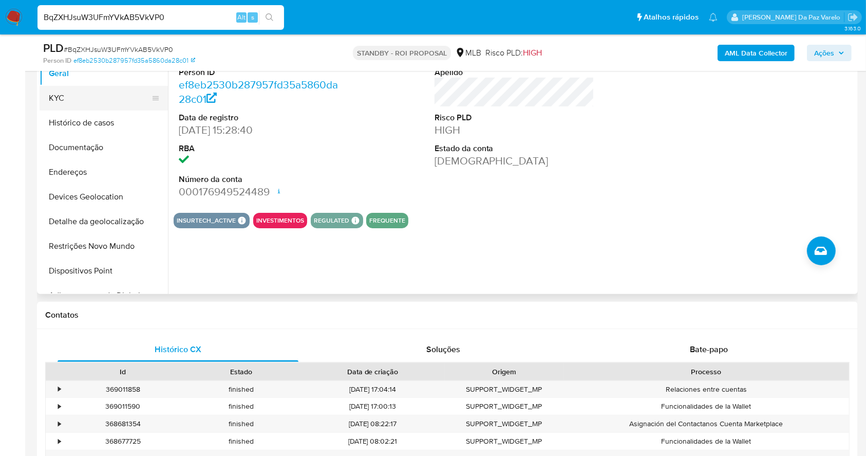
click at [83, 100] on button "KYC" at bounding box center [100, 98] width 120 height 25
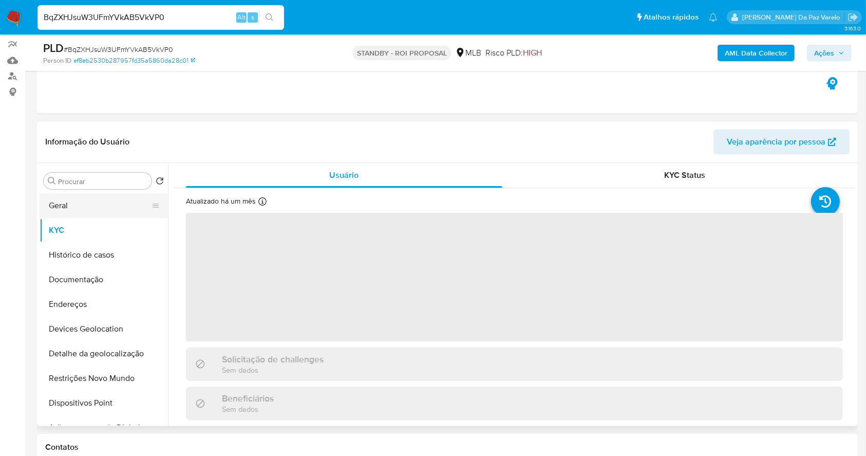
scroll to position [99, 0]
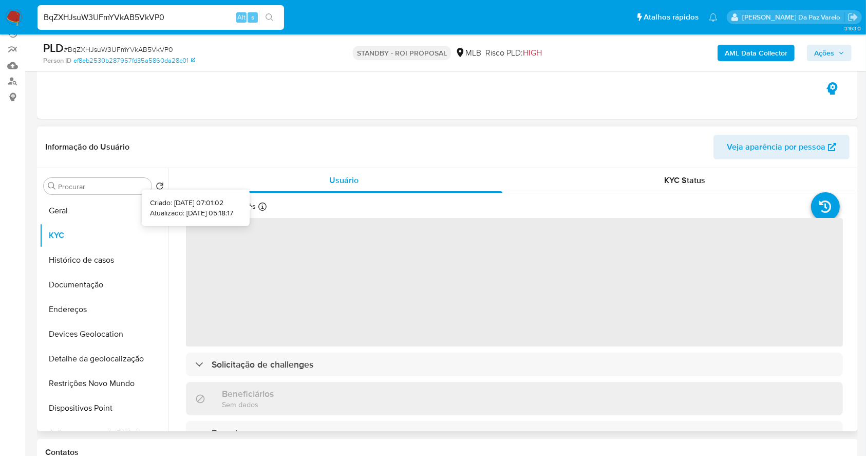
click at [265, 207] on icon at bounding box center [262, 206] width 8 height 8
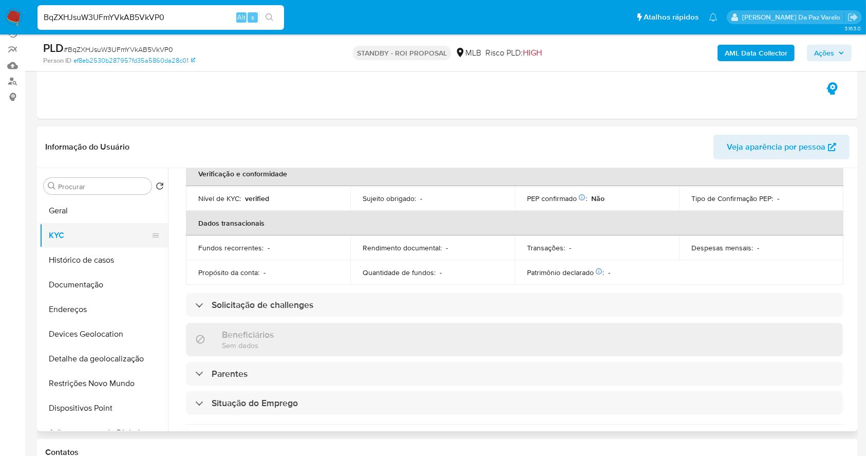
scroll to position [206, 0]
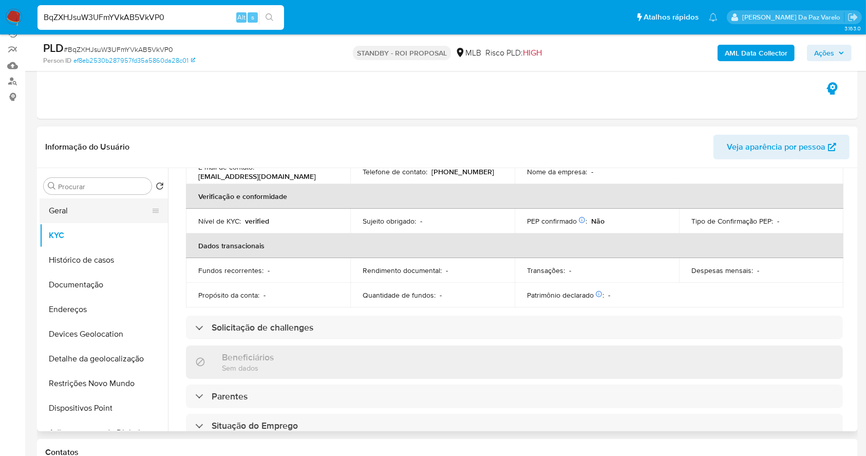
click at [82, 213] on button "Geral" at bounding box center [100, 210] width 120 height 25
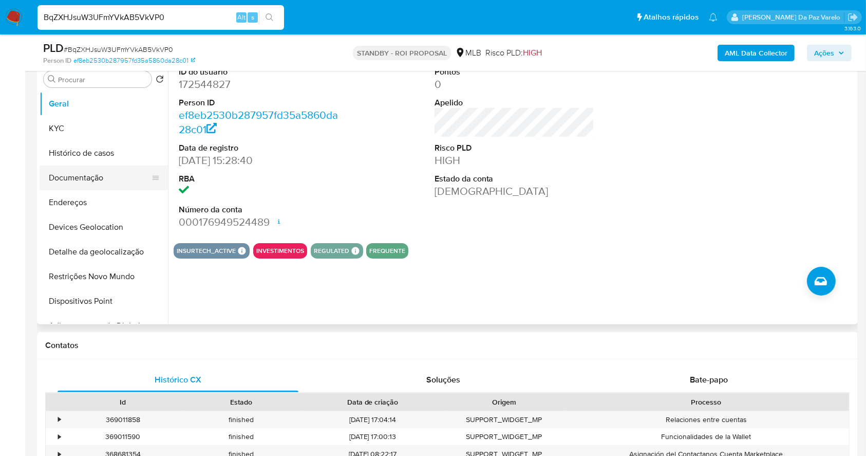
click at [92, 177] on button "Documentação" at bounding box center [100, 177] width 120 height 25
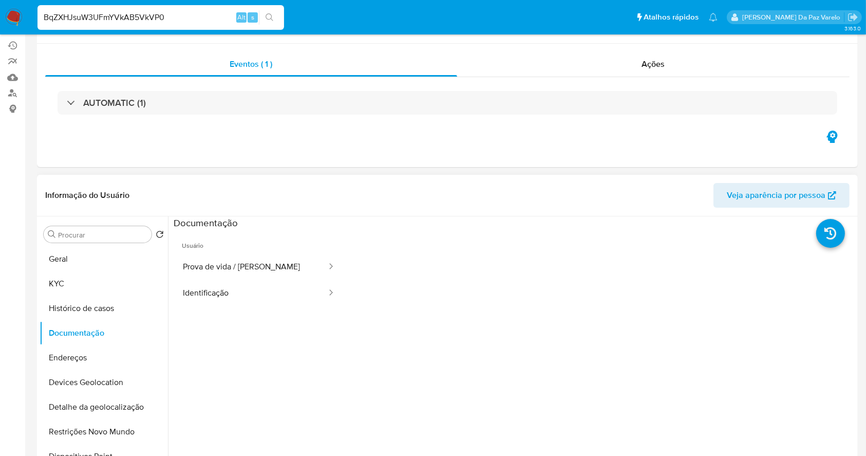
scroll to position [137, 0]
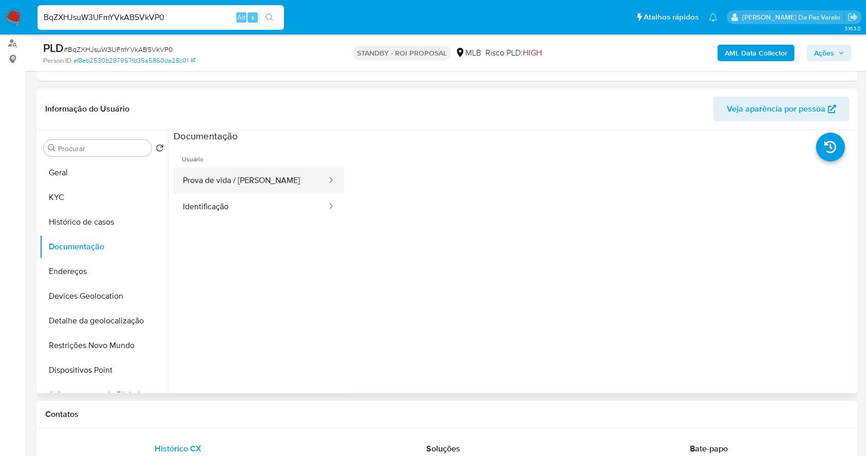
click at [302, 175] on button "Prova de vida / [PERSON_NAME]" at bounding box center [251, 180] width 154 height 26
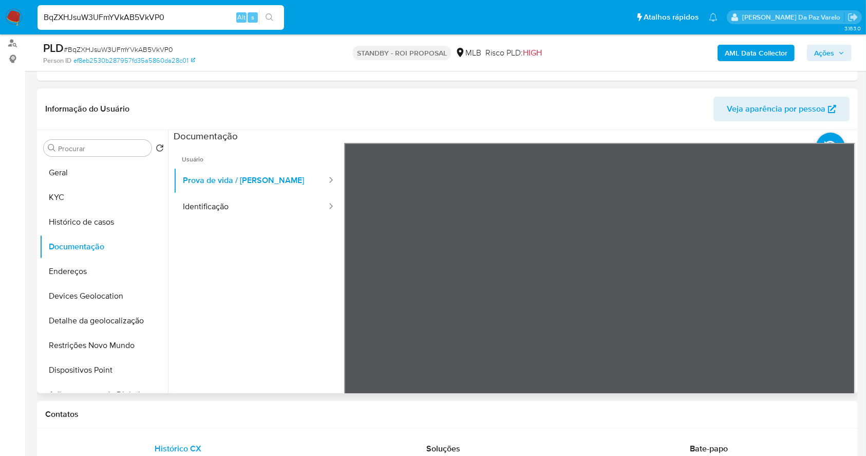
click at [306, 232] on ul "Usuário Prova de vida / Selfie Identificação" at bounding box center [259, 291] width 171 height 296
click at [307, 205] on button "Identificação" at bounding box center [251, 207] width 154 height 26
click at [686, 449] on div "Bate-papo" at bounding box center [709, 448] width 241 height 25
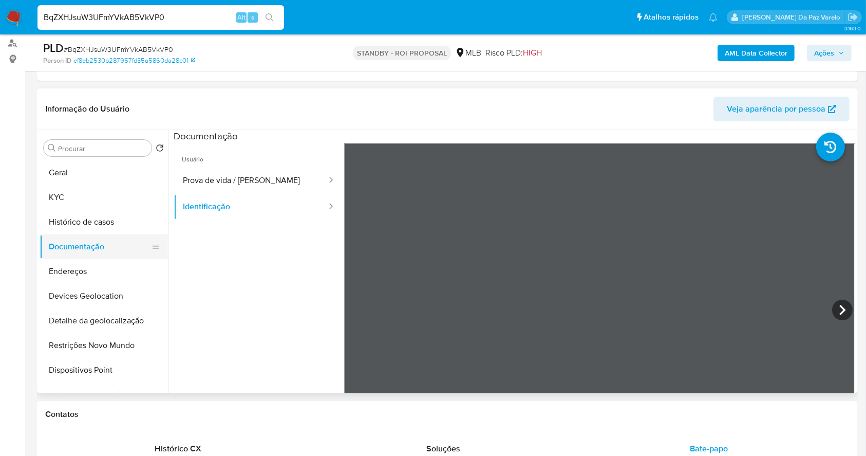
click at [80, 242] on button "Documentação" at bounding box center [100, 246] width 120 height 25
click at [219, 180] on button "Prova de vida / [PERSON_NAME]" at bounding box center [251, 180] width 154 height 26
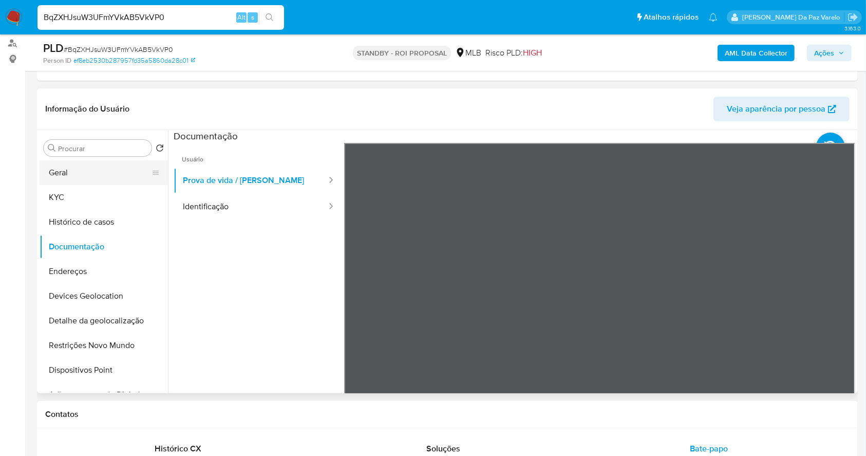
click at [76, 170] on button "Geral" at bounding box center [100, 172] width 120 height 25
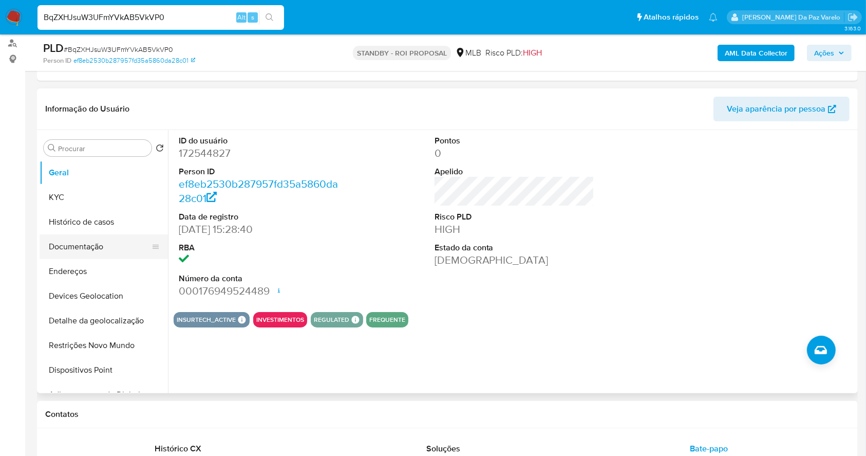
click at [97, 248] on button "Documentação" at bounding box center [100, 246] width 120 height 25
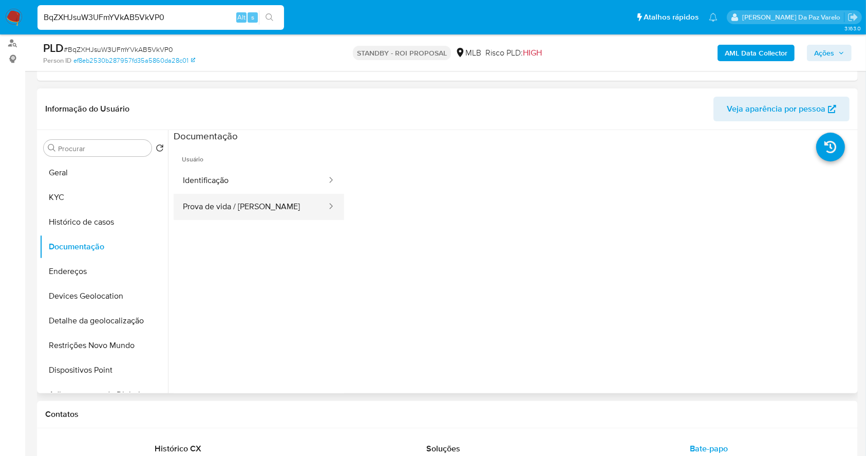
click at [242, 208] on button "Prova de vida / [PERSON_NAME]" at bounding box center [251, 207] width 154 height 26
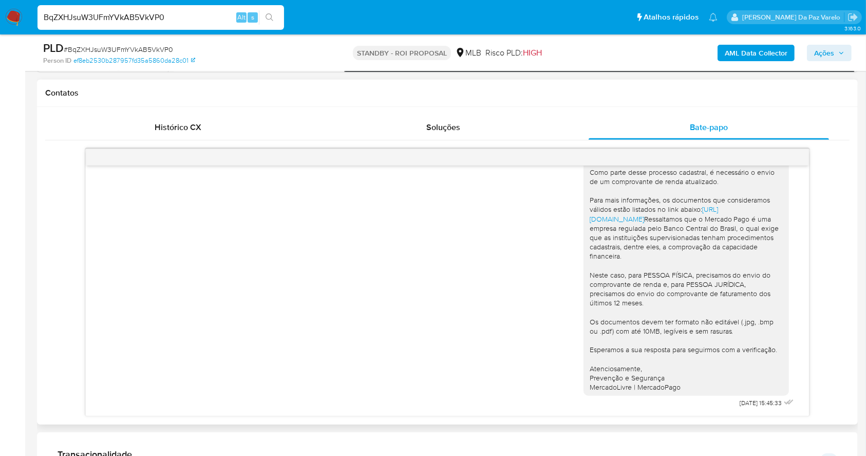
scroll to position [479, 0]
